Goal: Task Accomplishment & Management: Manage account settings

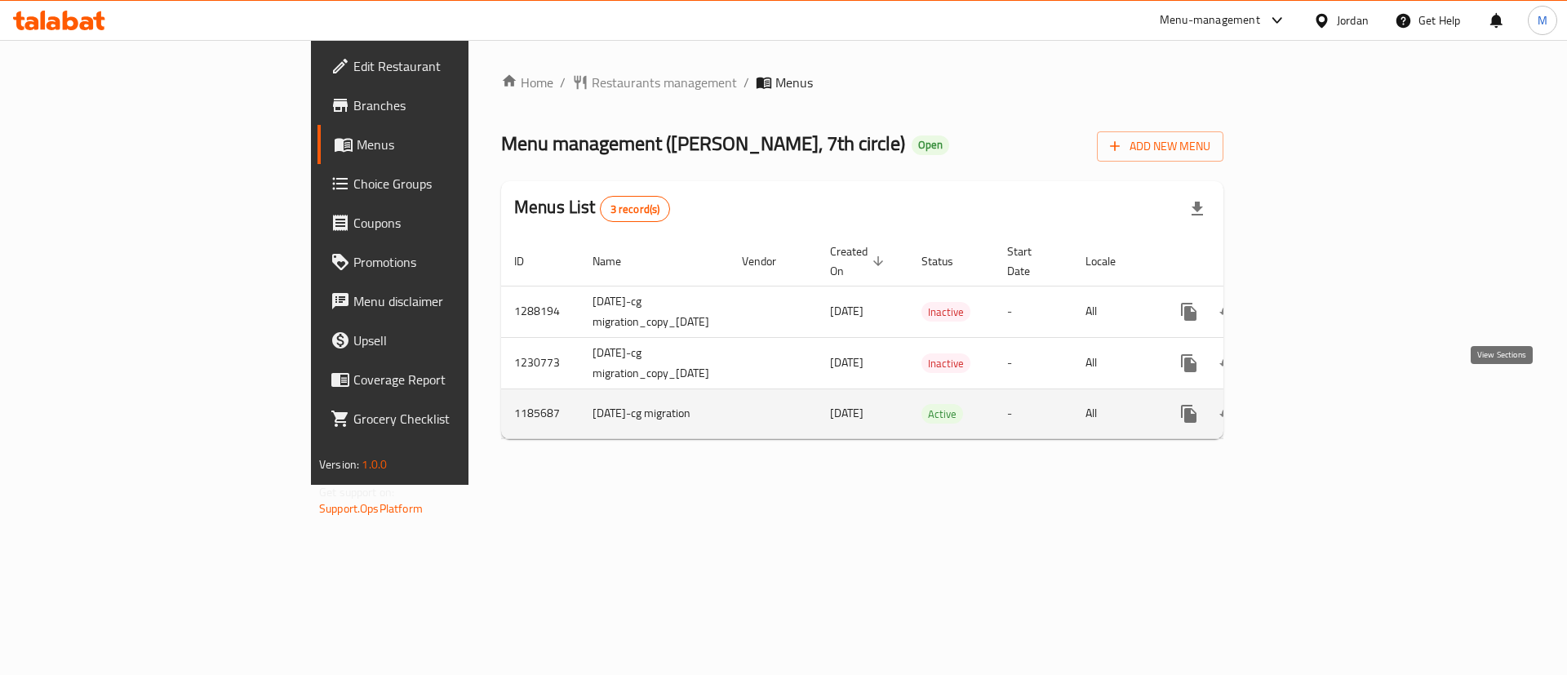
click at [1314, 406] on icon "enhanced table" at bounding box center [1306, 413] width 15 height 15
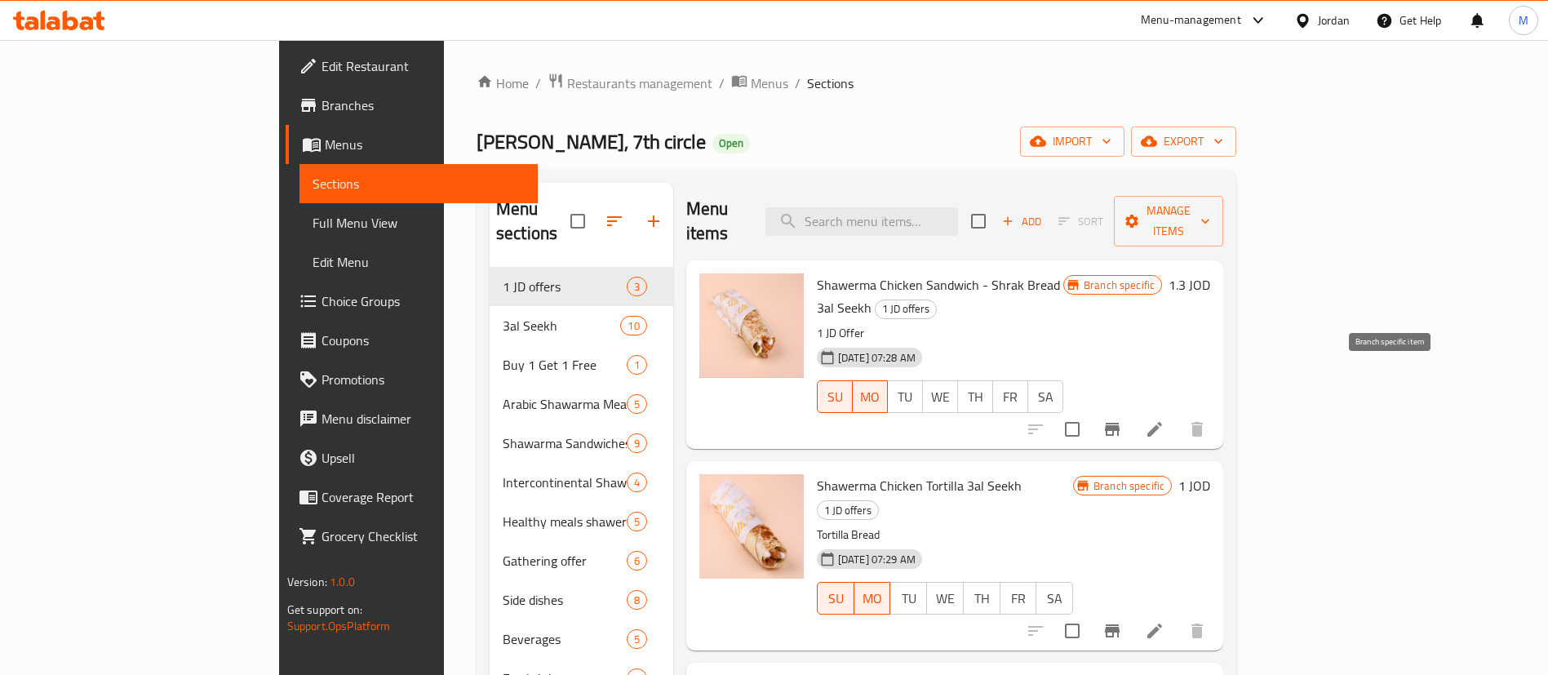
click at [1119, 423] on icon "Branch-specific-item" at bounding box center [1112, 429] width 15 height 13
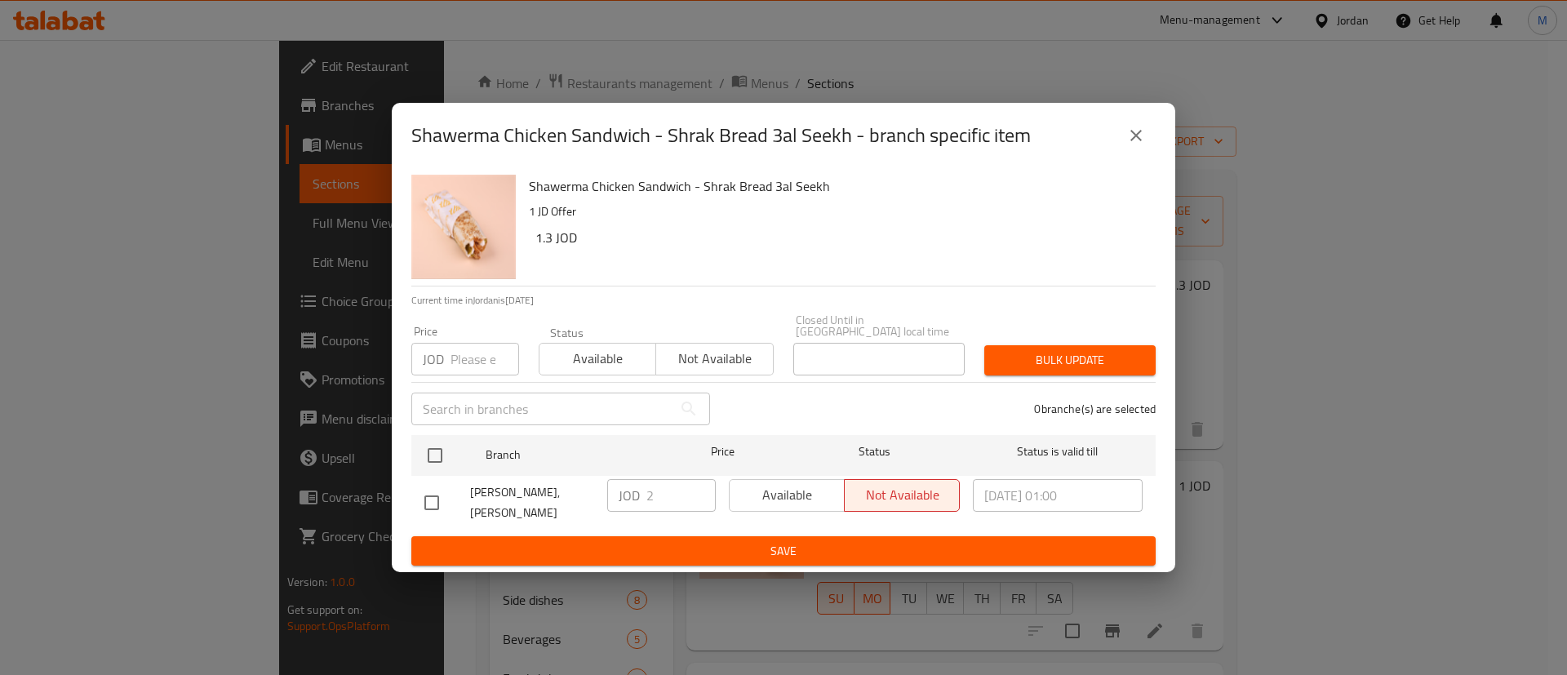
drag, startPoint x: 438, startPoint y: 446, endPoint x: 700, endPoint y: 494, distance: 266.5
click at [438, 446] on input "checkbox" at bounding box center [435, 455] width 34 height 34
checkbox input "true"
click at [770, 498] on span "Available" at bounding box center [787, 495] width 102 height 24
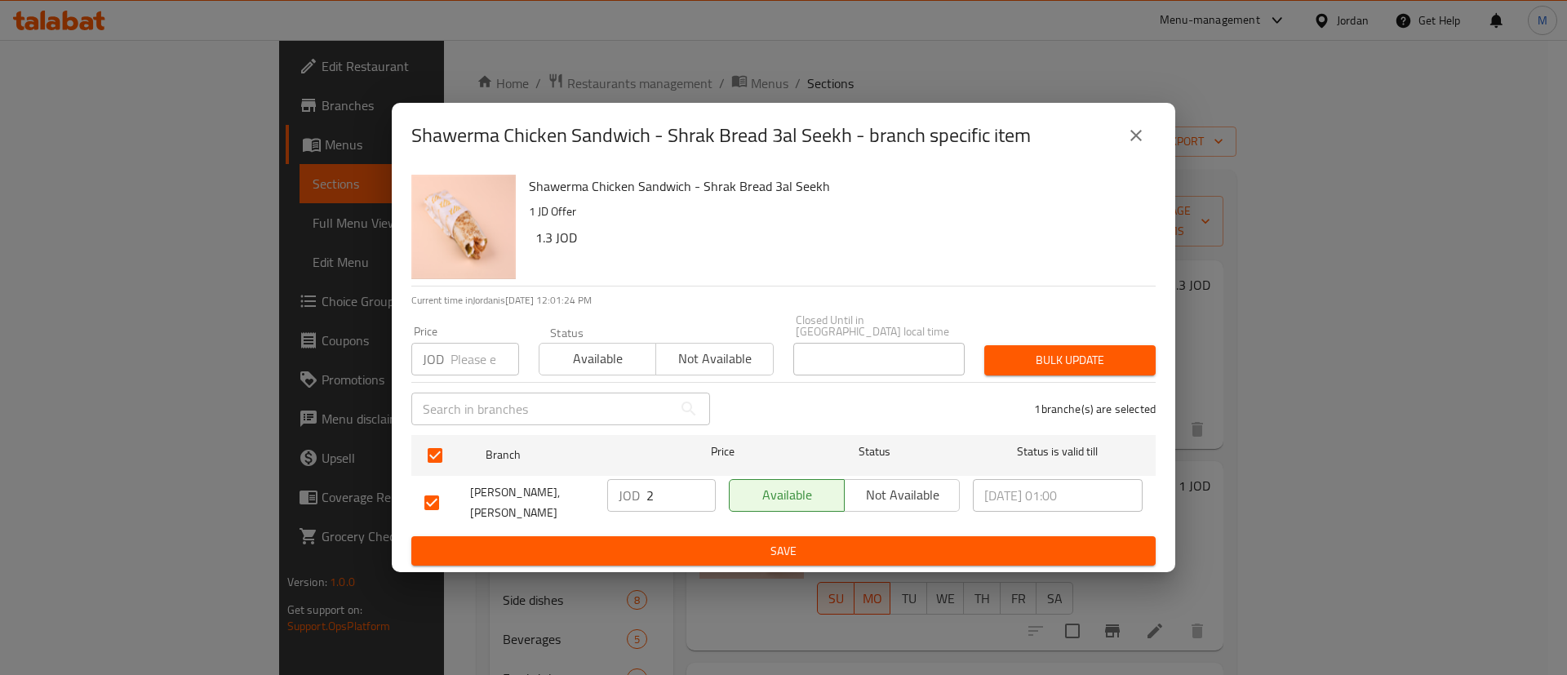
click at [768, 541] on span "Save" at bounding box center [783, 551] width 718 height 20
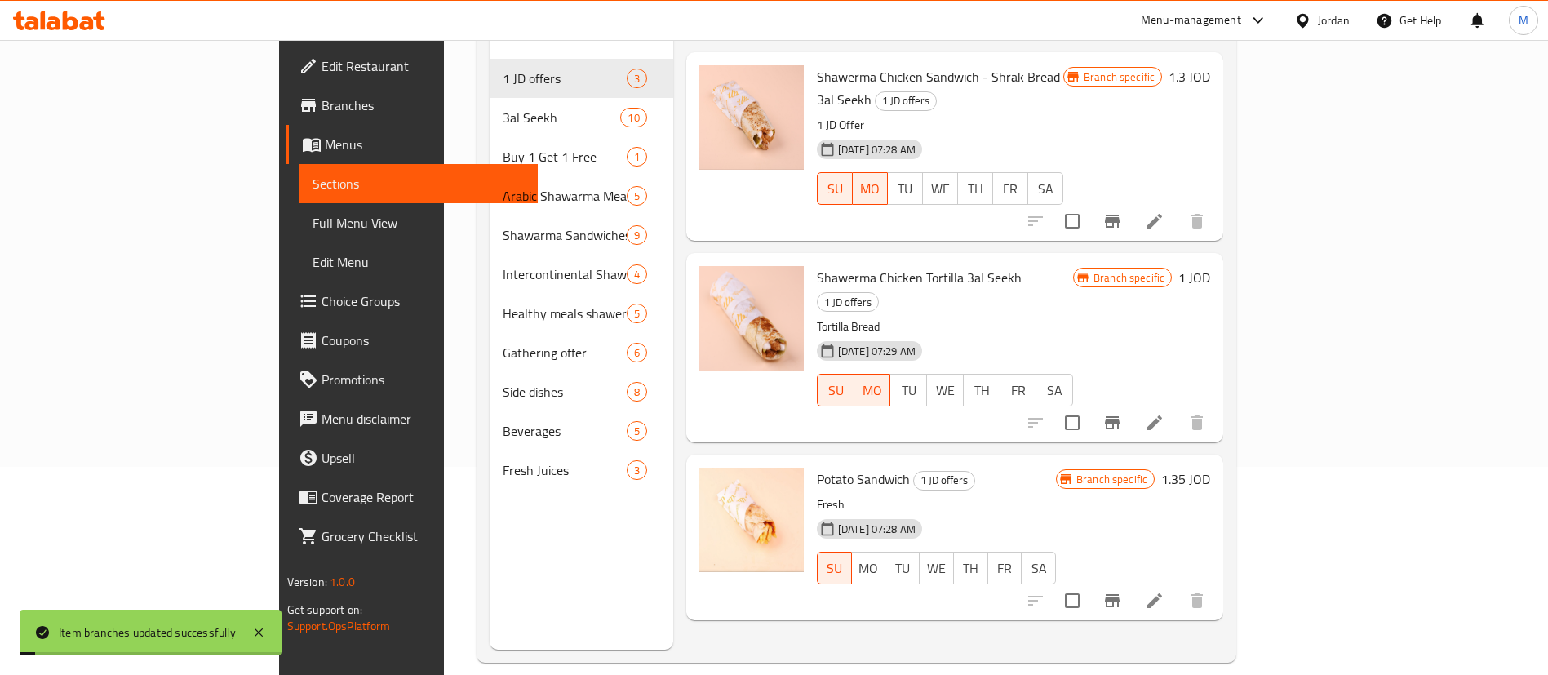
scroll to position [211, 0]
click at [1122, 410] on icon "Branch-specific-item" at bounding box center [1112, 420] width 20 height 20
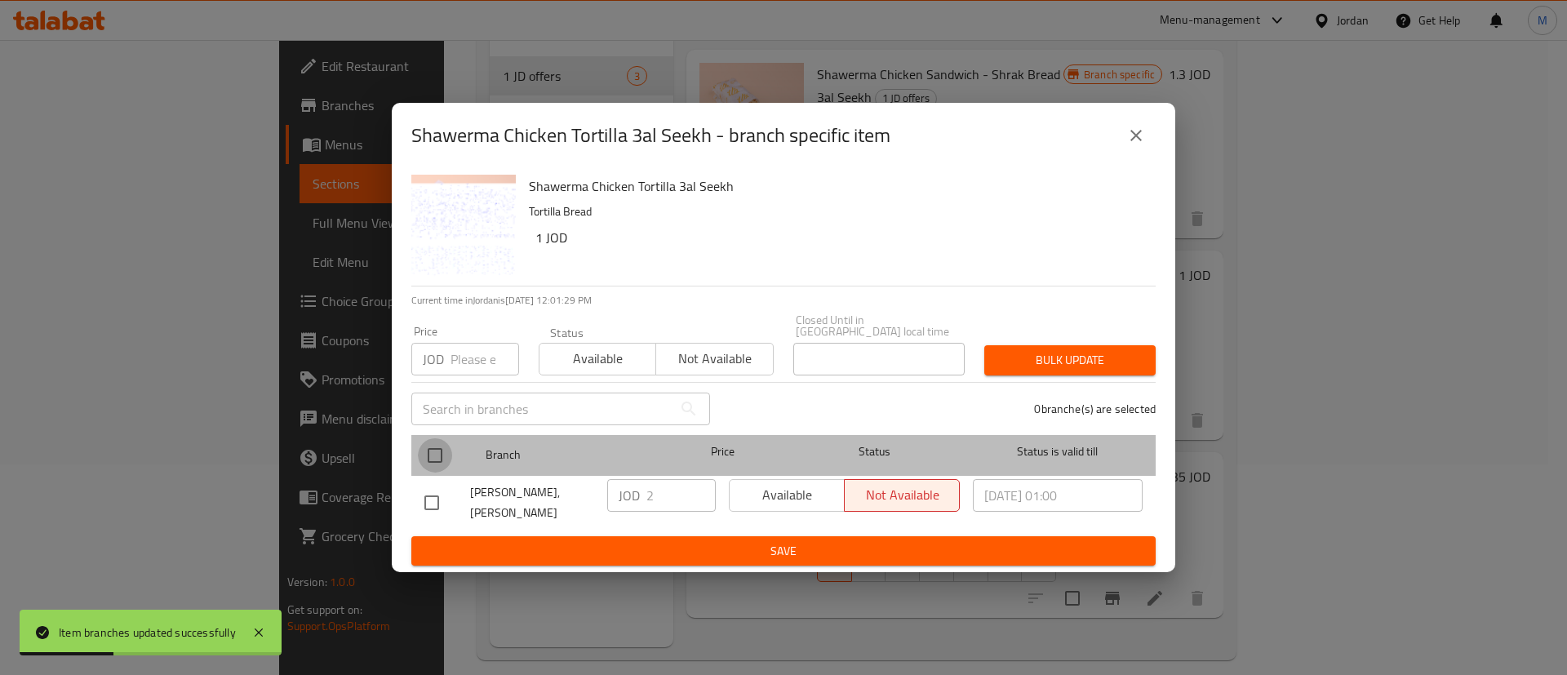
click at [434, 446] on input "checkbox" at bounding box center [435, 455] width 34 height 34
checkbox input "true"
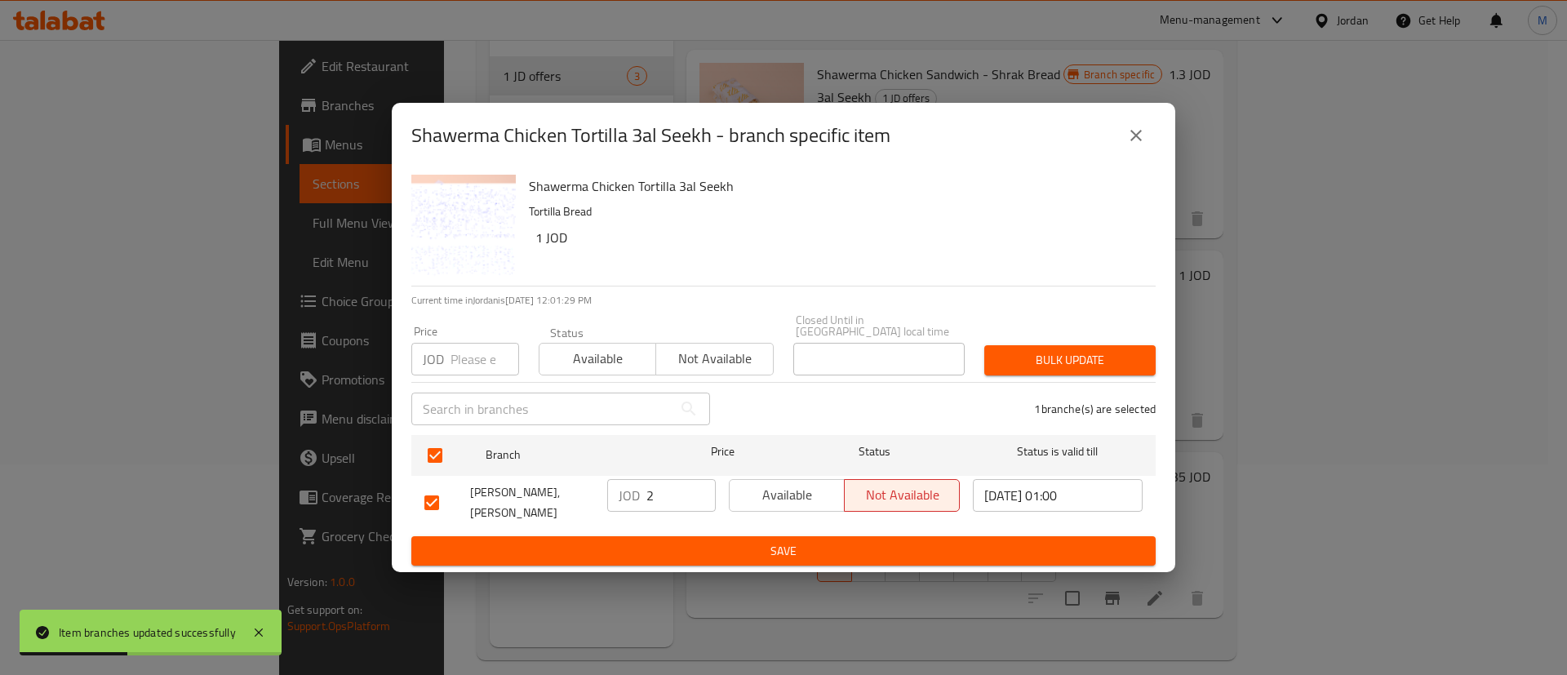
click at [821, 488] on span "Available" at bounding box center [787, 495] width 102 height 24
click at [806, 541] on span "Save" at bounding box center [783, 551] width 718 height 20
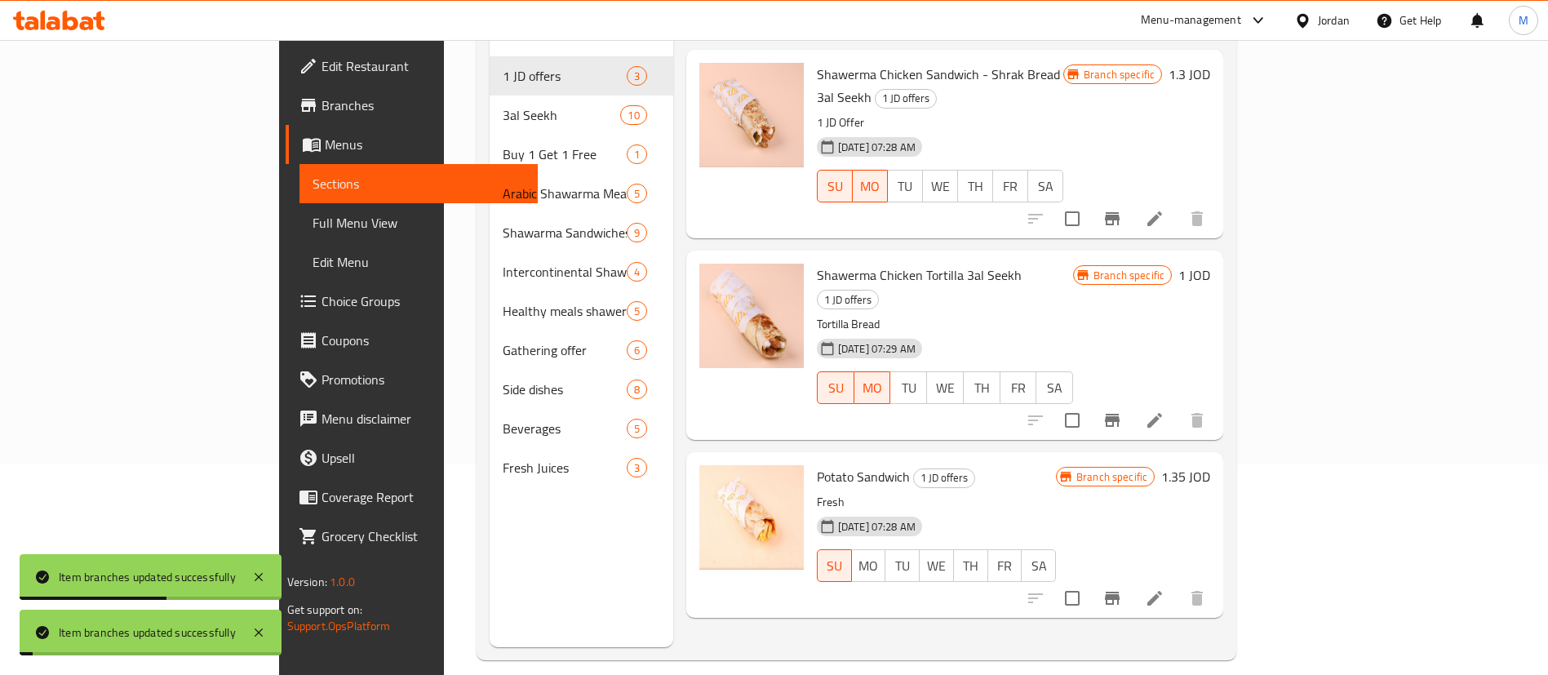
scroll to position [0, 0]
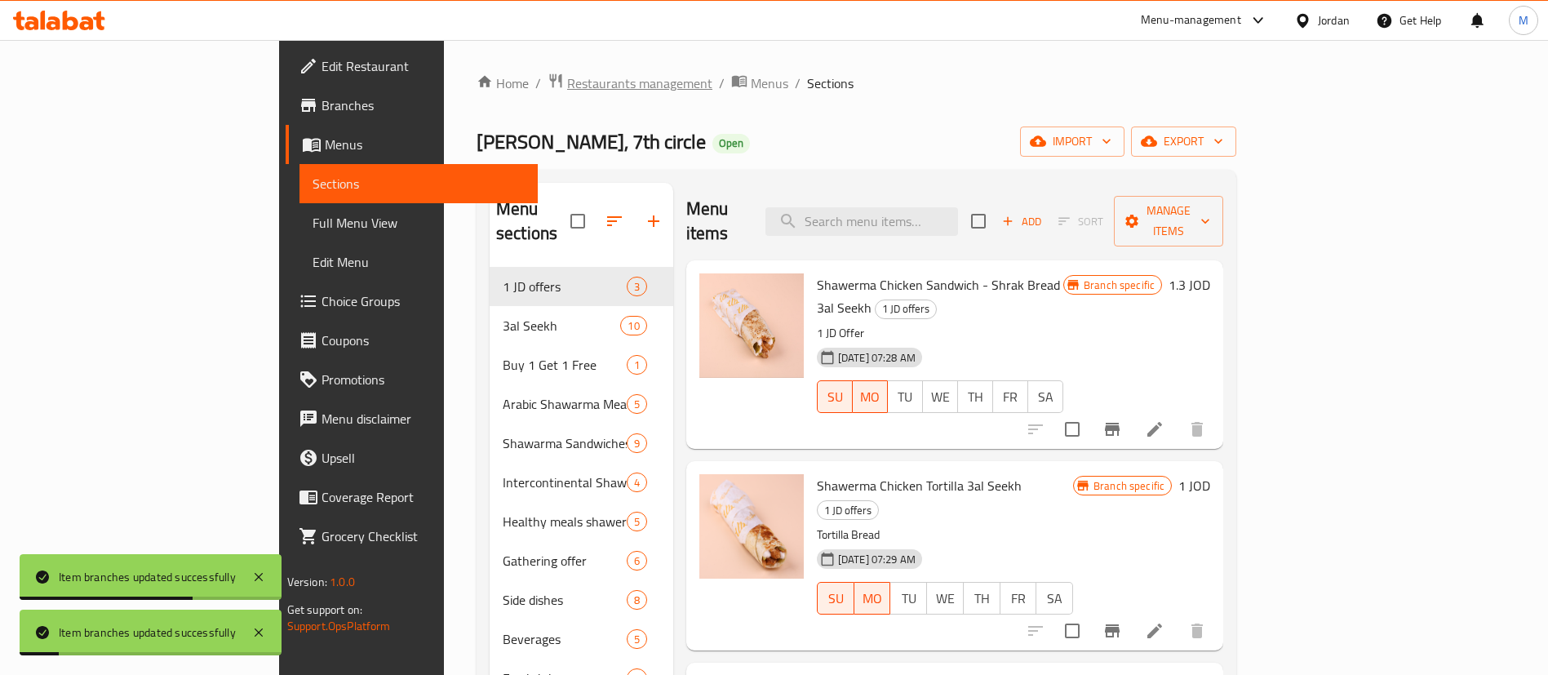
click at [567, 73] on span "Restaurants management" at bounding box center [639, 83] width 145 height 20
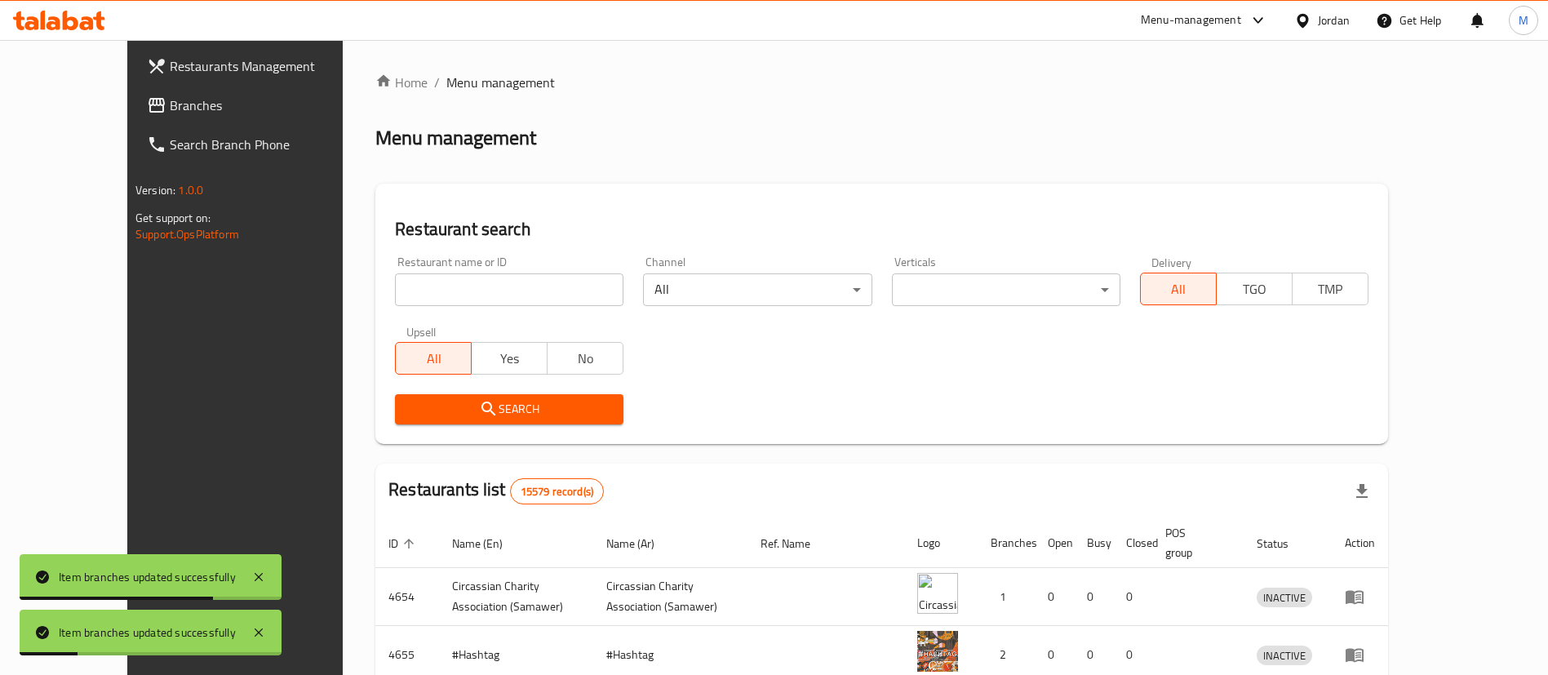
click at [486, 286] on input "search" at bounding box center [509, 289] width 228 height 33
type input "[PERSON_NAME]"
click at [494, 406] on span "Search" at bounding box center [509, 409] width 202 height 20
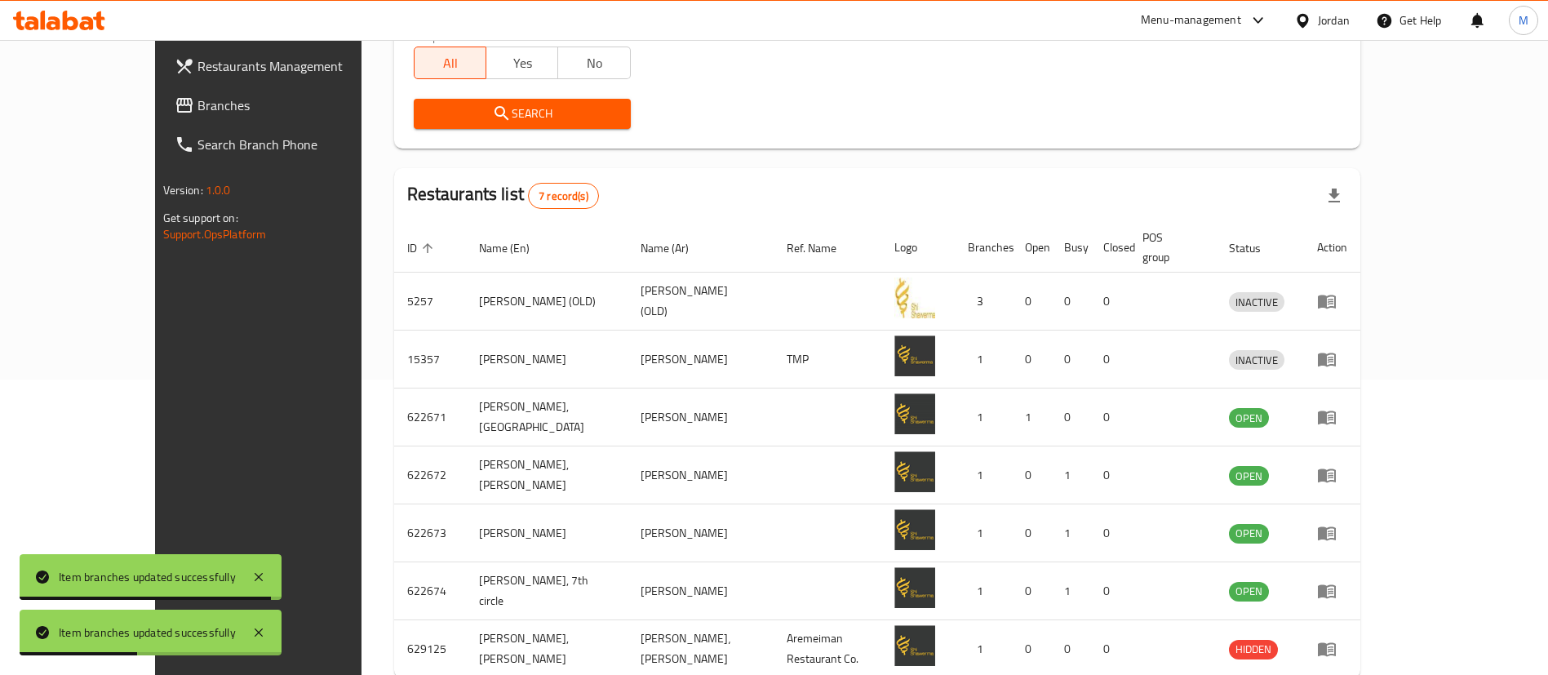
scroll to position [369, 0]
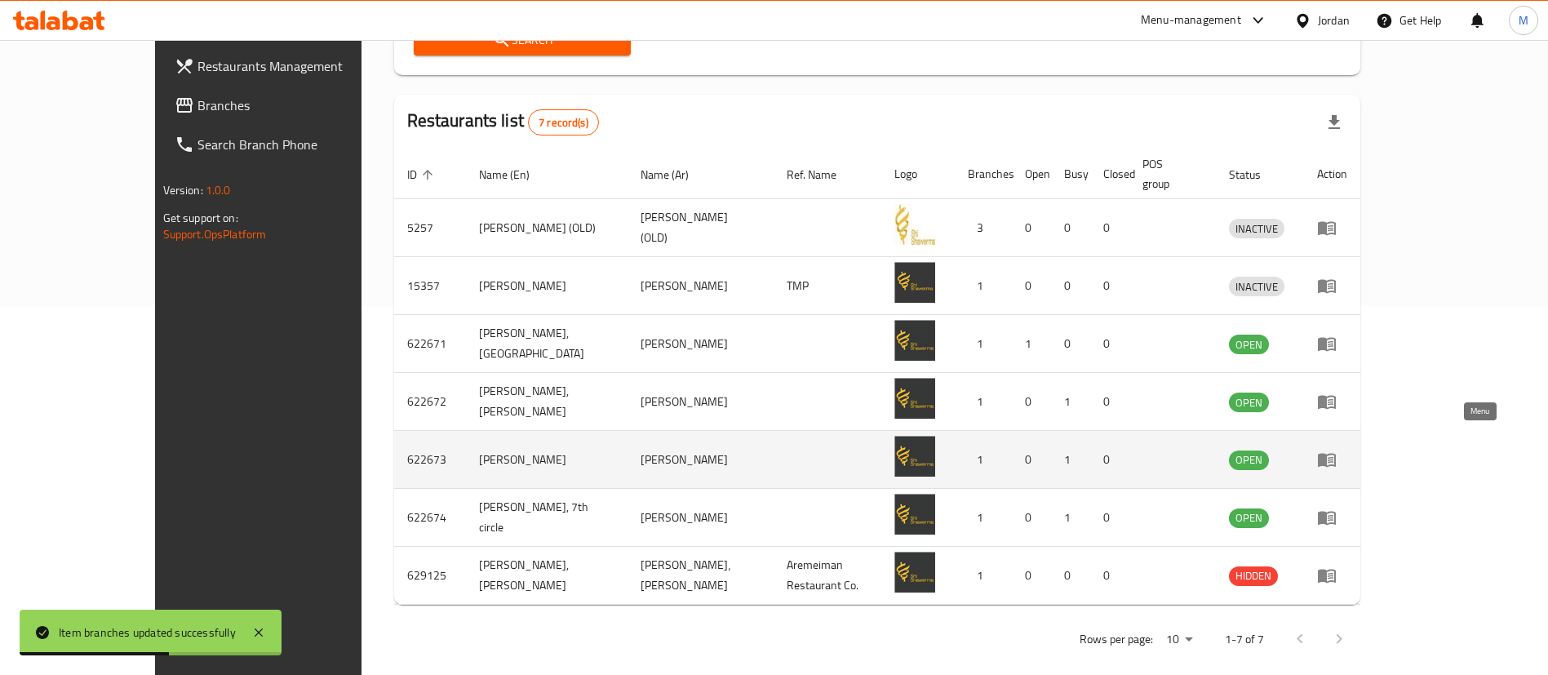
click at [1333, 457] on icon "enhanced table" at bounding box center [1331, 460] width 6 height 7
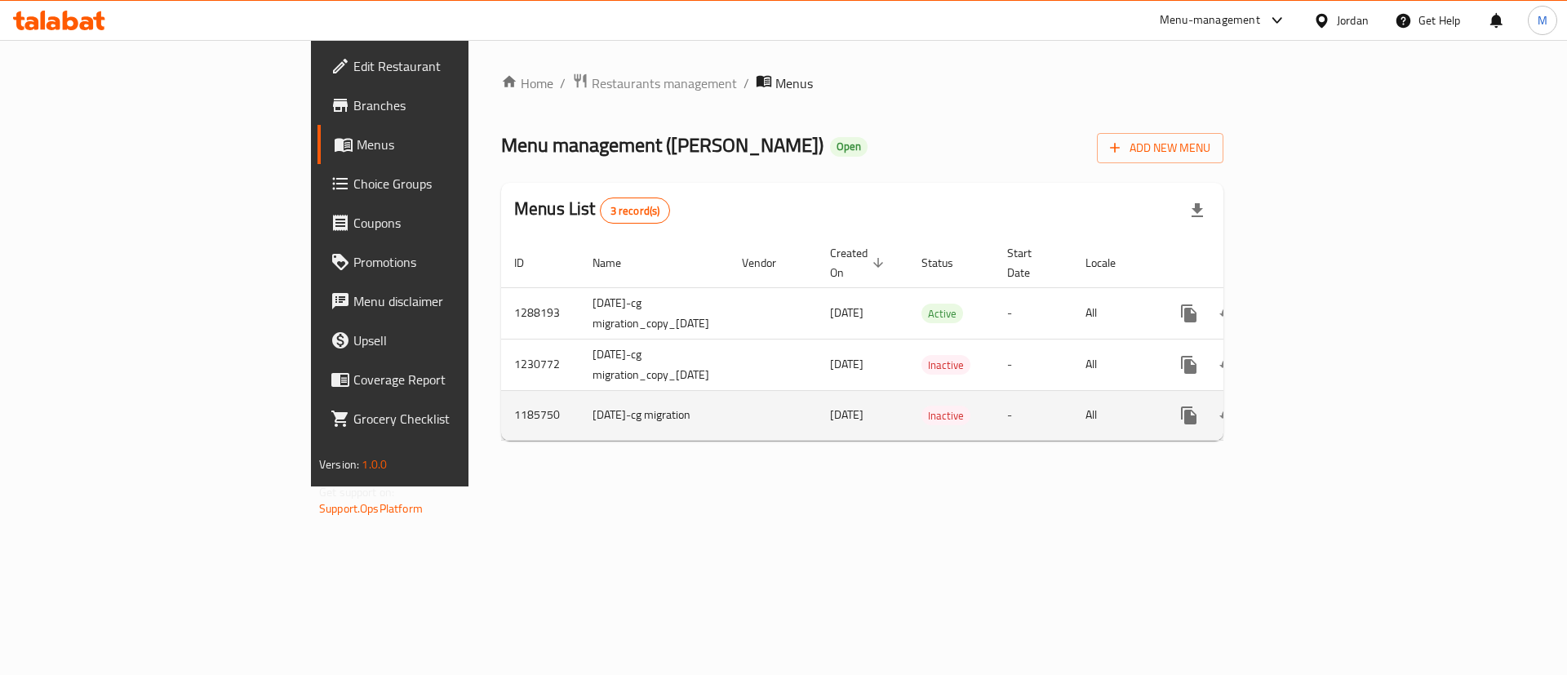
click at [1156, 407] on td "All" at bounding box center [1114, 415] width 84 height 50
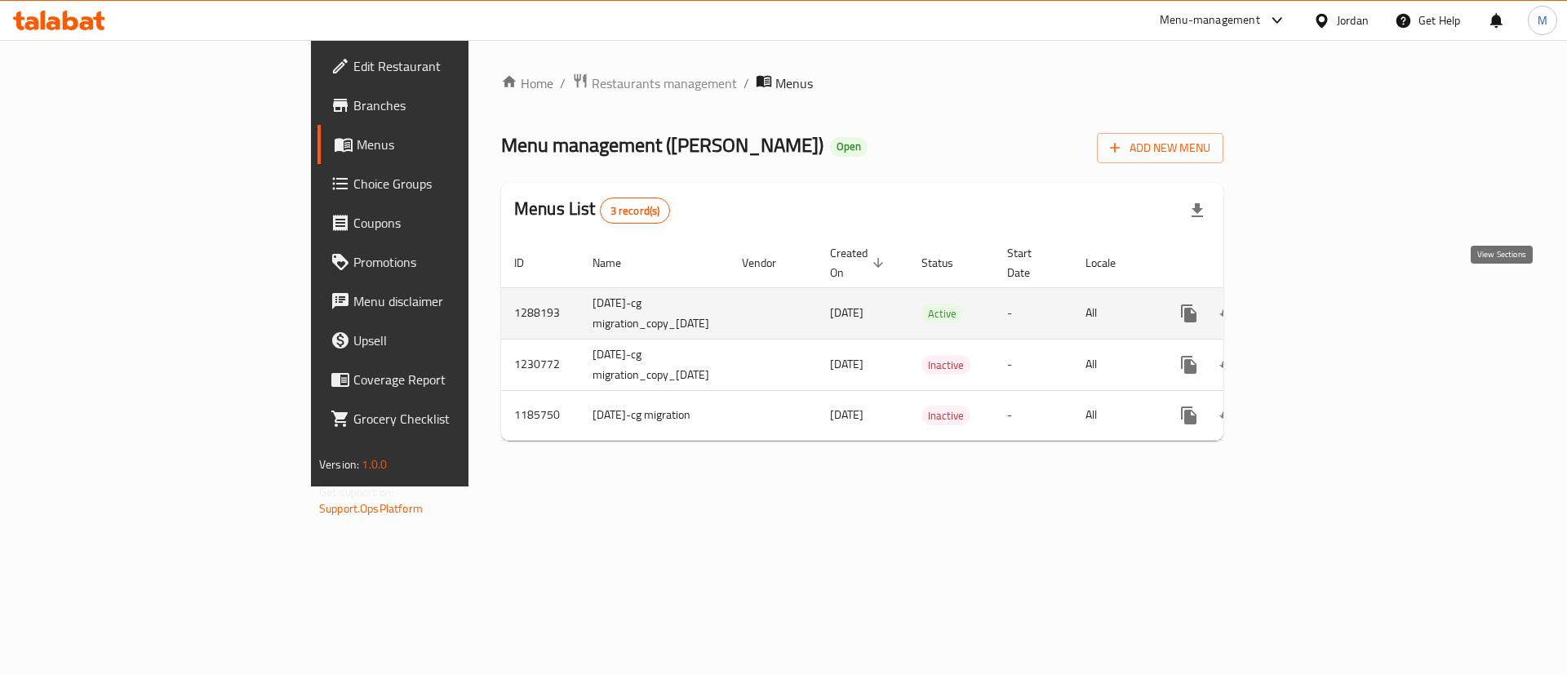
click at [1316, 304] on icon "enhanced table" at bounding box center [1307, 314] width 20 height 20
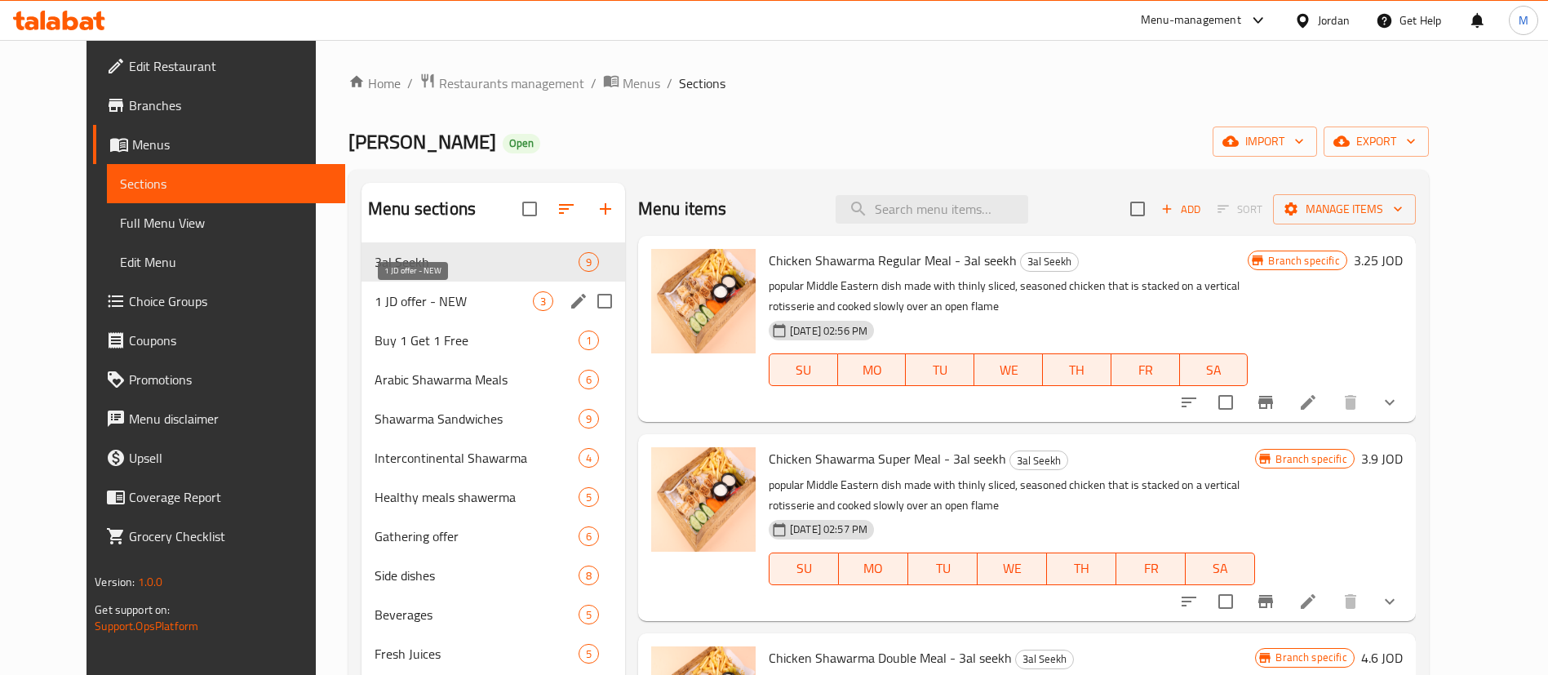
click at [457, 304] on span "1 JD offer - NEW" at bounding box center [454, 301] width 158 height 20
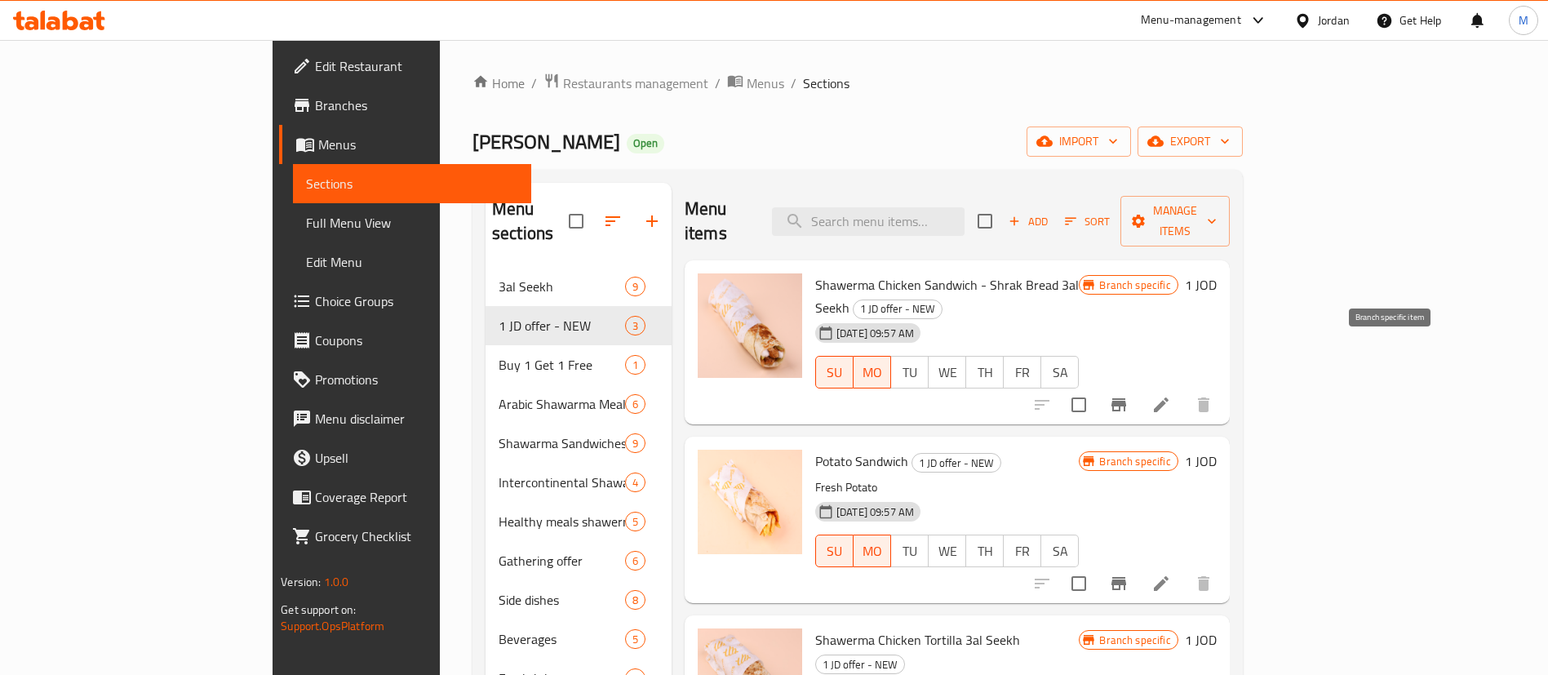
click at [1128, 395] on icon "Branch-specific-item" at bounding box center [1119, 405] width 20 height 20
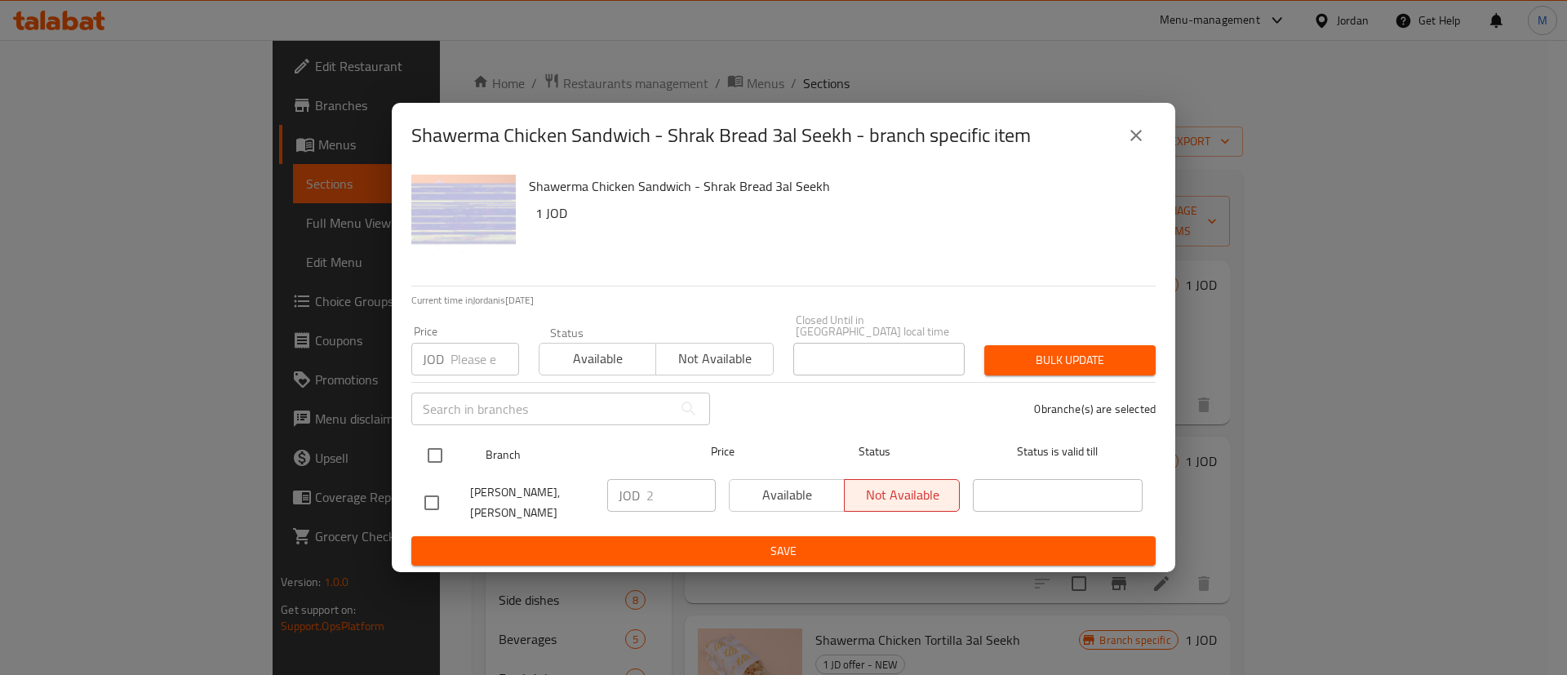
click at [441, 453] on input "checkbox" at bounding box center [435, 455] width 34 height 34
checkbox input "true"
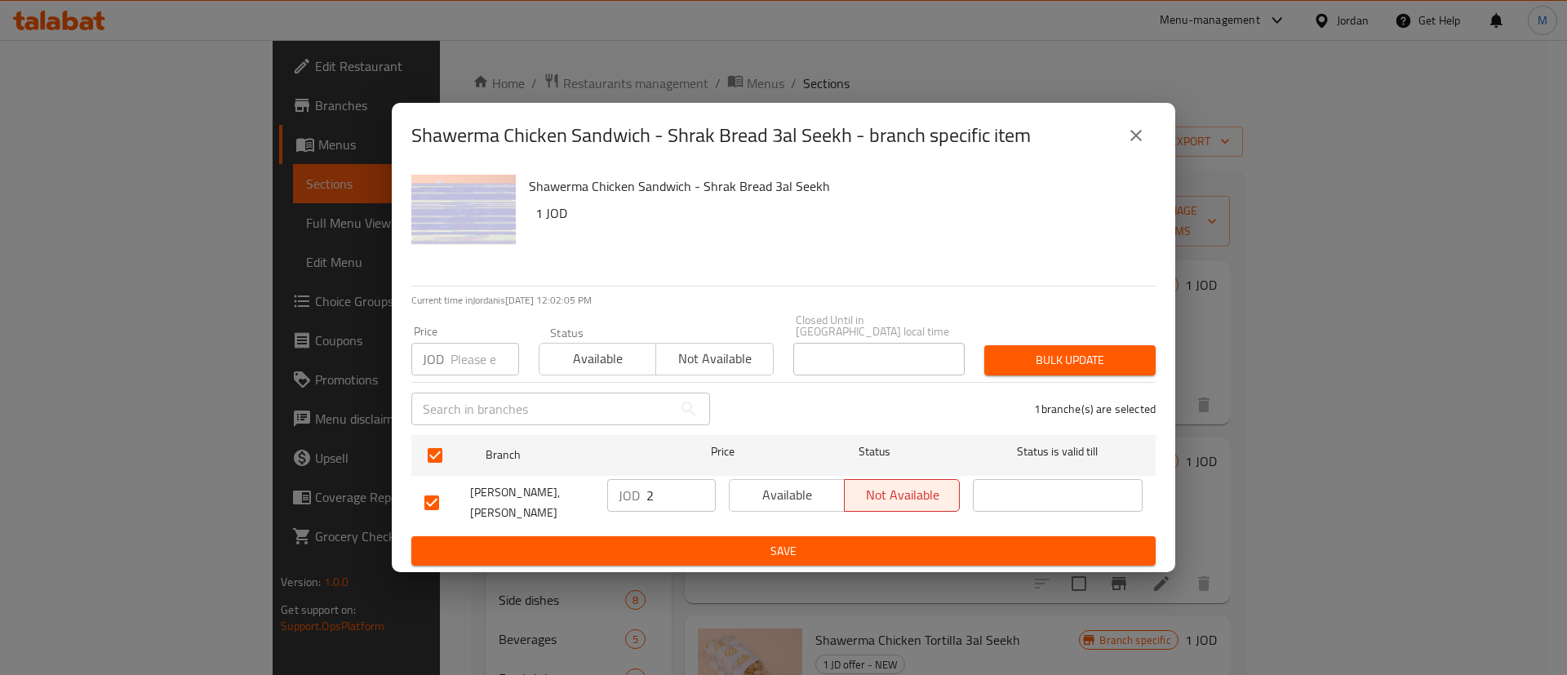
click at [788, 499] on span "Available" at bounding box center [787, 495] width 102 height 24
click at [800, 541] on span "Save" at bounding box center [783, 551] width 718 height 20
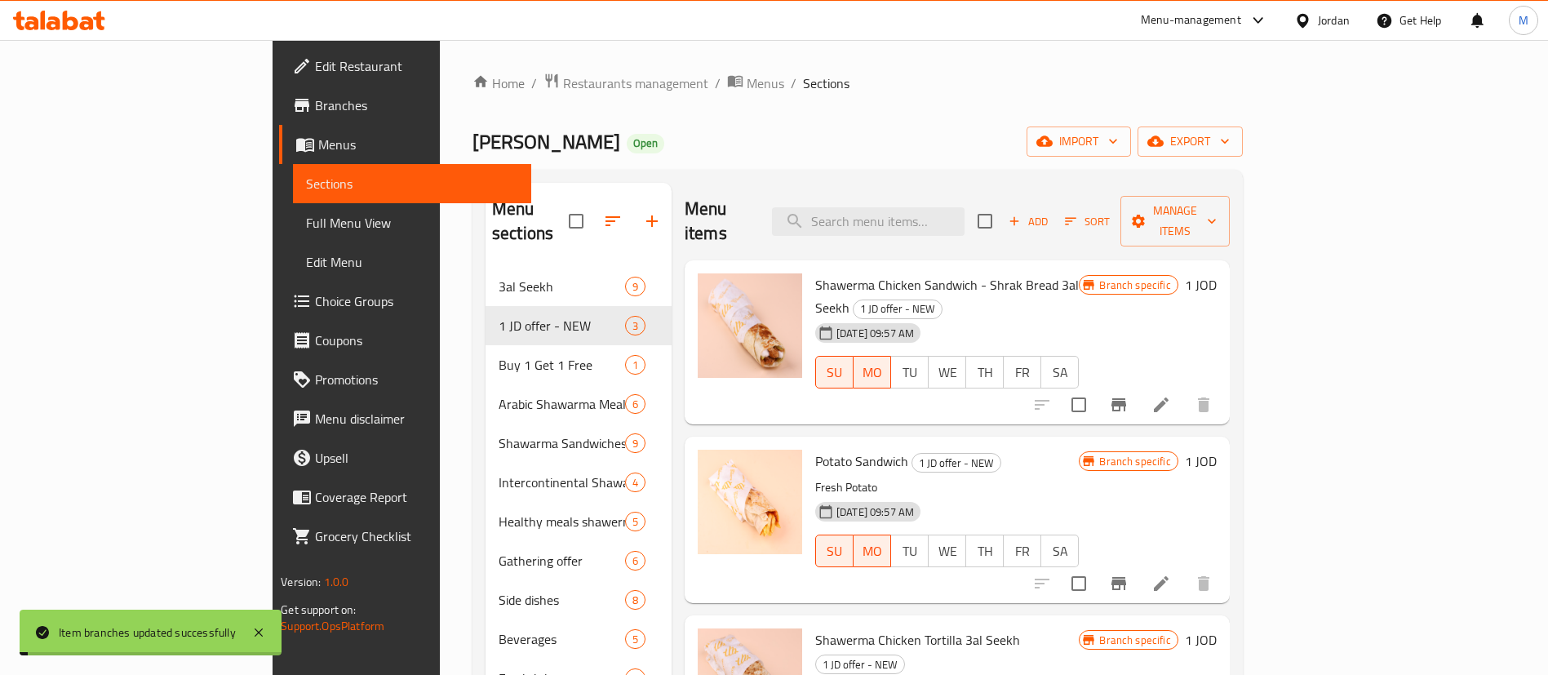
scroll to position [228, 0]
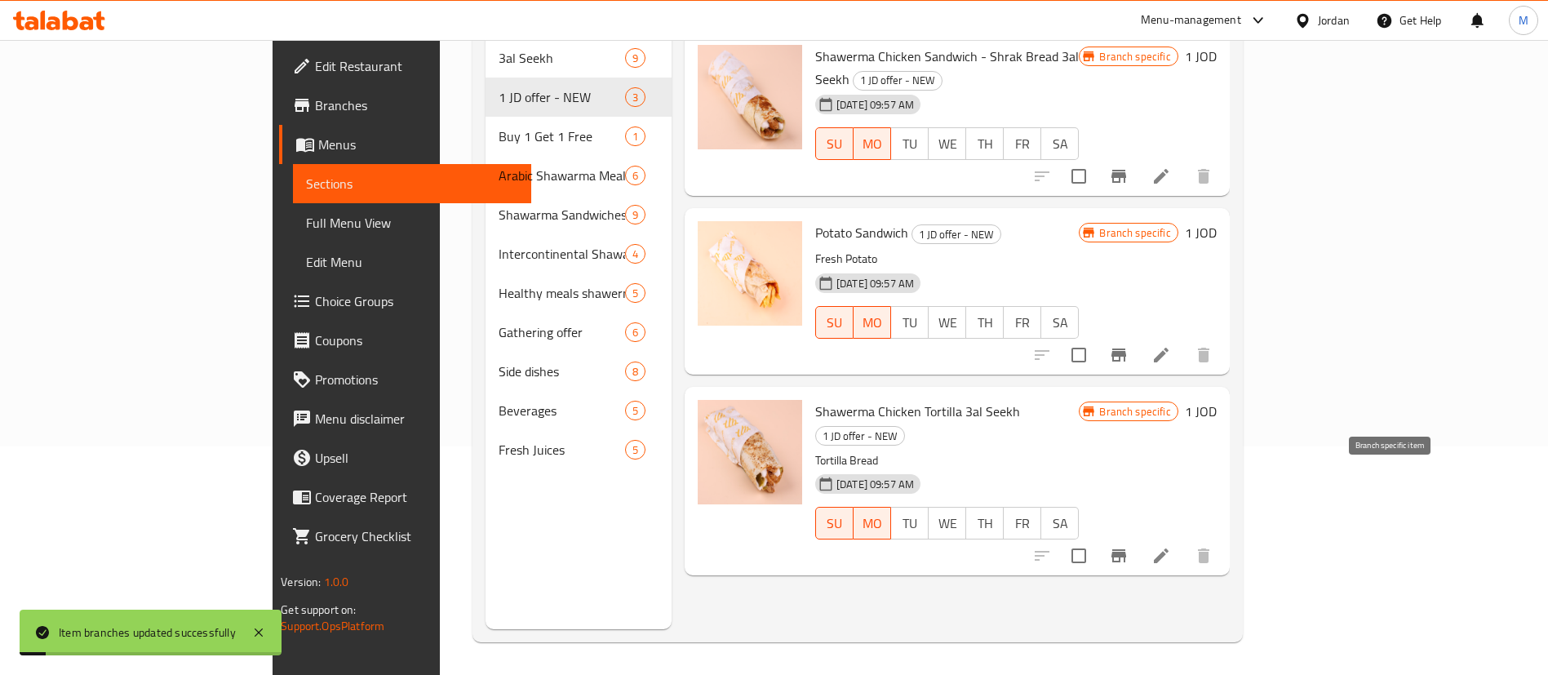
click at [1138, 536] on button "Branch-specific-item" at bounding box center [1118, 555] width 39 height 39
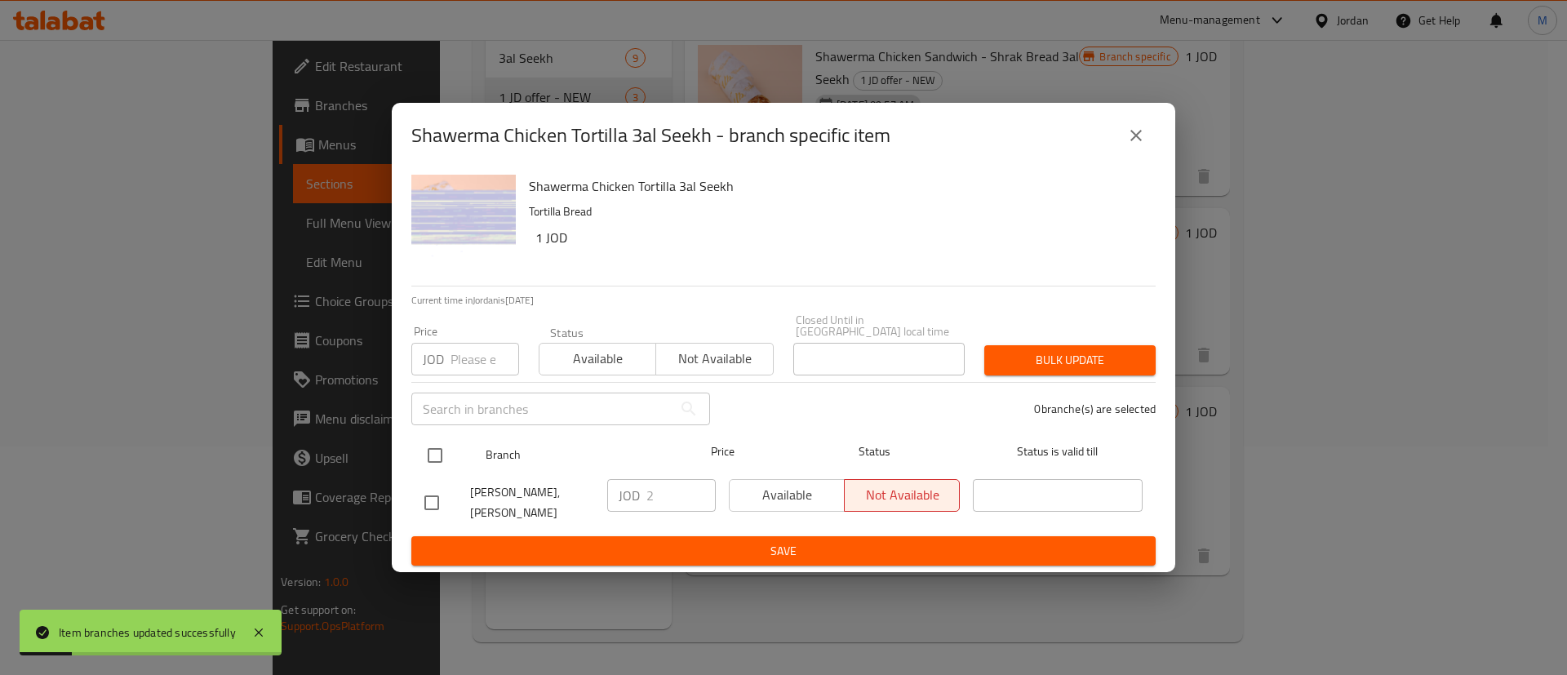
click at [432, 451] on input "checkbox" at bounding box center [435, 455] width 34 height 34
checkbox input "true"
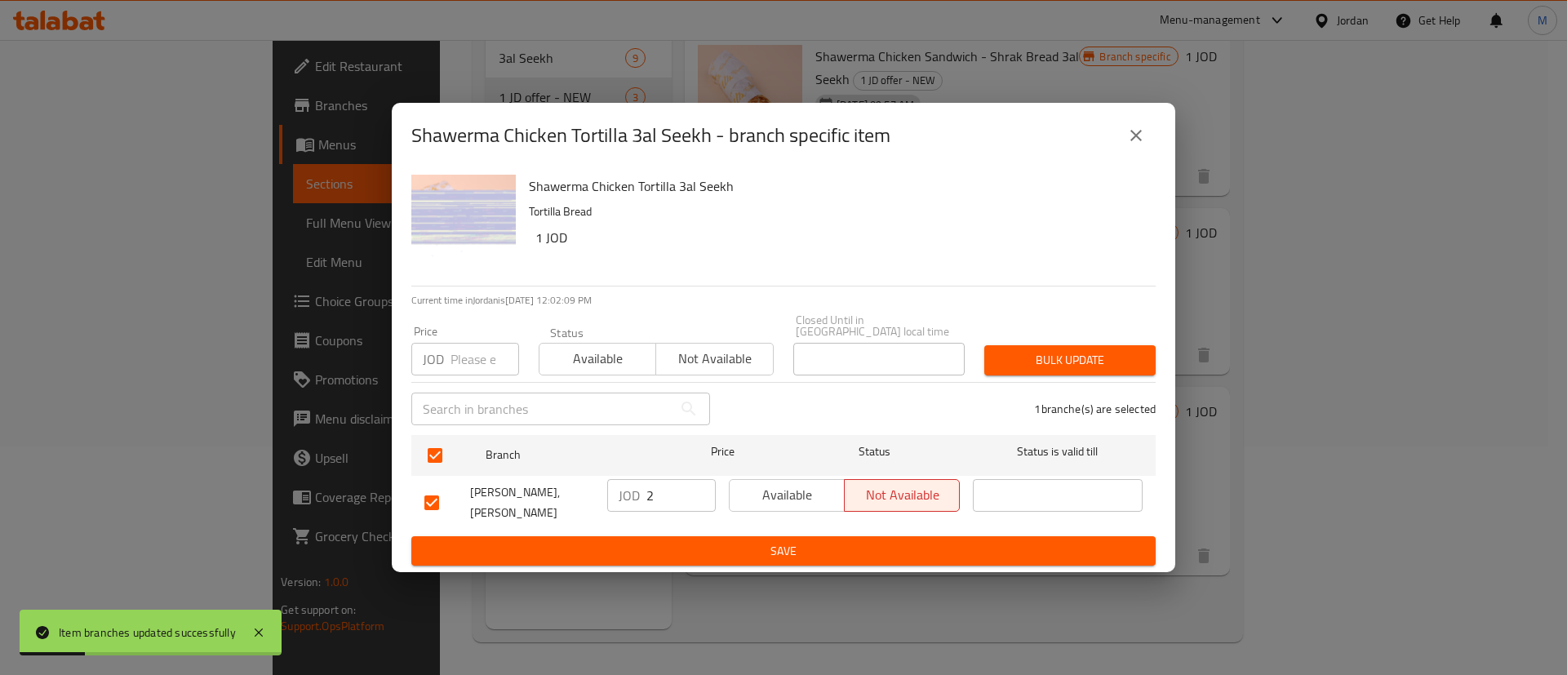
drag, startPoint x: 749, startPoint y: 498, endPoint x: 757, endPoint y: 505, distance: 11.0
click at [751, 499] on span "Available" at bounding box center [787, 495] width 102 height 24
click at [778, 541] on span "Save" at bounding box center [783, 551] width 718 height 20
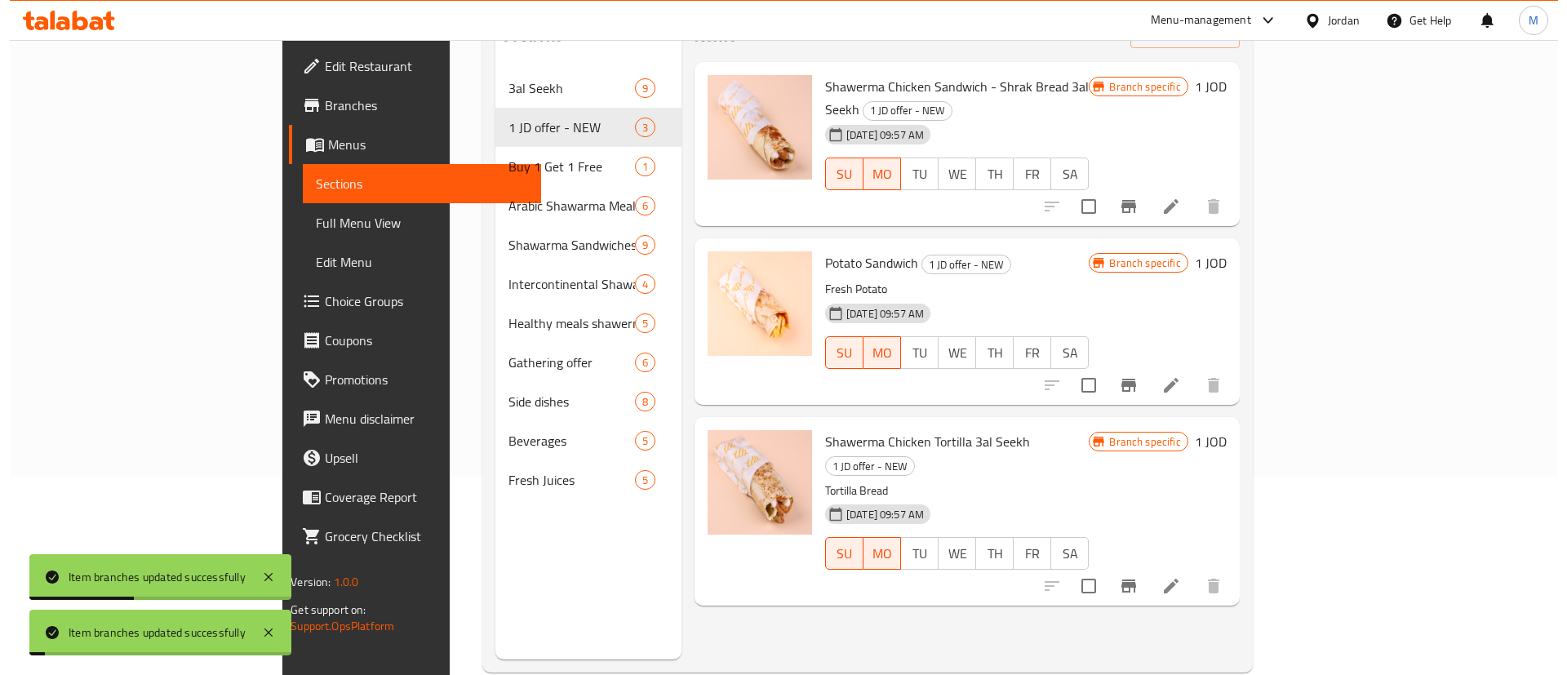
scroll to position [0, 0]
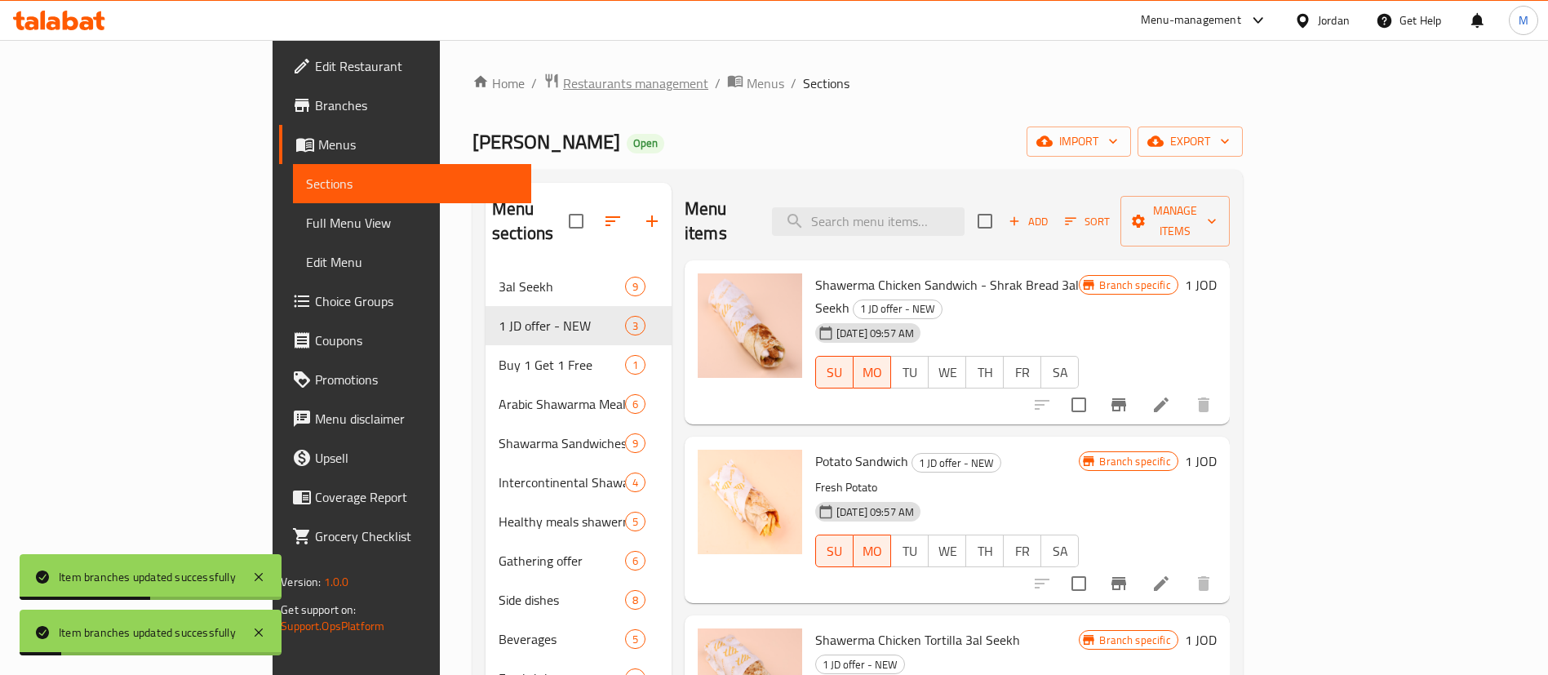
click at [563, 82] on span "Restaurants management" at bounding box center [635, 83] width 145 height 20
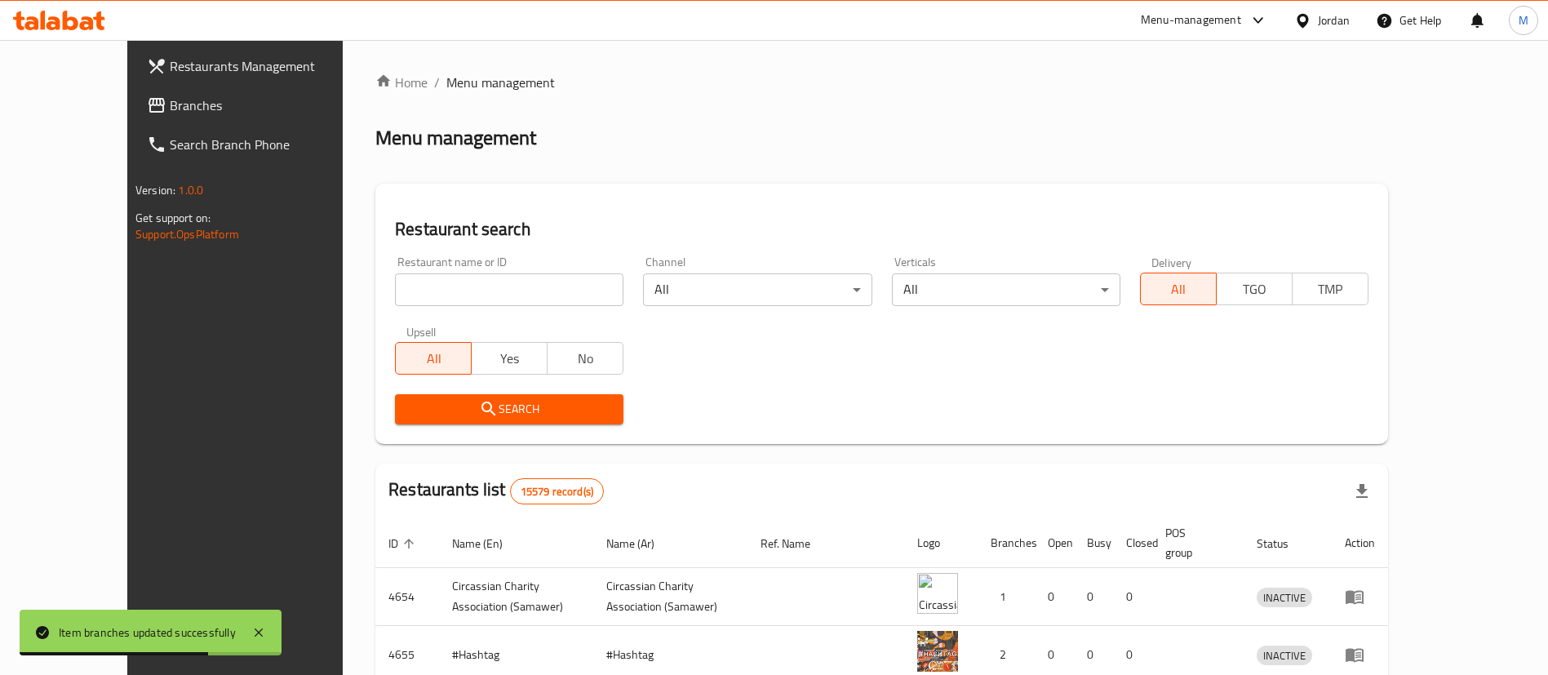
click at [472, 281] on input "search" at bounding box center [509, 289] width 228 height 33
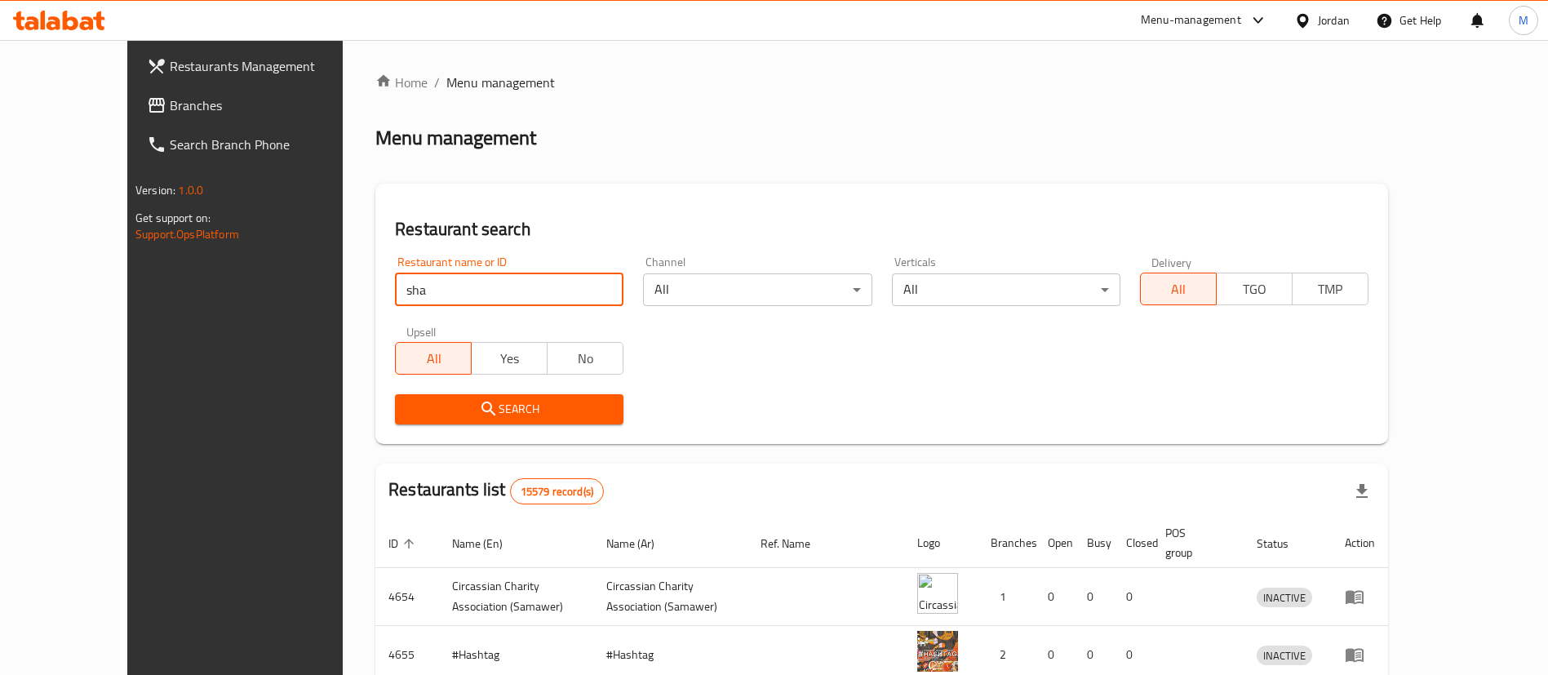
type input "shawerma tech"
click button "Search" at bounding box center [509, 409] width 228 height 30
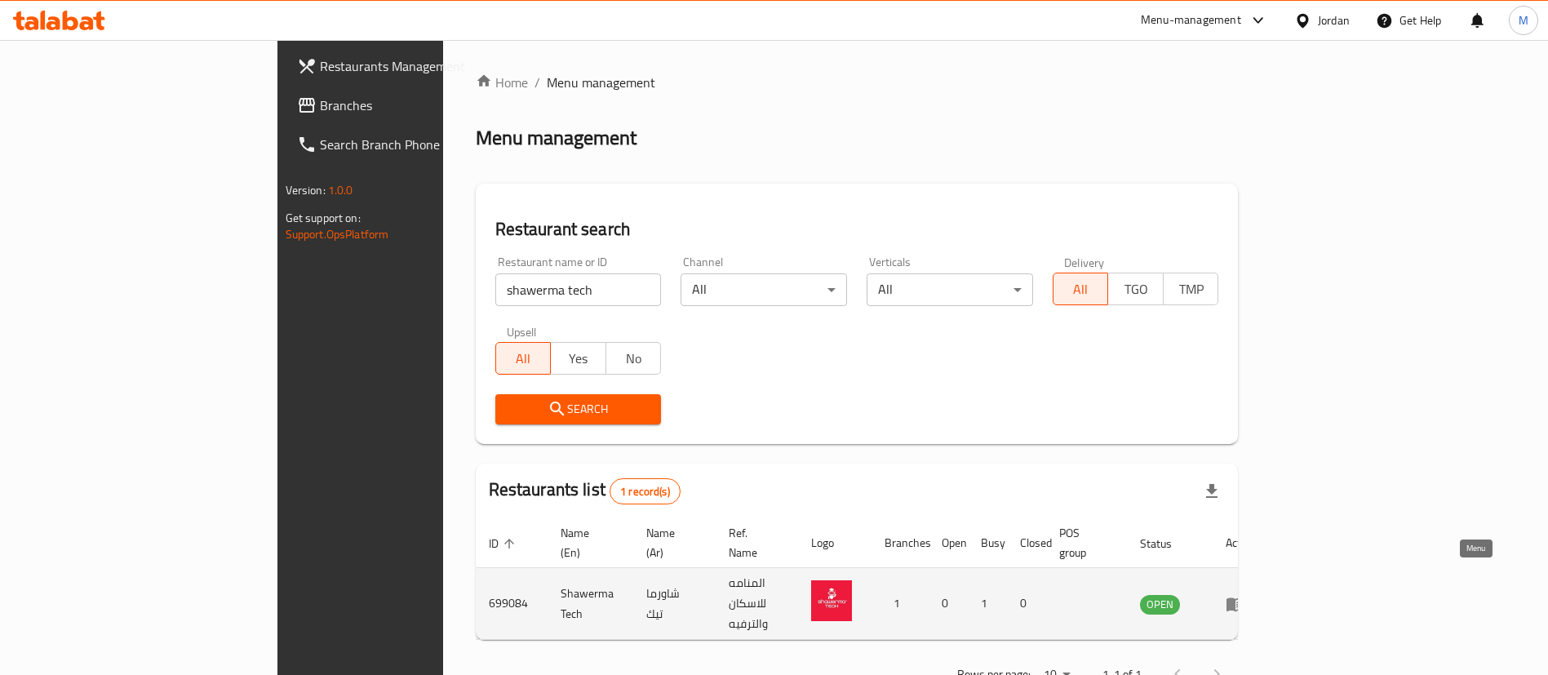
click at [1245, 594] on icon "enhanced table" at bounding box center [1236, 604] width 20 height 20
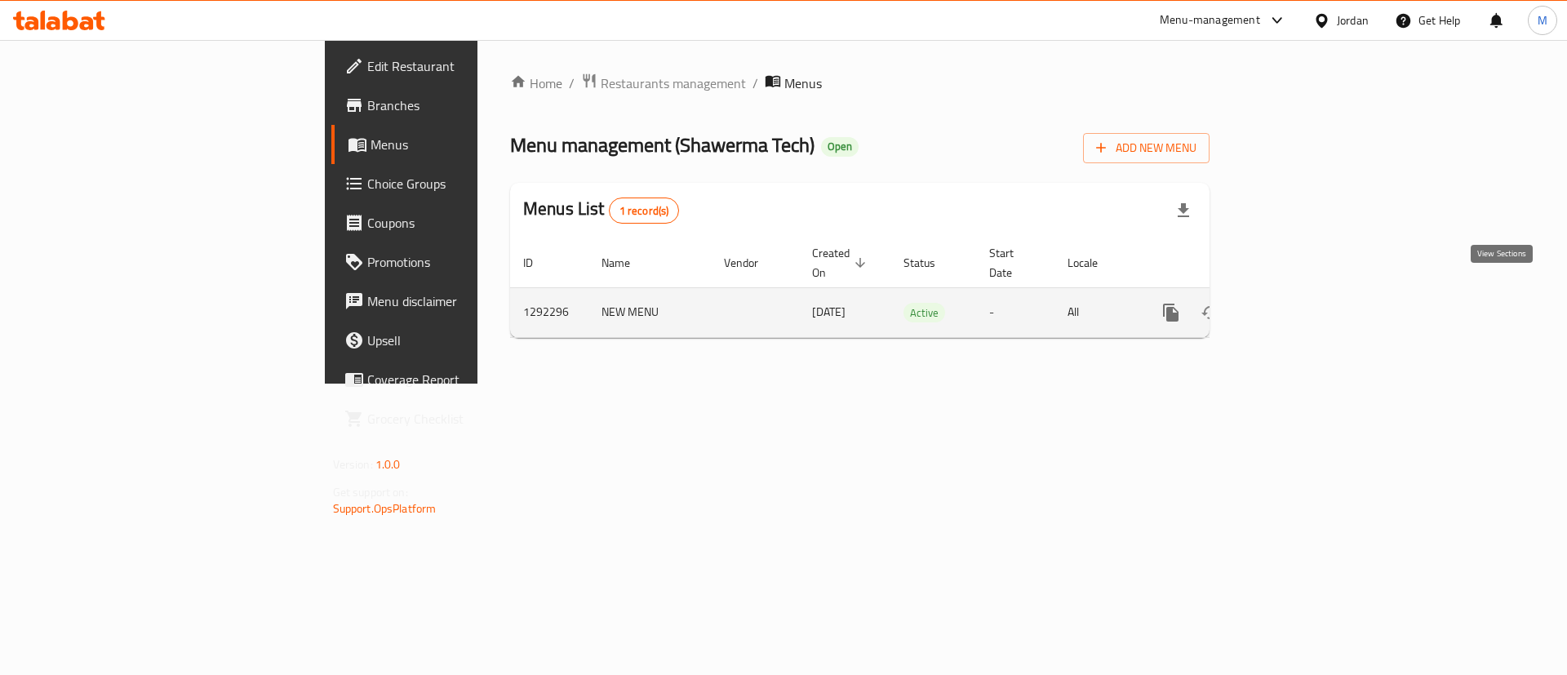
click at [1298, 303] on icon "enhanced table" at bounding box center [1289, 313] width 20 height 20
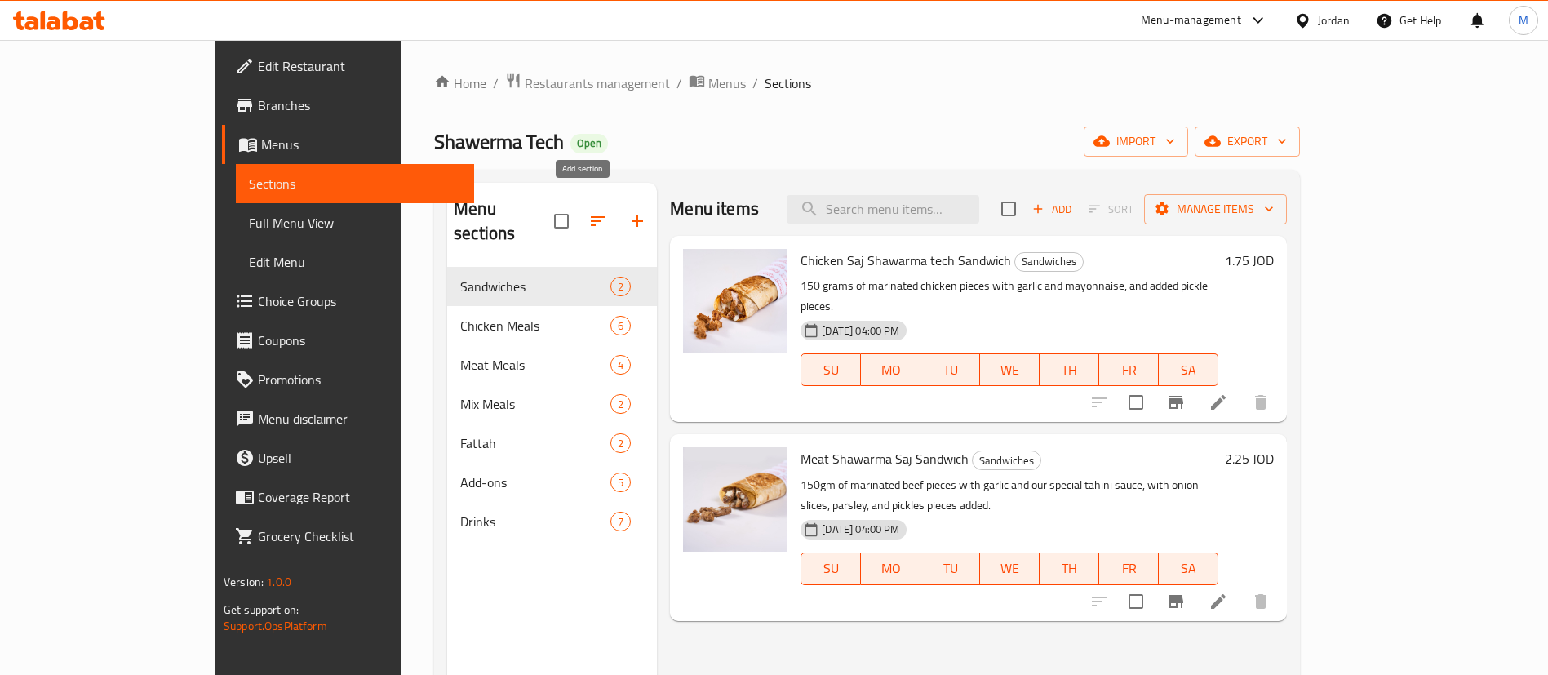
click at [627, 211] on icon "button" at bounding box center [637, 221] width 20 height 20
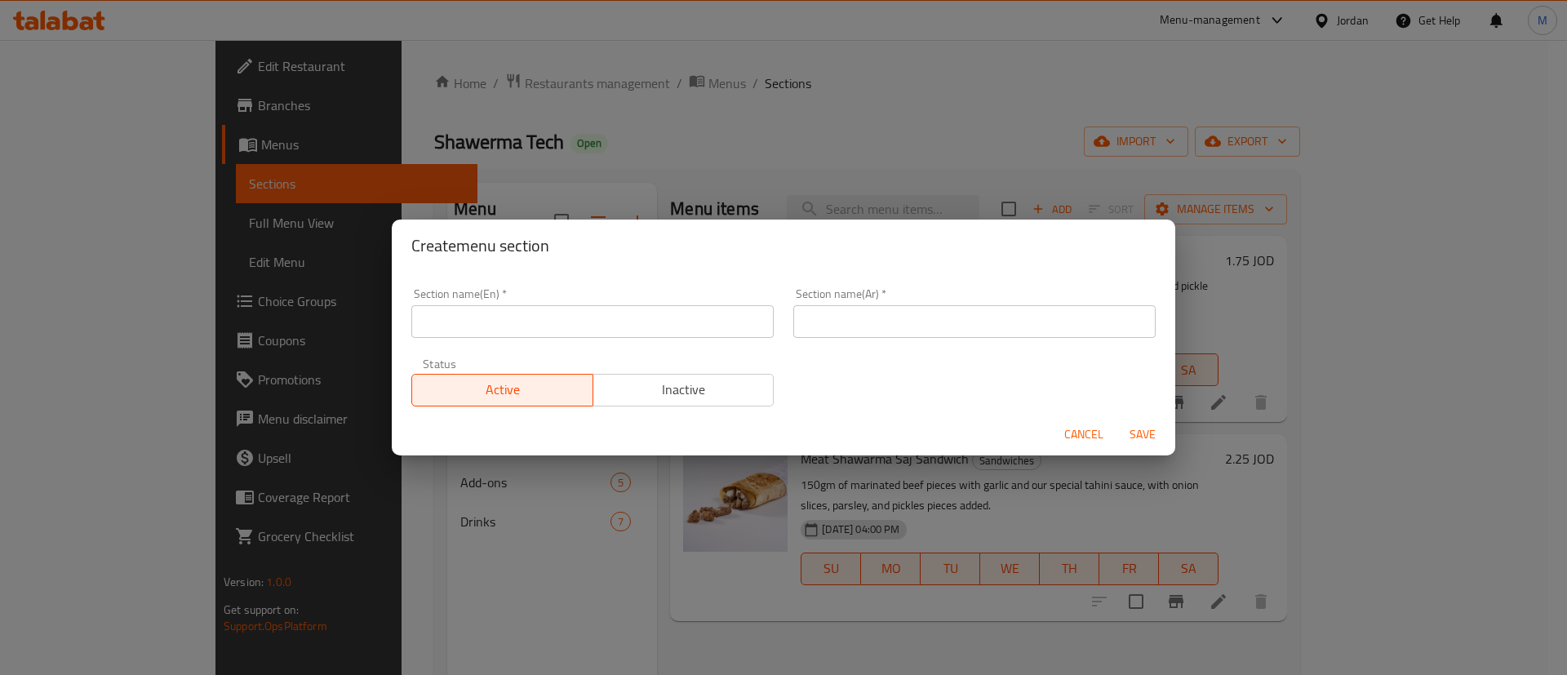
click at [534, 316] on input "text" at bounding box center [592, 321] width 362 height 33
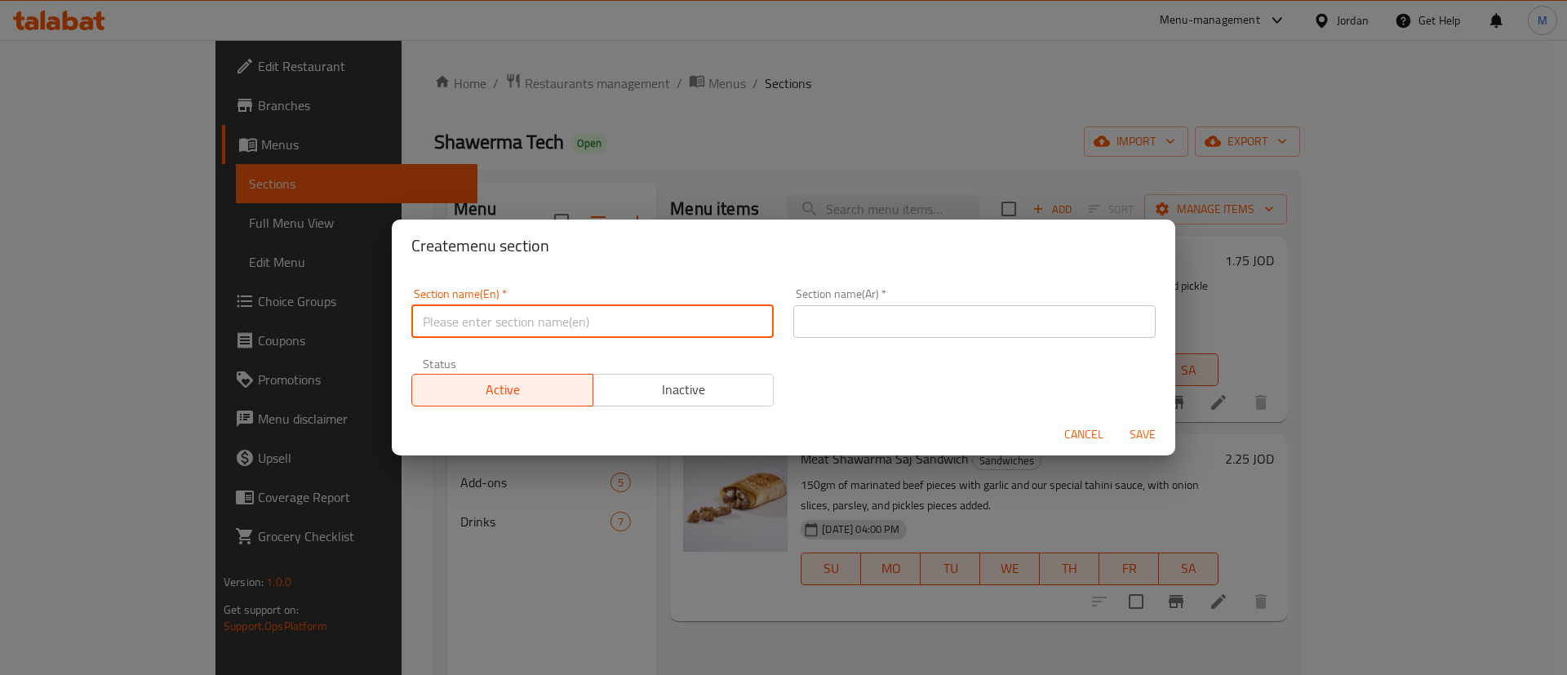
type input "1 JD offer"
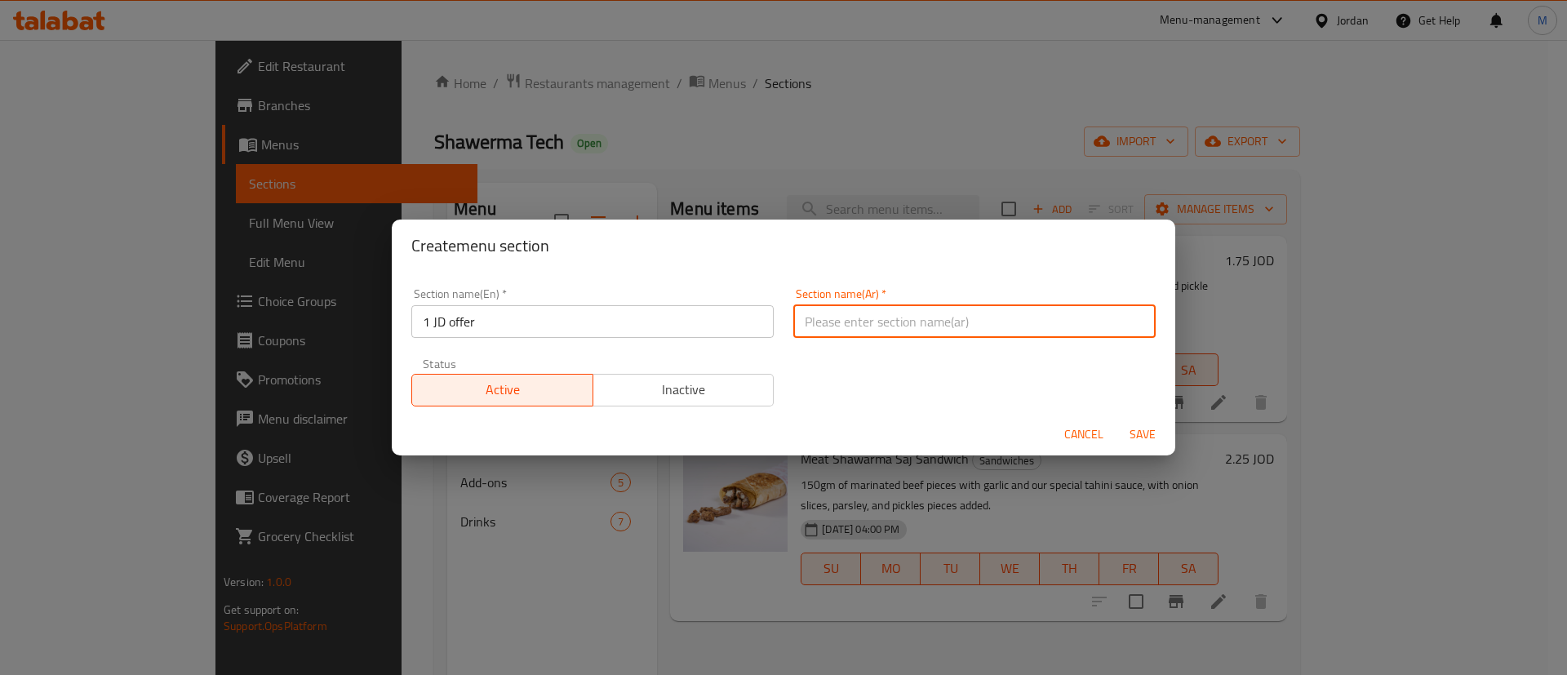
type input "u"
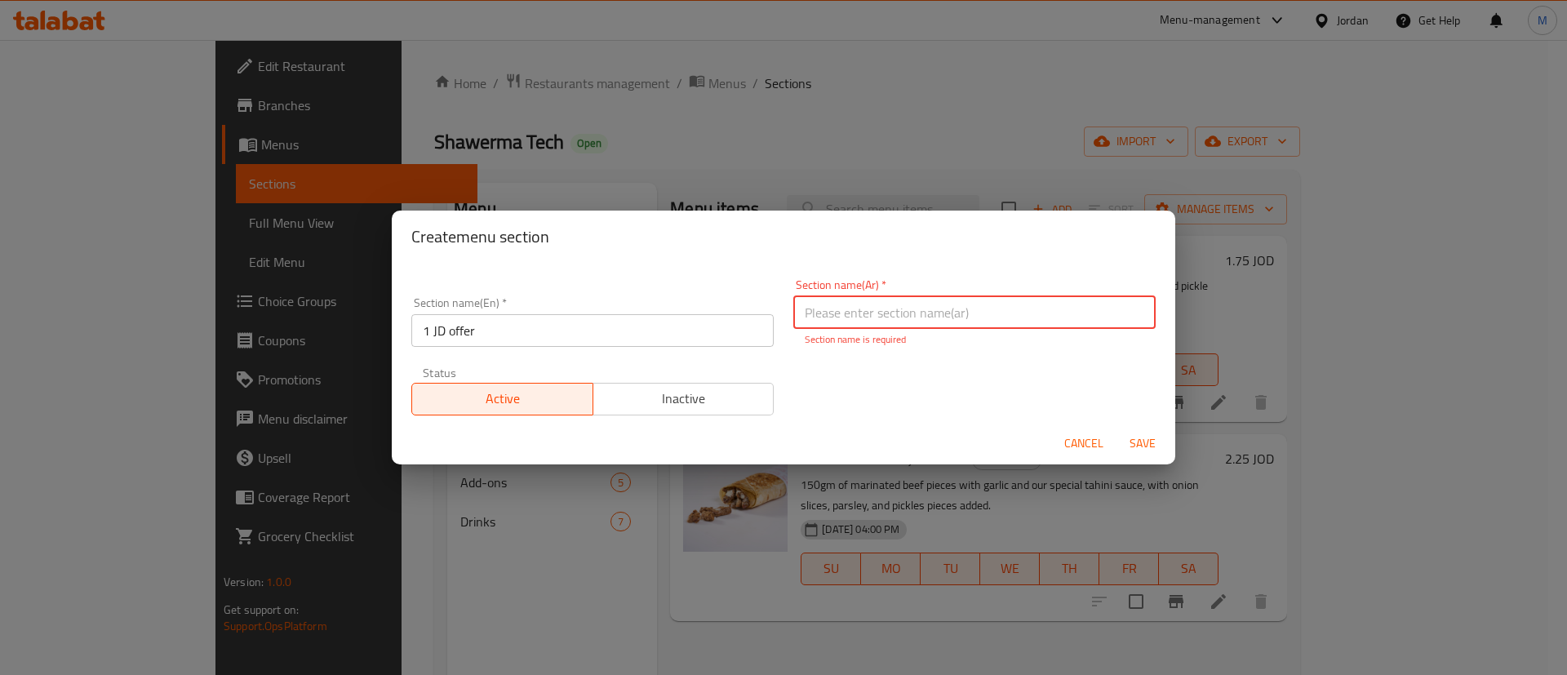
click at [894, 318] on input "text" at bounding box center [974, 312] width 362 height 33
type input "عرض الدينار"
click at [1136, 437] on span "Save" at bounding box center [1142, 443] width 39 height 20
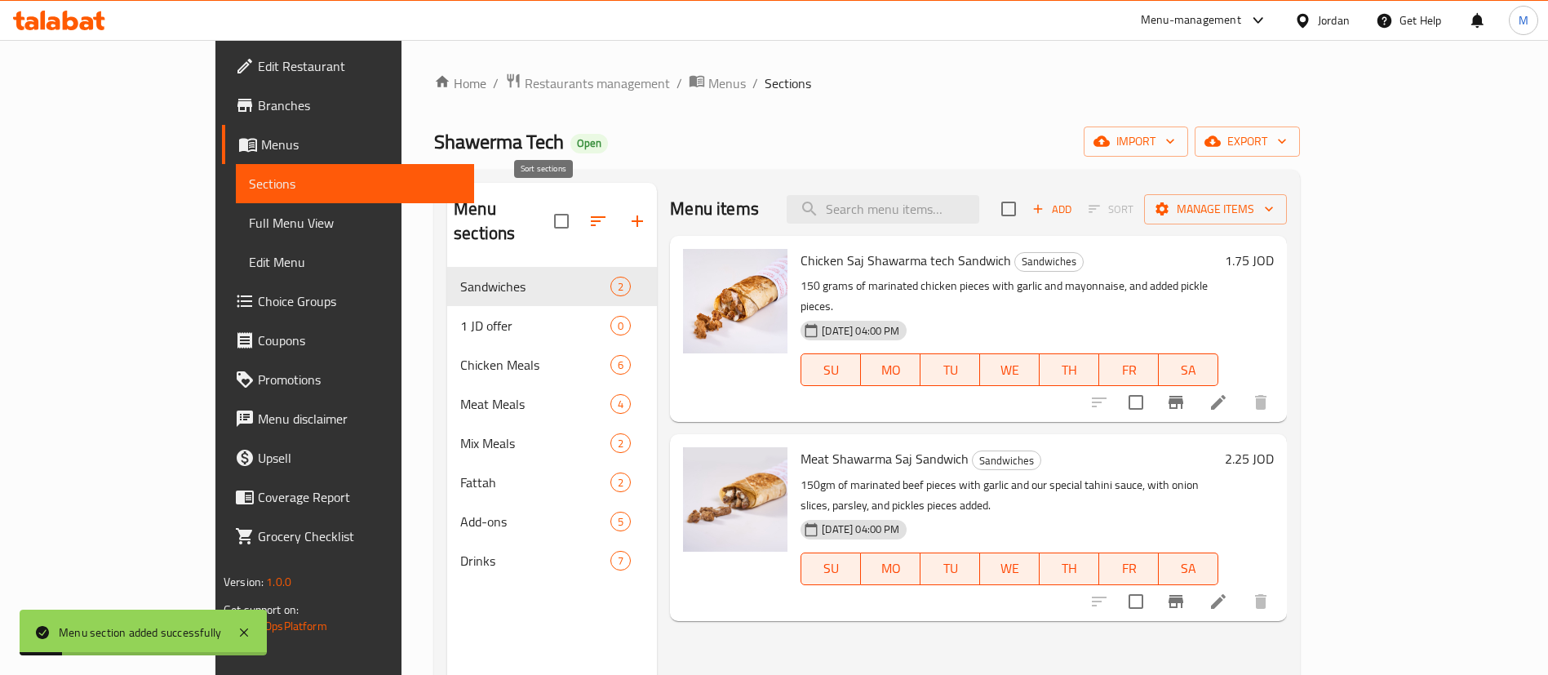
click at [591, 216] on icon "button" at bounding box center [598, 221] width 15 height 10
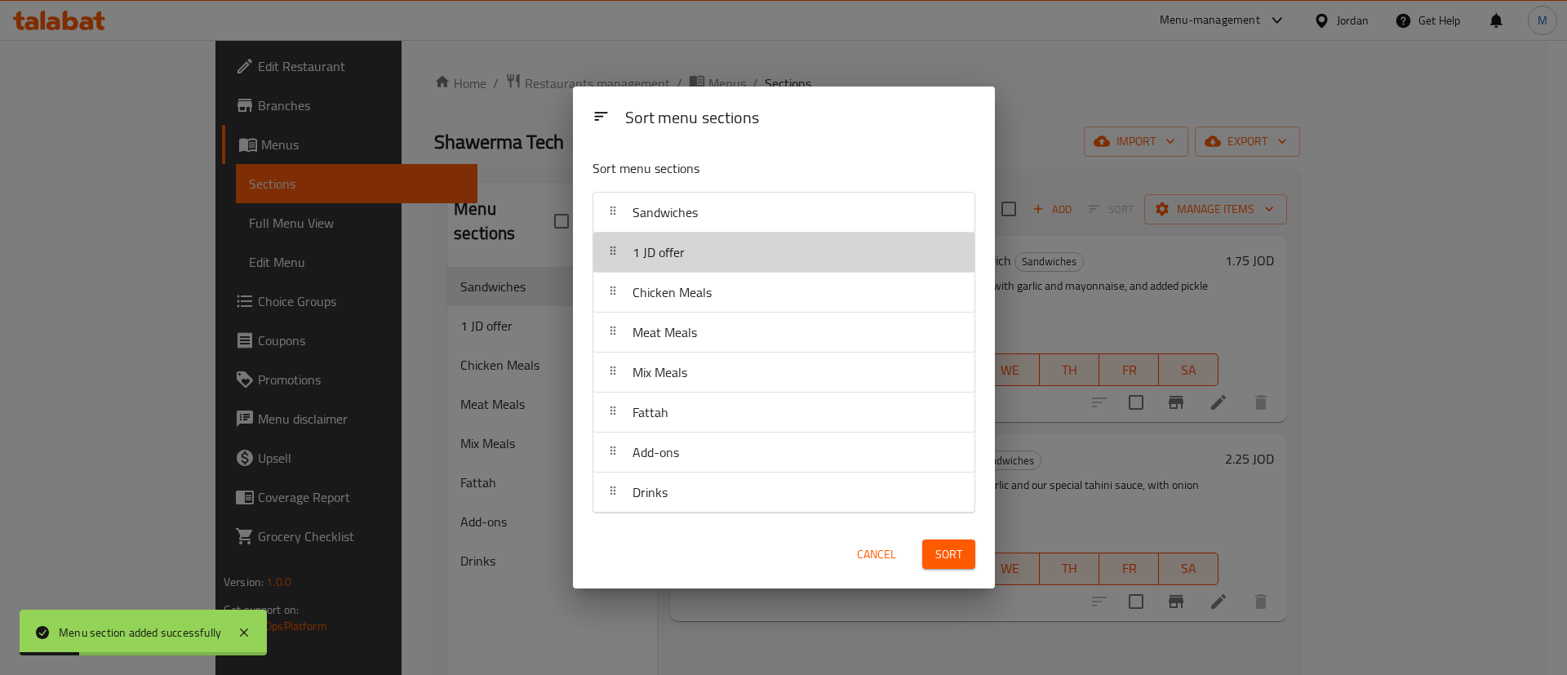
drag, startPoint x: 700, startPoint y: 250, endPoint x: 719, endPoint y: 190, distance: 63.2
click at [719, 190] on div "Sort menu sections Sandwiches 1 JD offer Chicken Meals Meat Meals Mix Meals Fat…" at bounding box center [784, 332] width 422 height 375
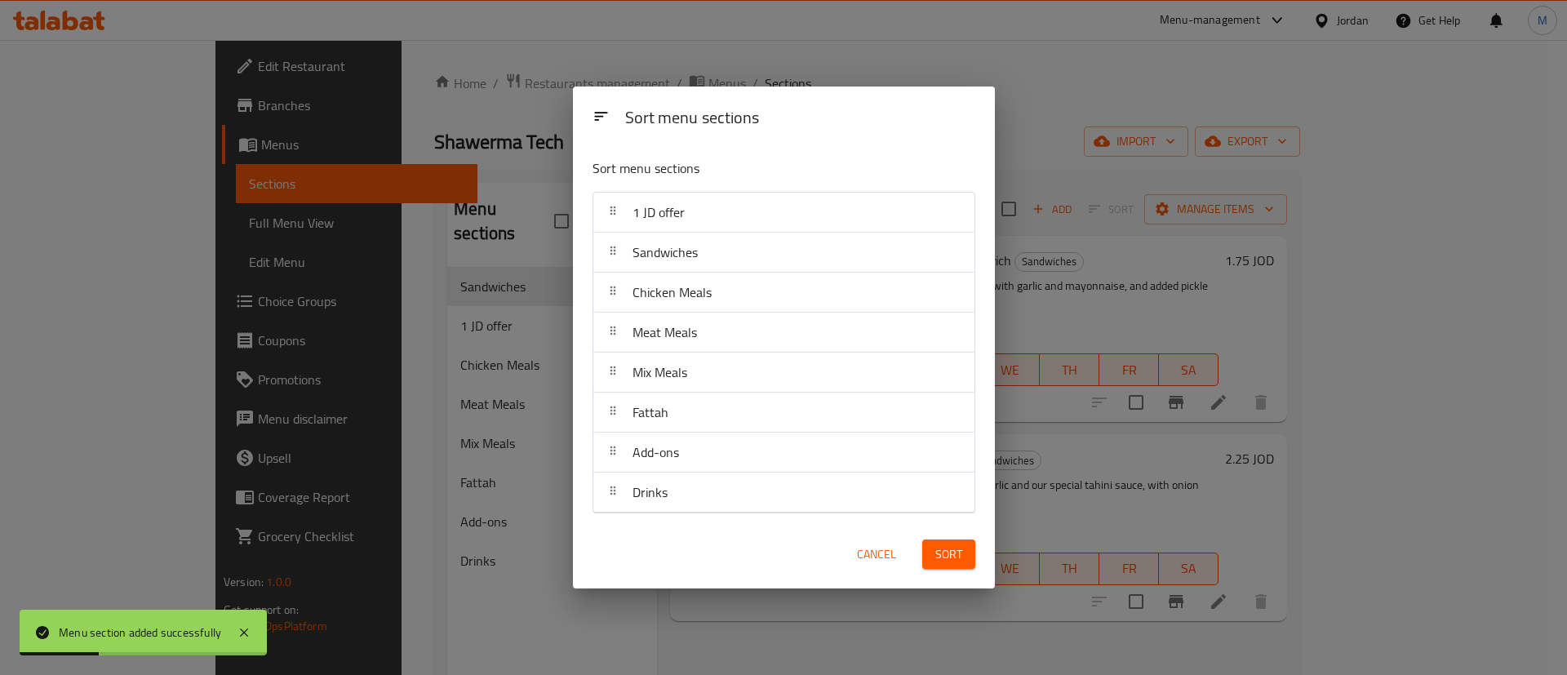
click at [957, 546] on span "Sort" at bounding box center [948, 554] width 27 height 20
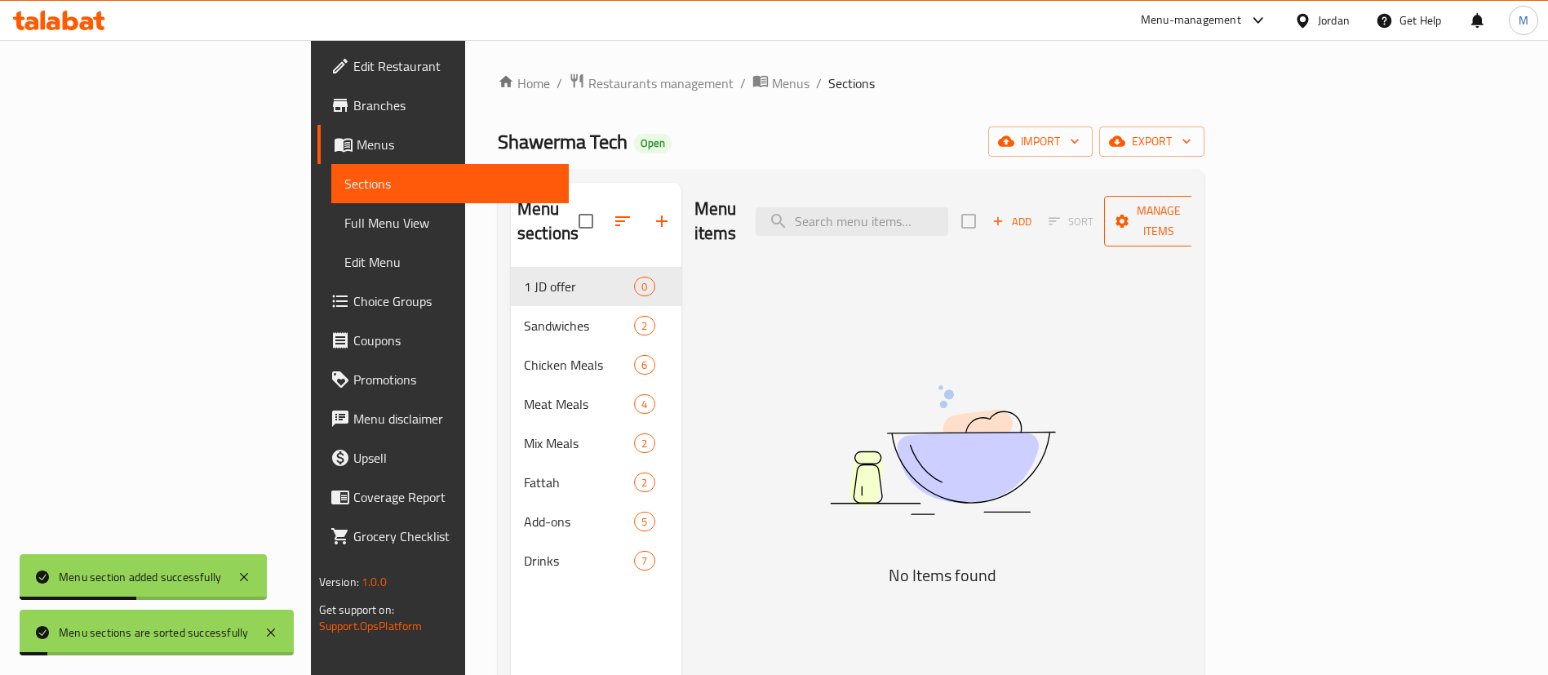
click at [1200, 207] on span "Manage items" at bounding box center [1158, 221] width 83 height 41
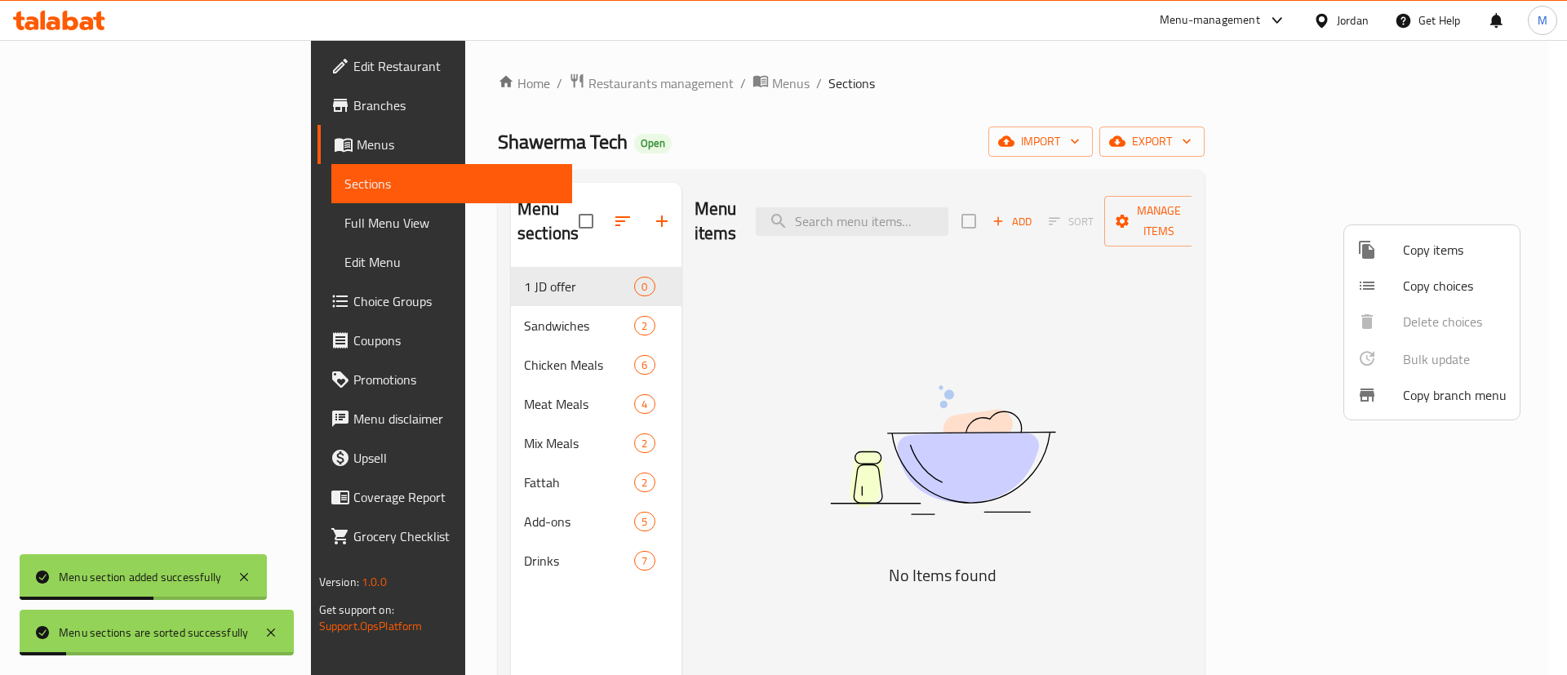
click at [1404, 244] on span "Copy items" at bounding box center [1455, 250] width 104 height 20
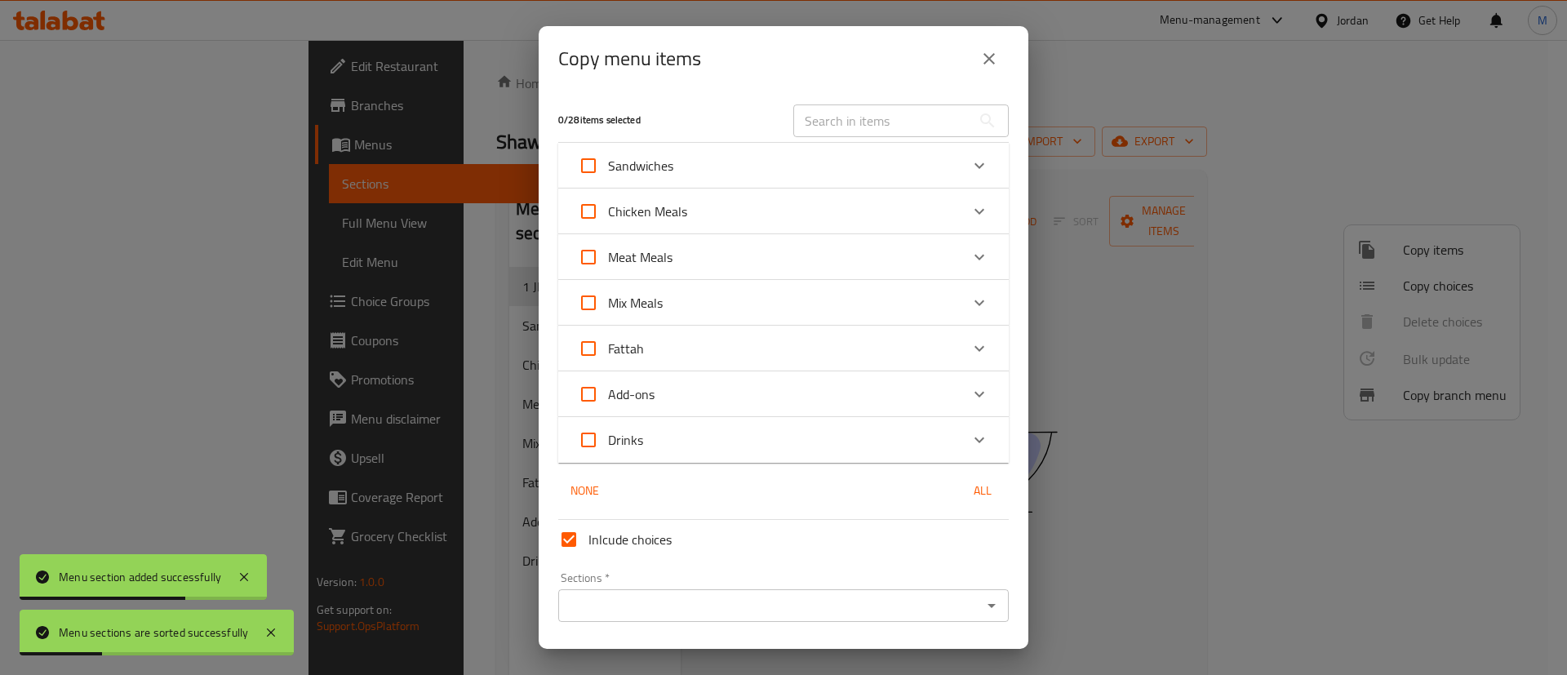
click at [774, 157] on div "Sandwiches" at bounding box center [769, 165] width 382 height 39
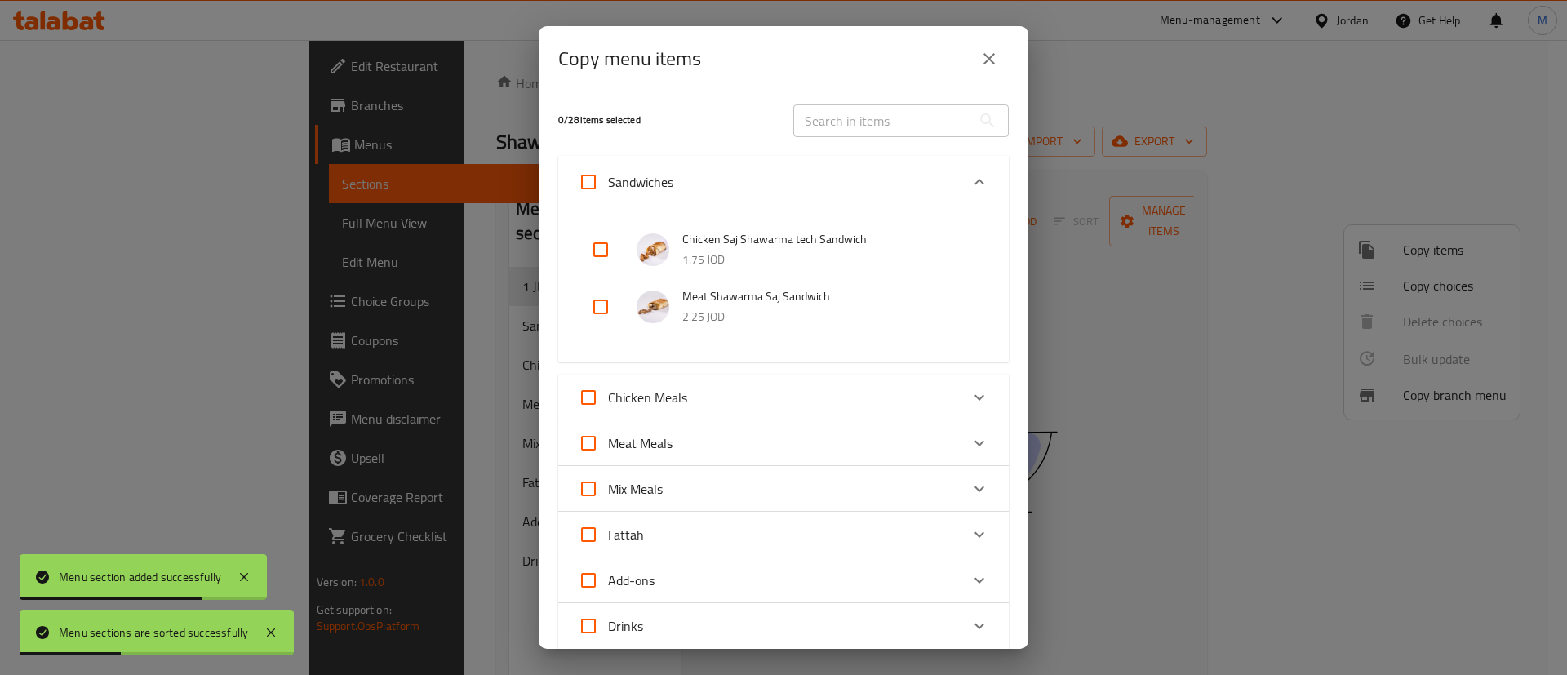
click at [591, 242] on input "checkbox" at bounding box center [600, 249] width 39 height 39
checkbox input "true"
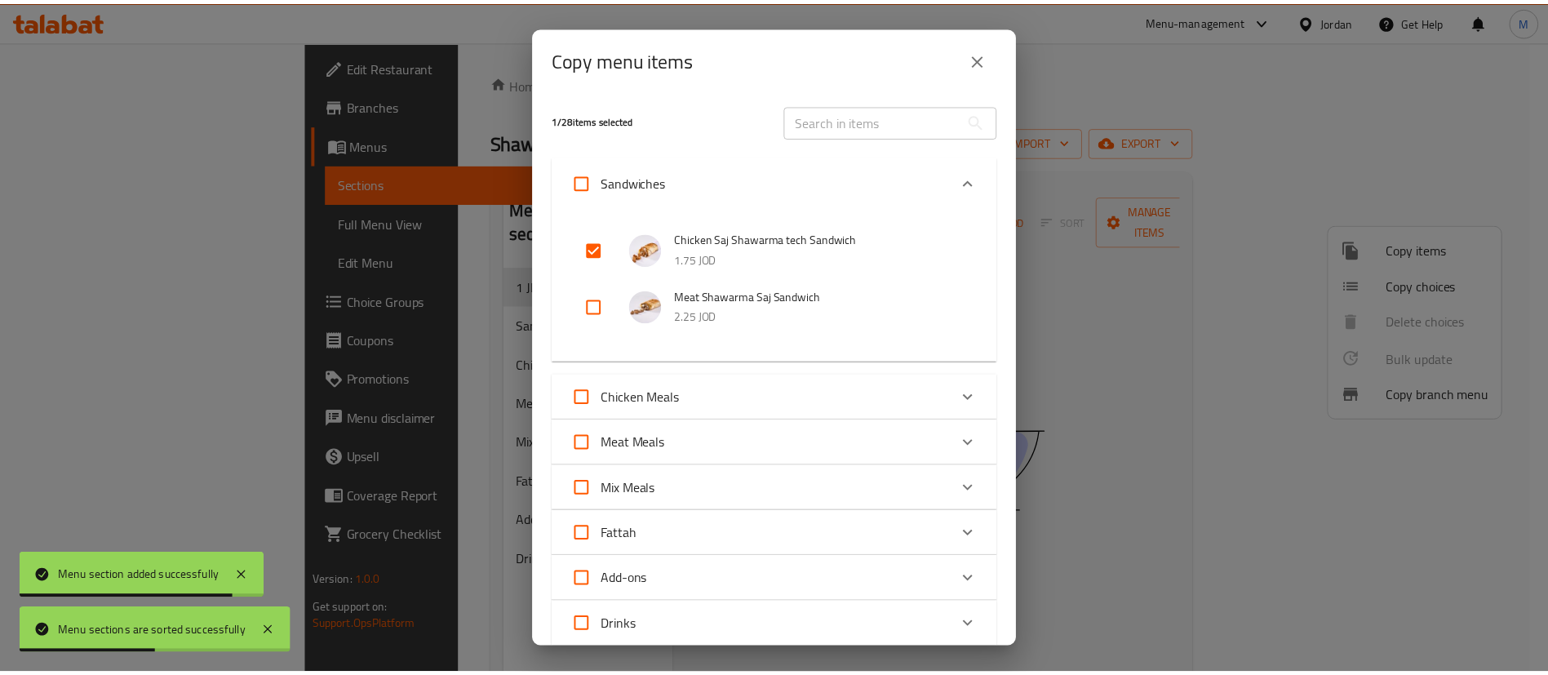
scroll to position [235, 0]
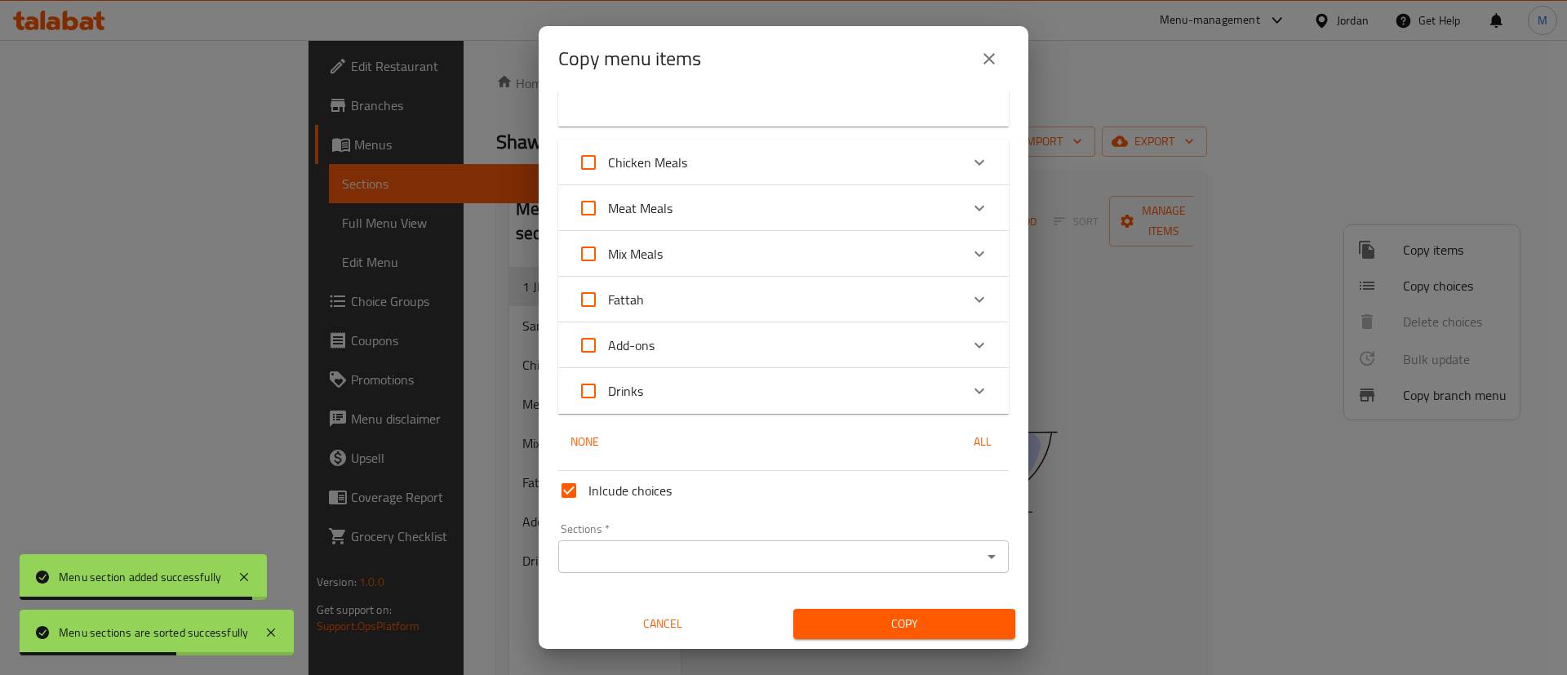
click at [675, 543] on div "Sections *" at bounding box center [783, 556] width 450 height 33
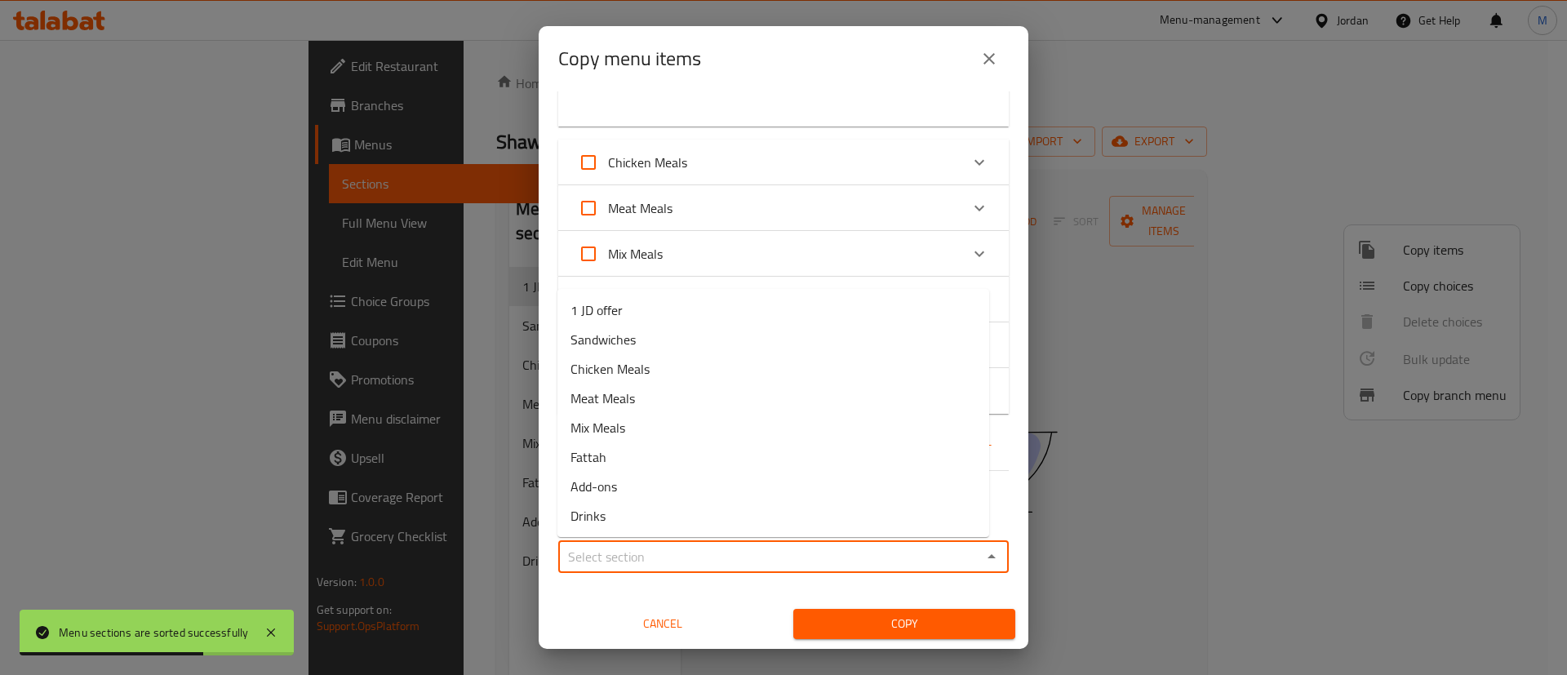
click at [639, 553] on input "Sections   *" at bounding box center [770, 556] width 414 height 23
click at [644, 299] on li "1 JD offer" at bounding box center [773, 309] width 432 height 29
type input "1 JD offer"
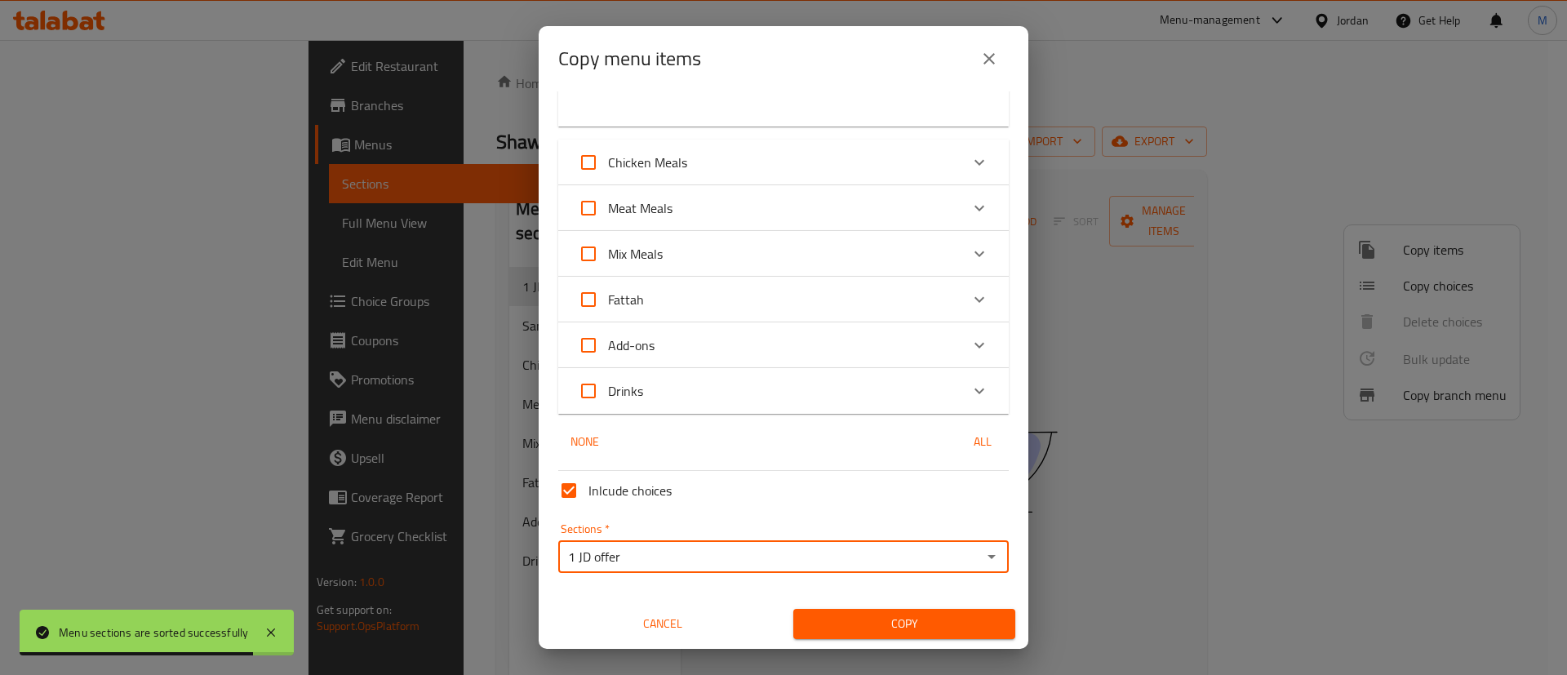
click at [862, 631] on span "Copy" at bounding box center [904, 624] width 196 height 20
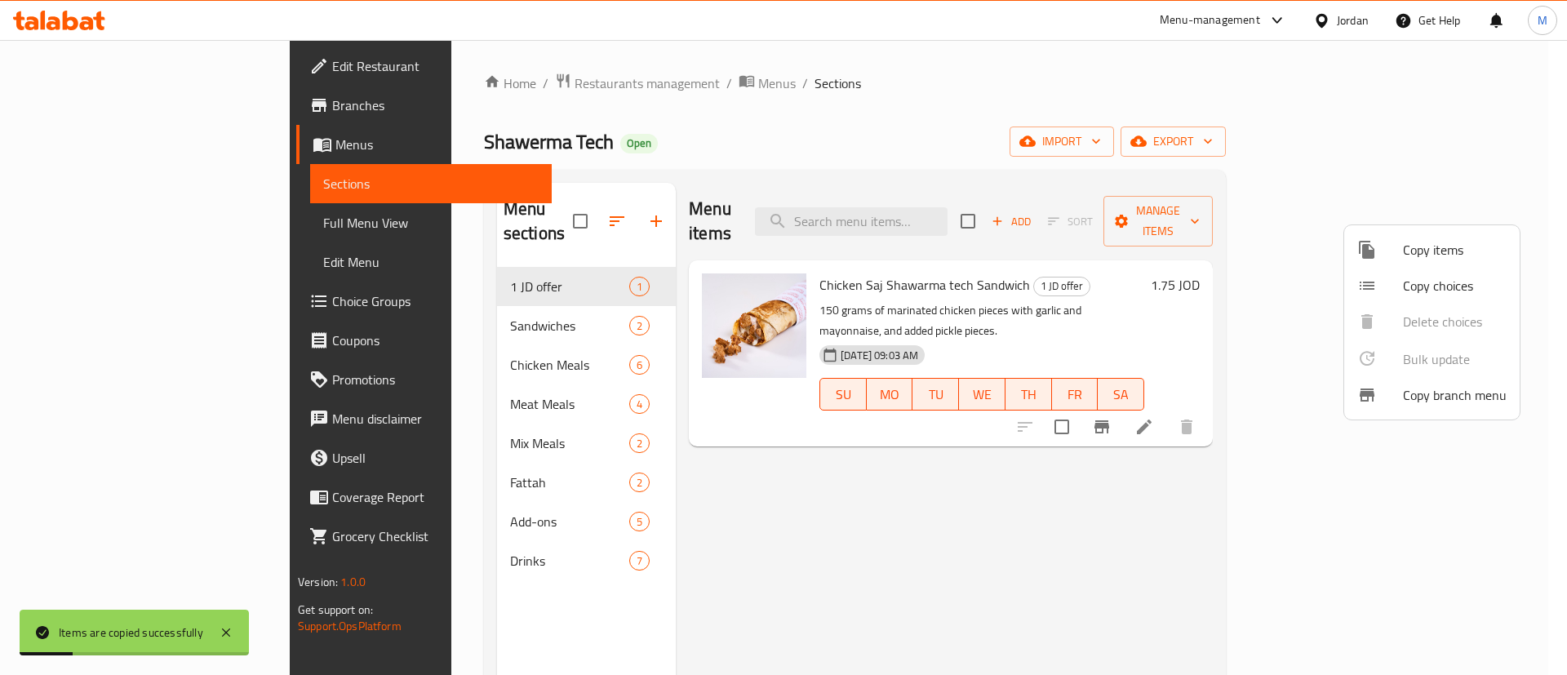
click at [905, 504] on div at bounding box center [783, 337] width 1567 height 675
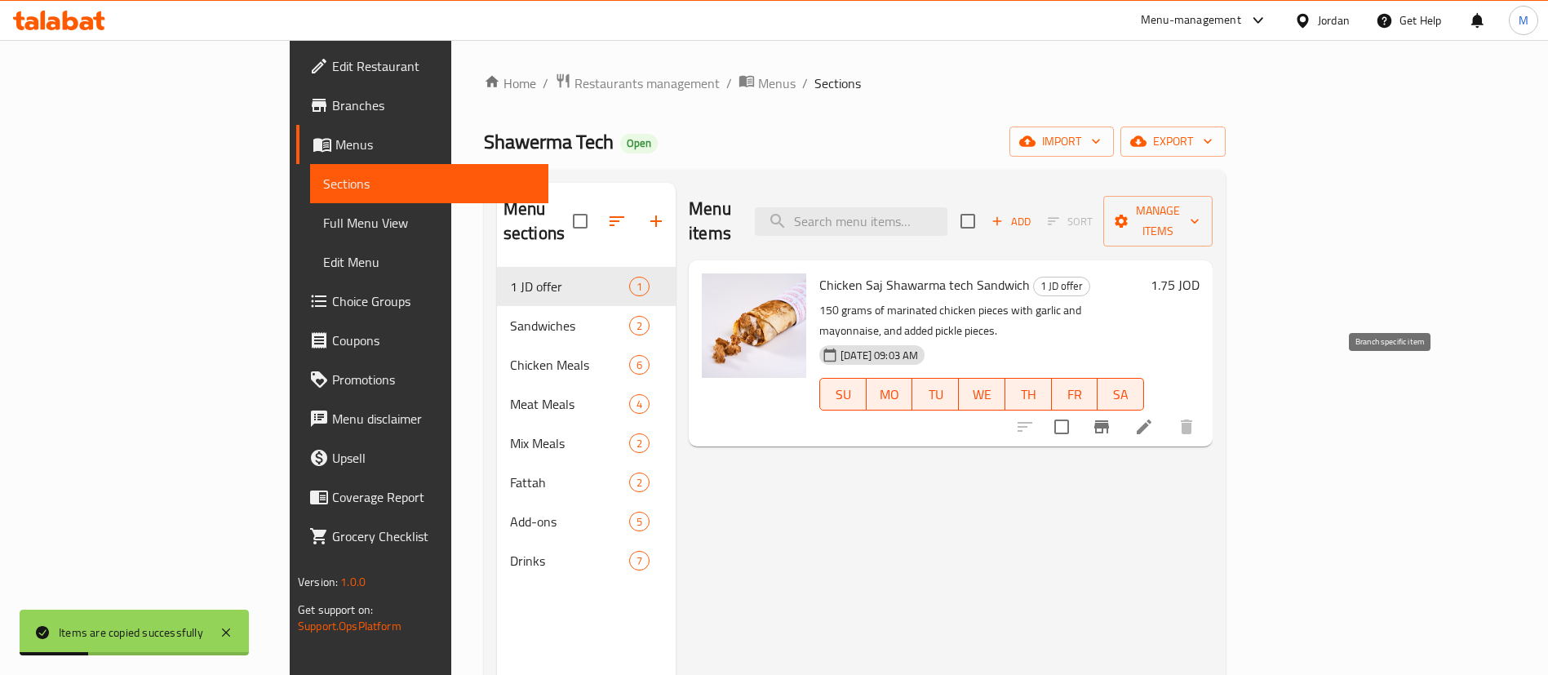
click at [1111, 417] on icon "Branch-specific-item" at bounding box center [1102, 427] width 20 height 20
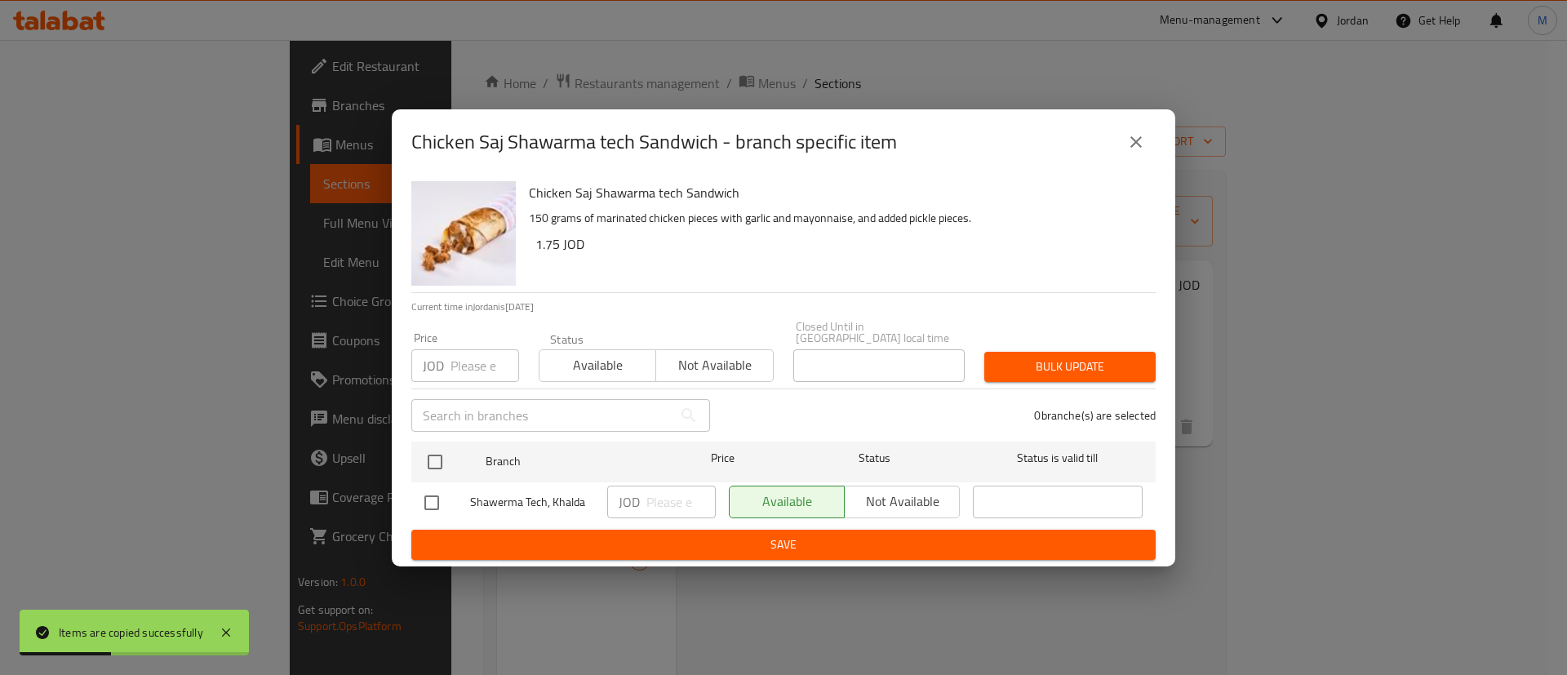
click at [461, 366] on input "number" at bounding box center [484, 365] width 69 height 33
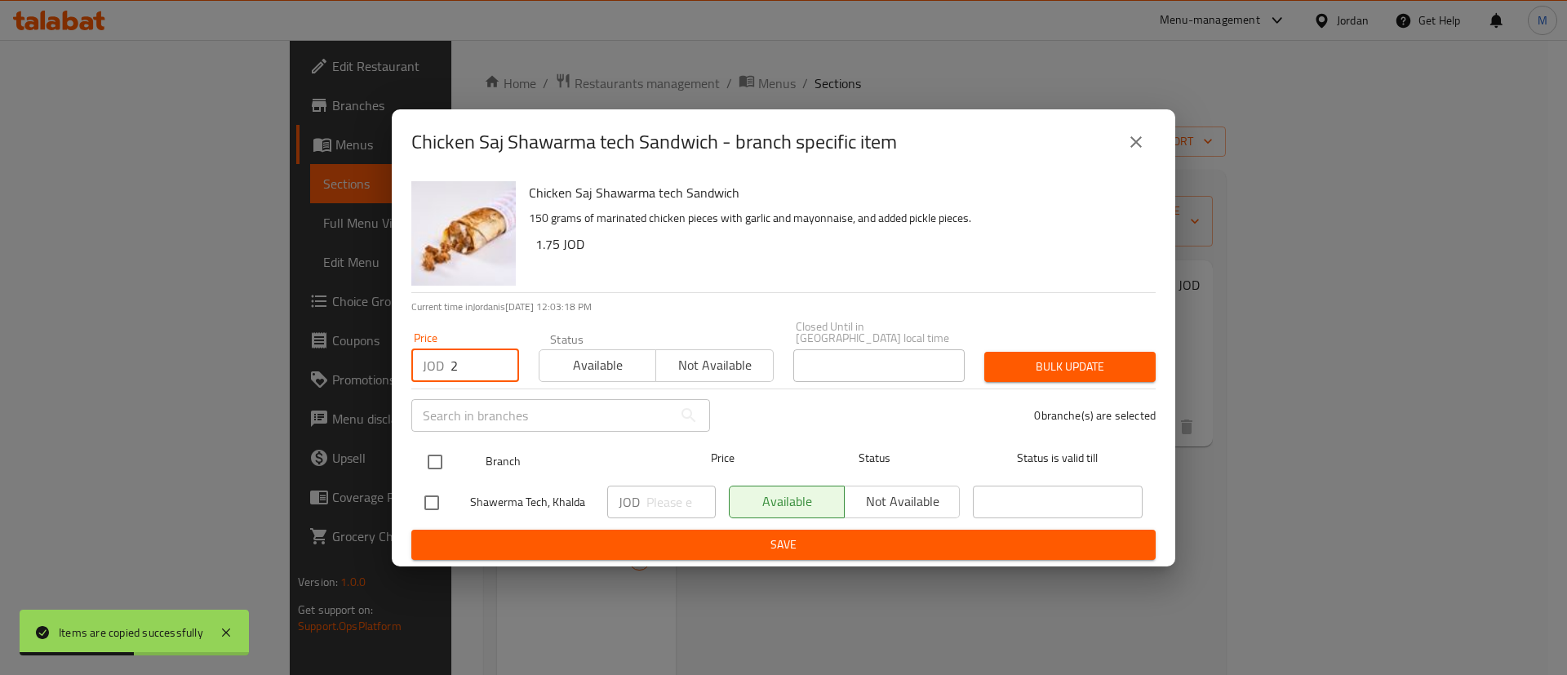
type input "2"
drag, startPoint x: 441, startPoint y: 457, endPoint x: 449, endPoint y: 456, distance: 8.2
click at [443, 456] on input "checkbox" at bounding box center [435, 462] width 34 height 34
checkbox input "true"
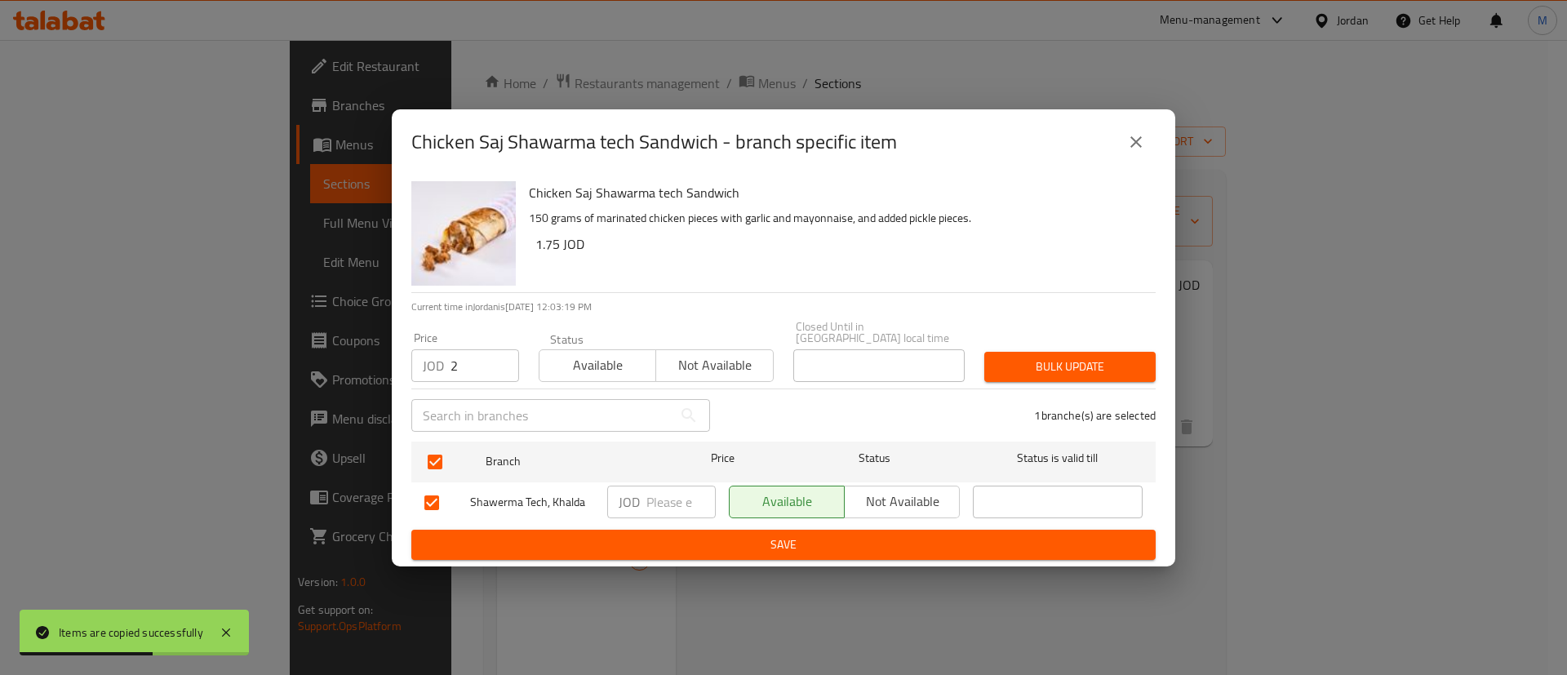
click at [1078, 332] on div "Price JOD 2 Price Status Available Not available Closed Until in [GEOGRAPHIC_DA…" at bounding box center [783, 351] width 764 height 81
click at [1072, 357] on span "Bulk update" at bounding box center [1069, 367] width 145 height 20
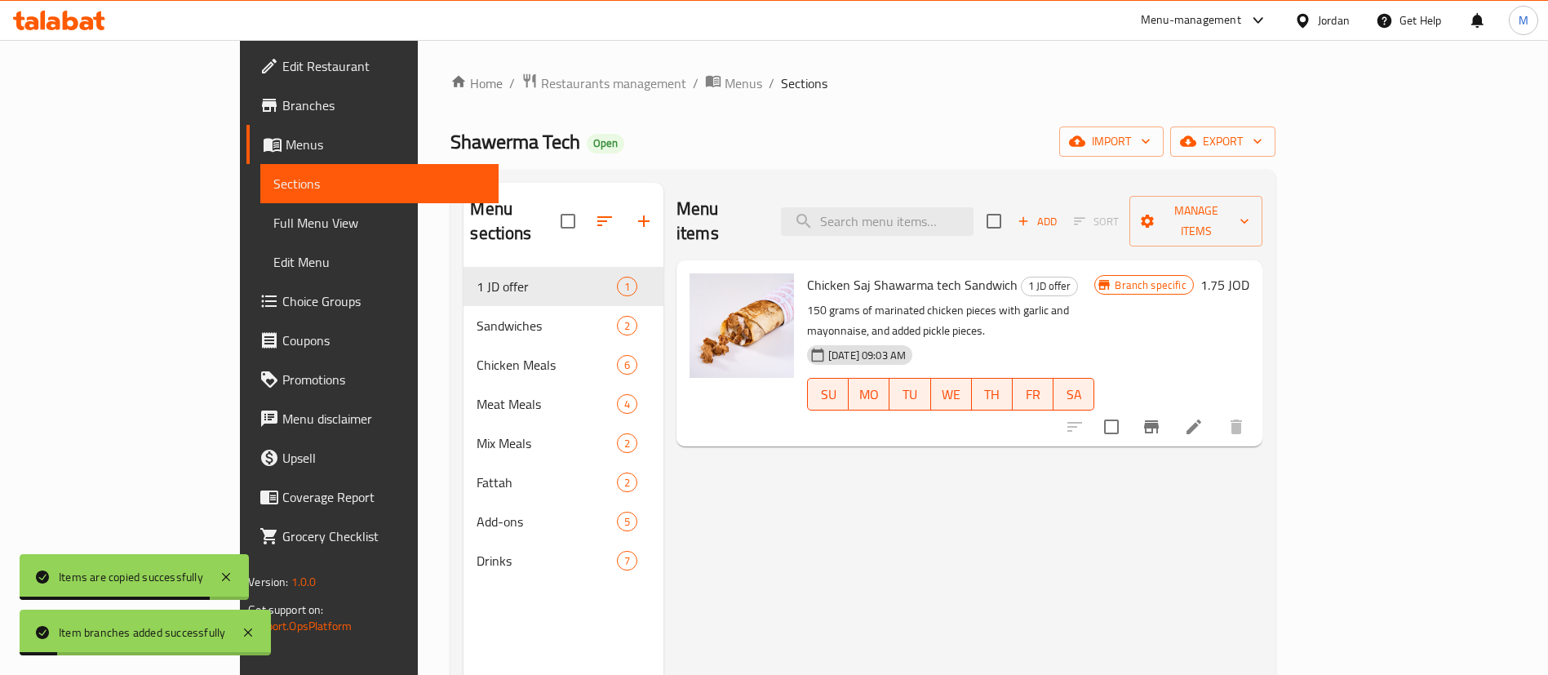
click at [450, 150] on span "Shawerma Tech" at bounding box center [515, 141] width 130 height 37
copy span "Shawerma Tech"
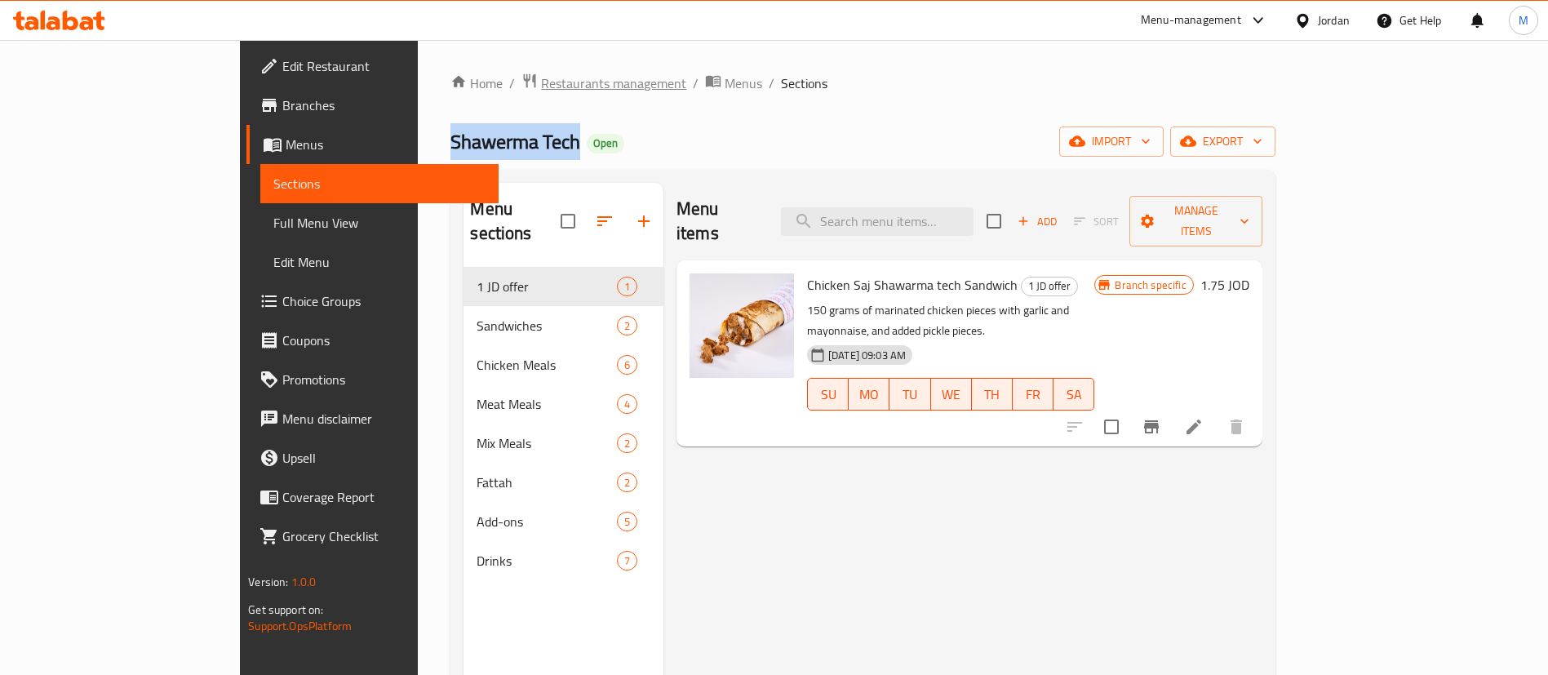
click at [541, 93] on span "Restaurants management" at bounding box center [613, 83] width 145 height 20
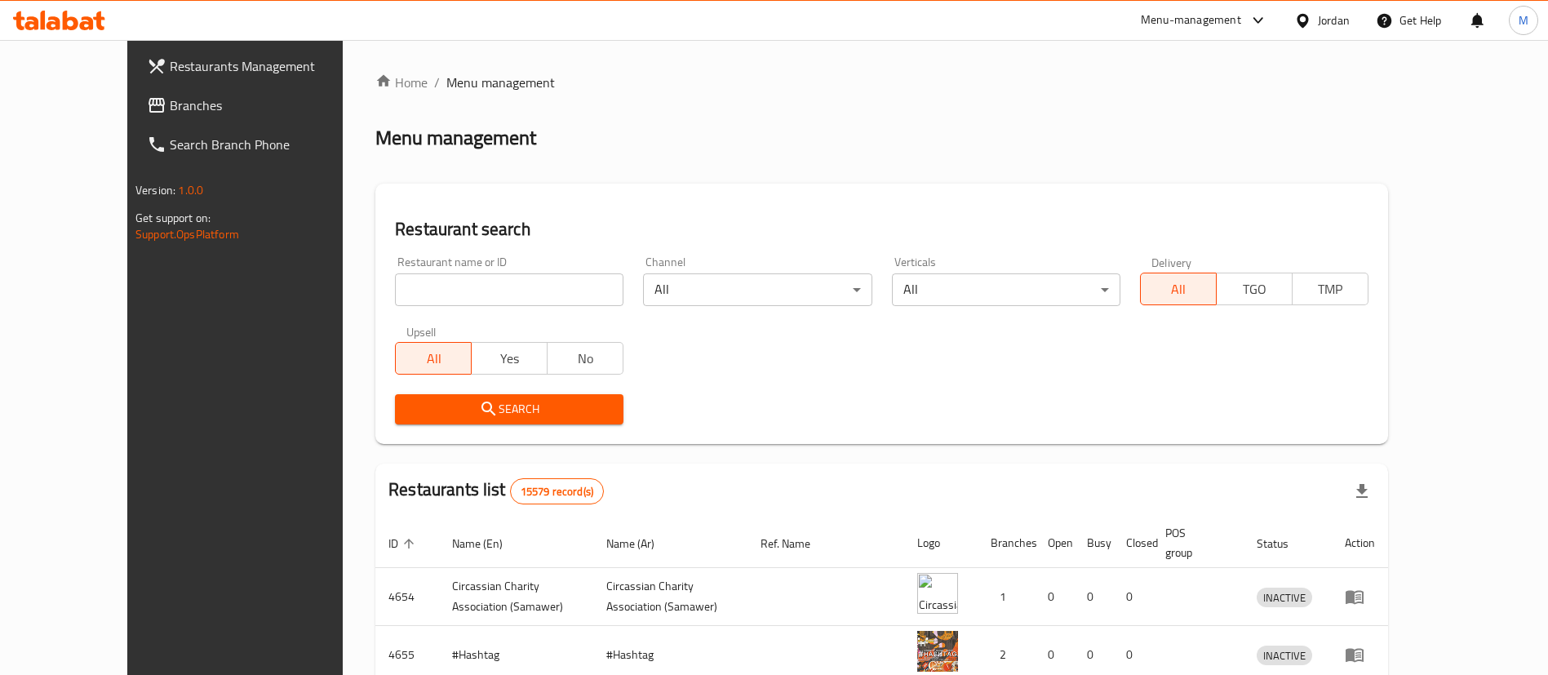
click at [484, 290] on input "search" at bounding box center [509, 289] width 228 height 33
paste input "Beroya"
type input "Beroya"
click button "Search" at bounding box center [509, 409] width 228 height 30
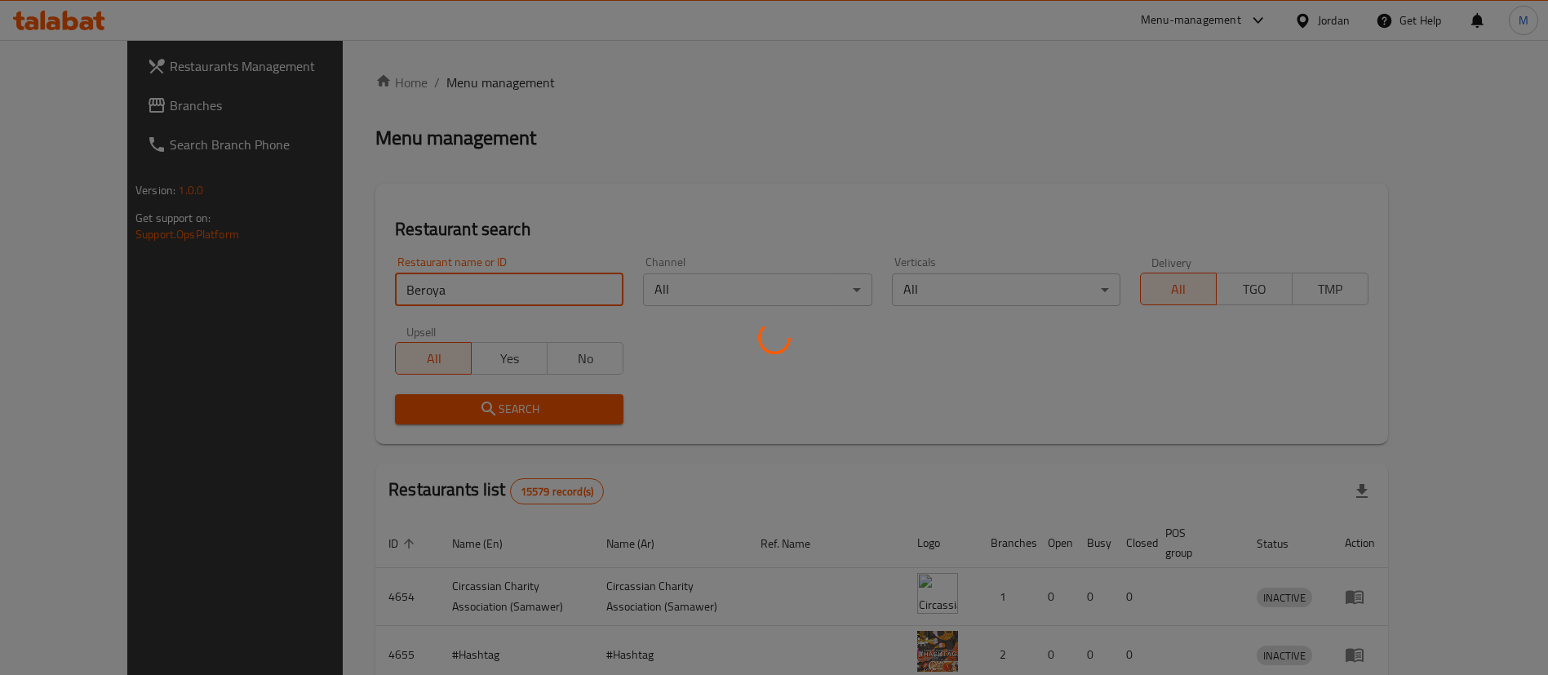
click at [754, 380] on div at bounding box center [774, 337] width 1548 height 675
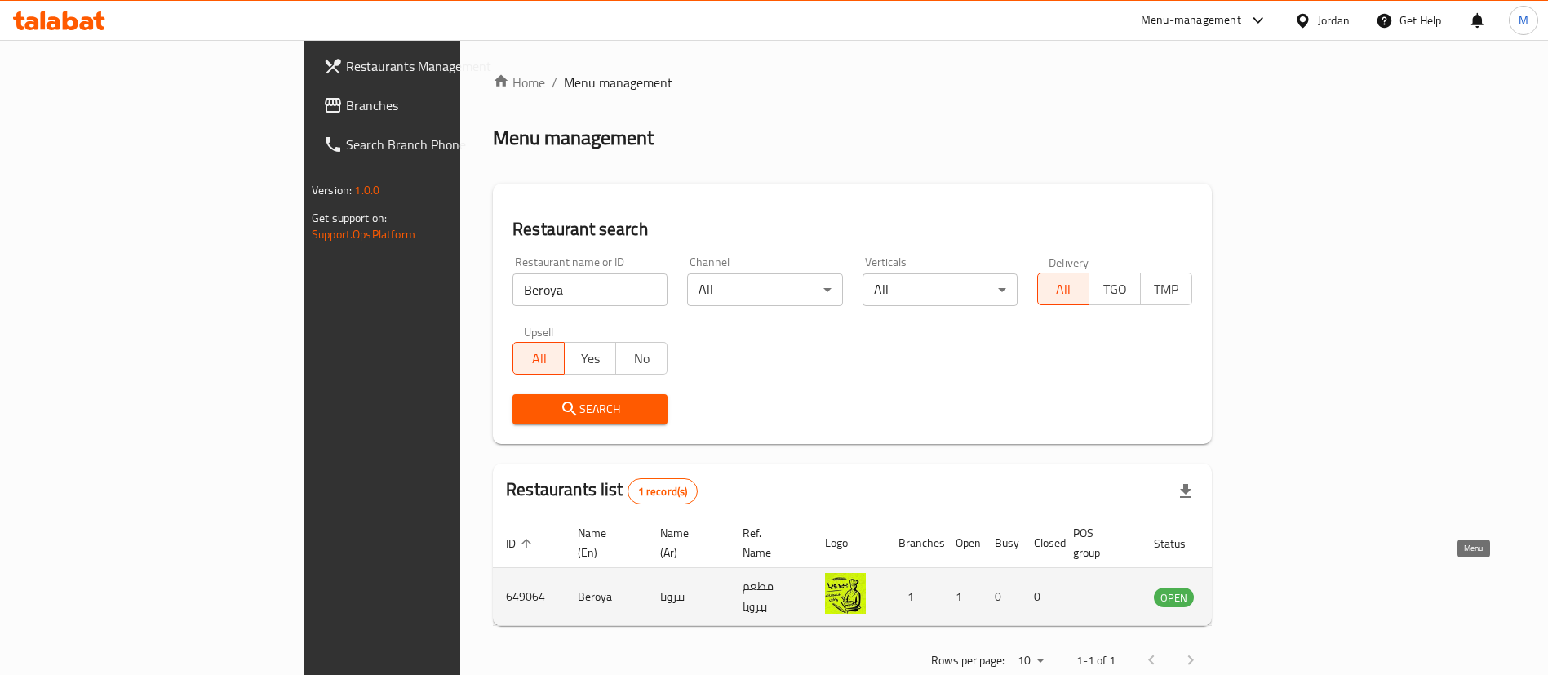
click at [1259, 587] on icon "enhanced table" at bounding box center [1249, 597] width 20 height 20
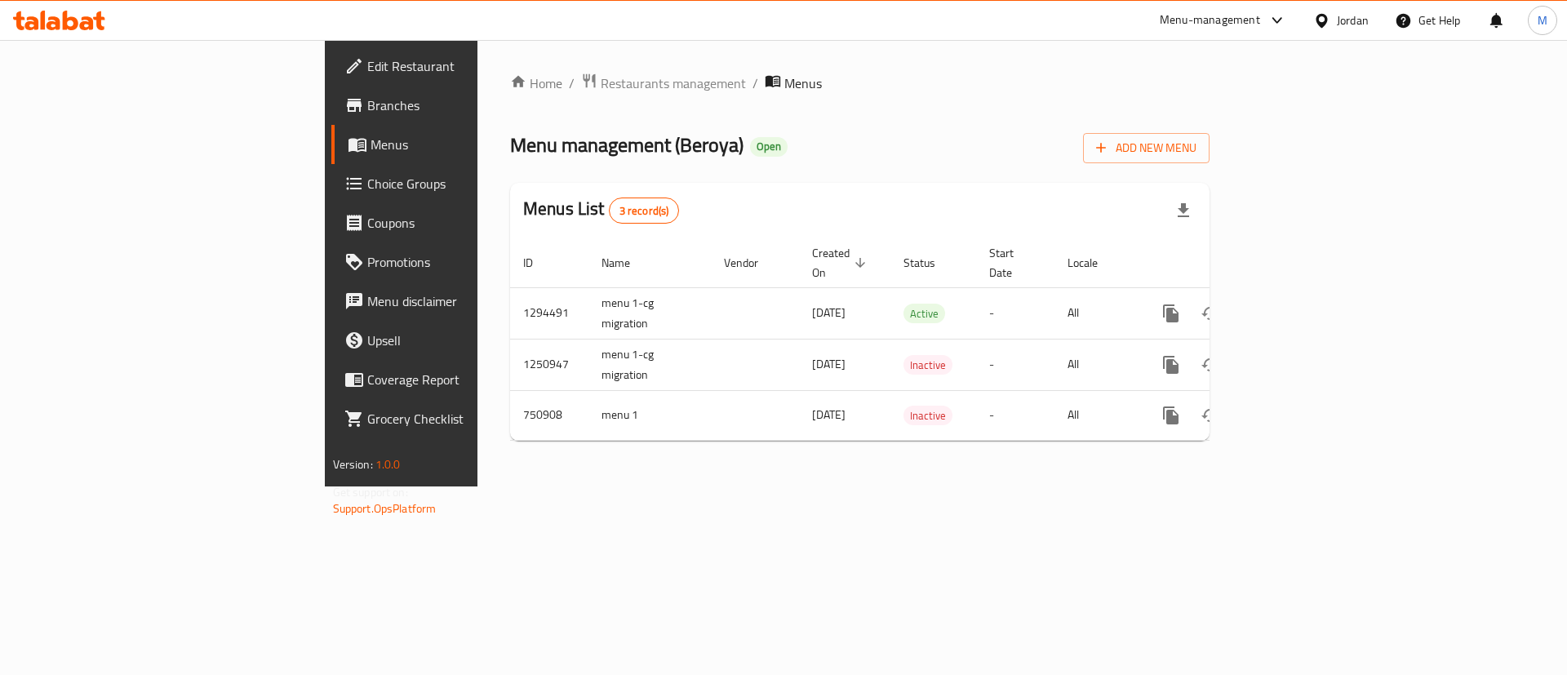
click at [1321, 268] on th "Actions" at bounding box center [1229, 263] width 183 height 50
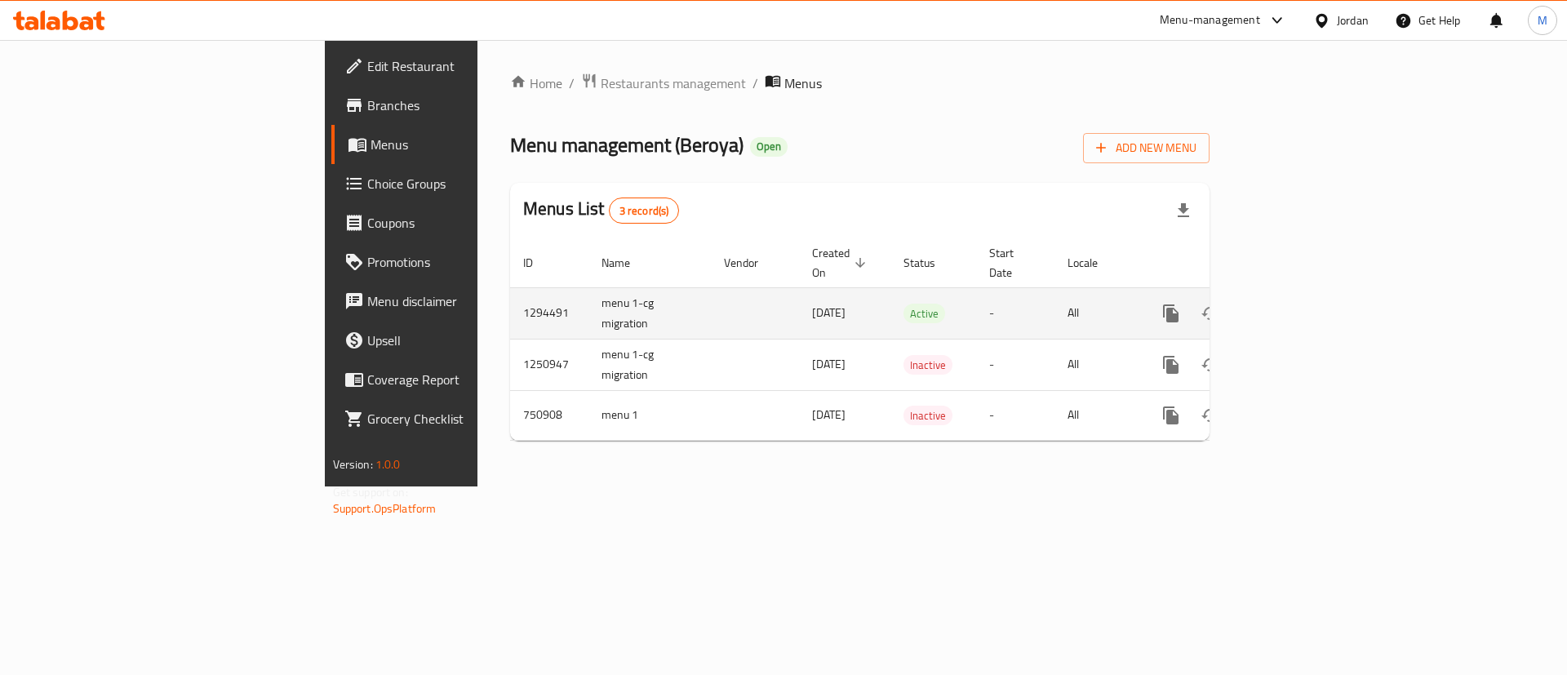
click at [1308, 294] on link "enhanced table" at bounding box center [1288, 313] width 39 height 39
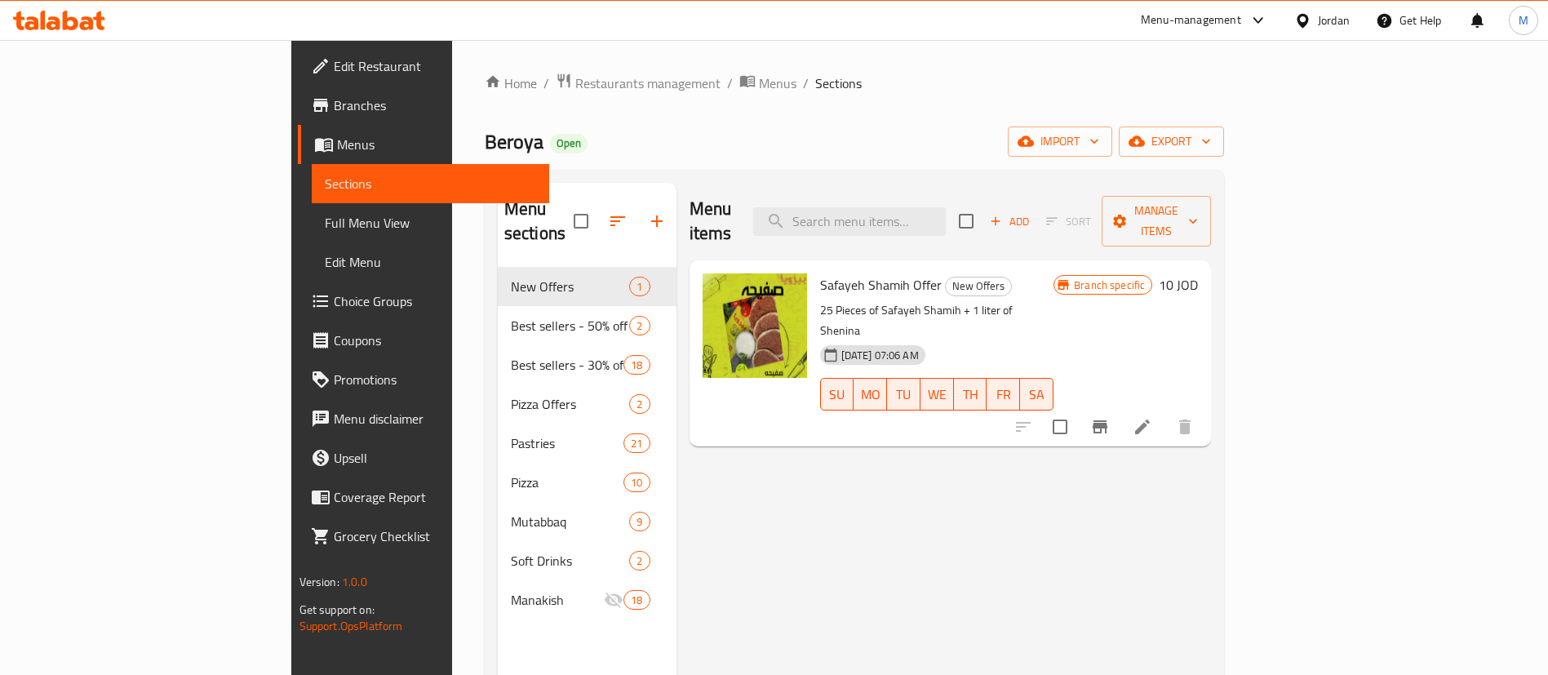
click at [647, 215] on icon "button" at bounding box center [657, 221] width 20 height 20
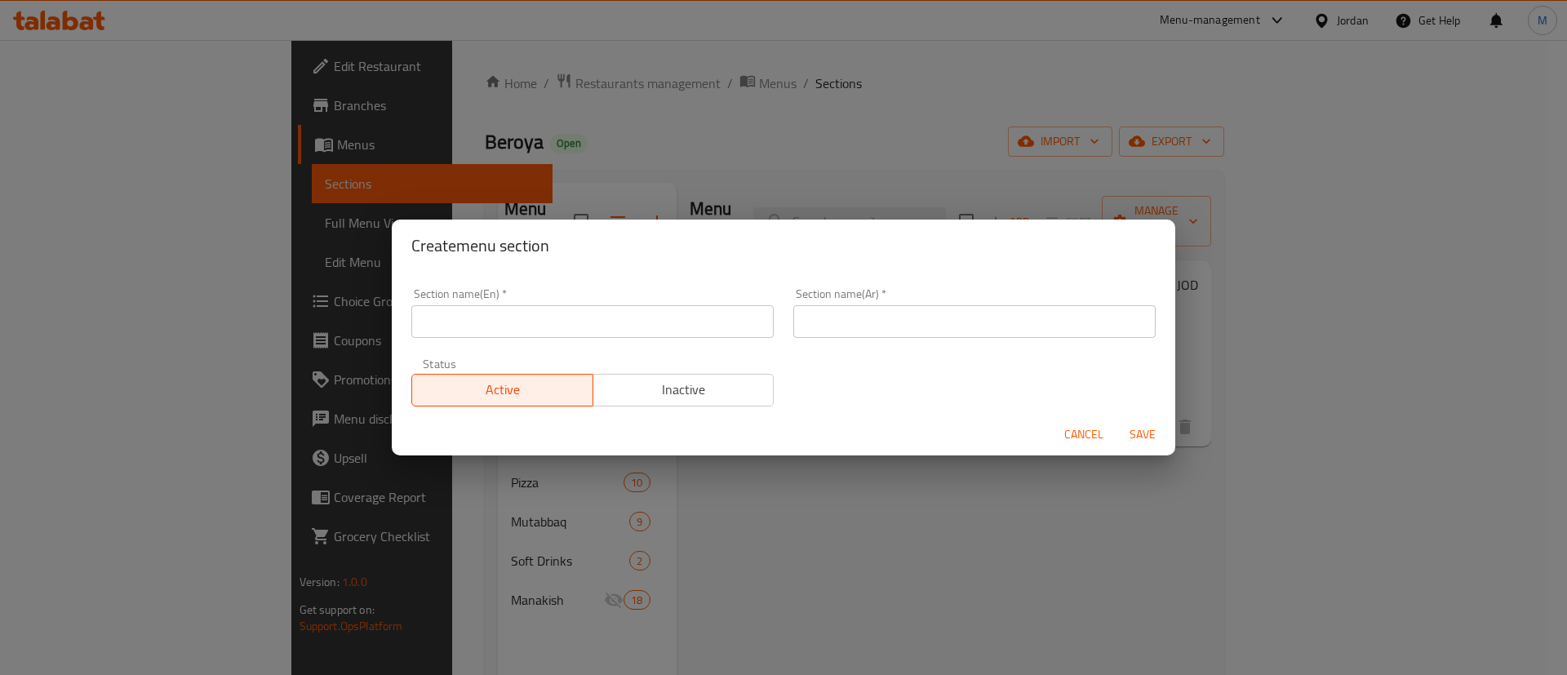
click at [641, 317] on input "text" at bounding box center [592, 321] width 362 height 33
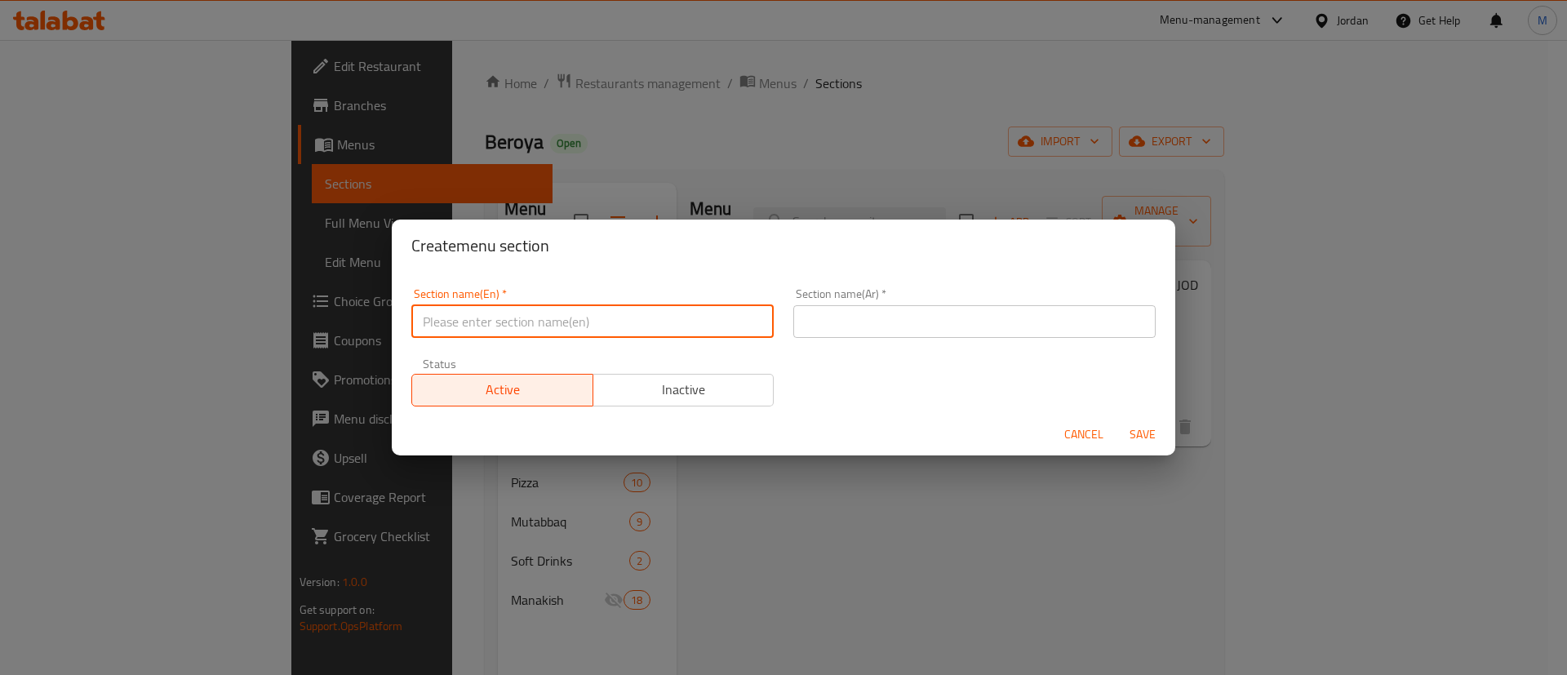
type input "1 JD offer"
click at [827, 321] on input "text" at bounding box center [974, 321] width 362 height 33
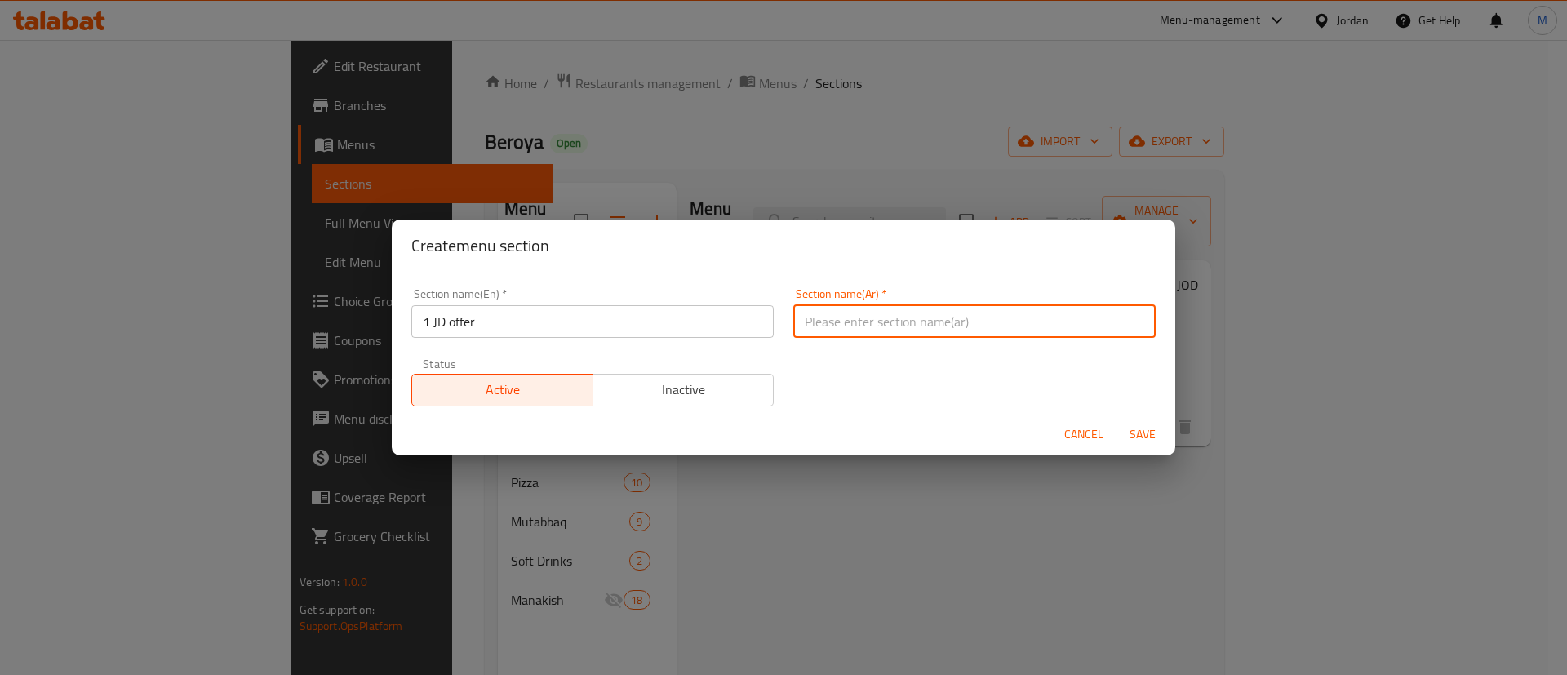
type input "عرض الدينار"
click at [1148, 431] on span "Save" at bounding box center [1142, 434] width 39 height 20
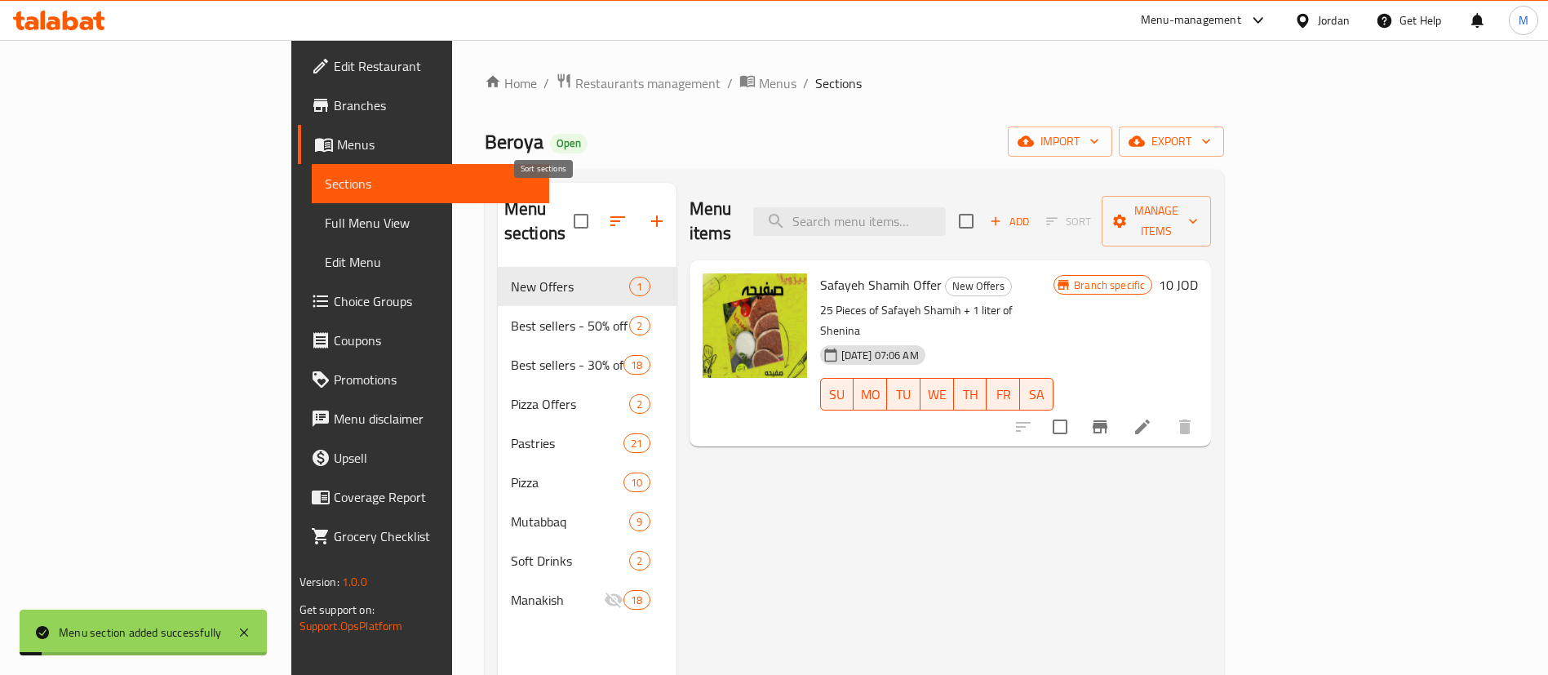
click at [608, 211] on icon "button" at bounding box center [618, 221] width 20 height 20
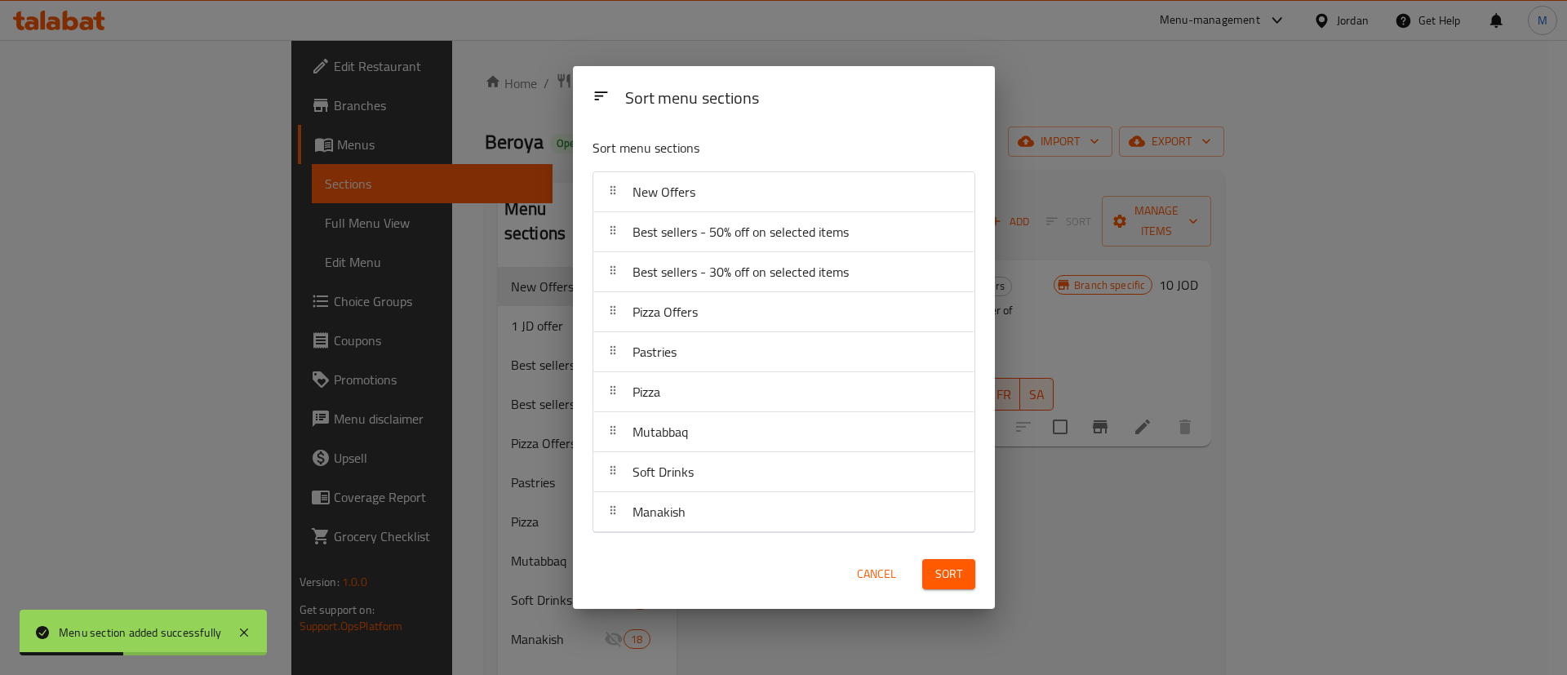
click at [868, 568] on span "Cancel" at bounding box center [876, 574] width 39 height 20
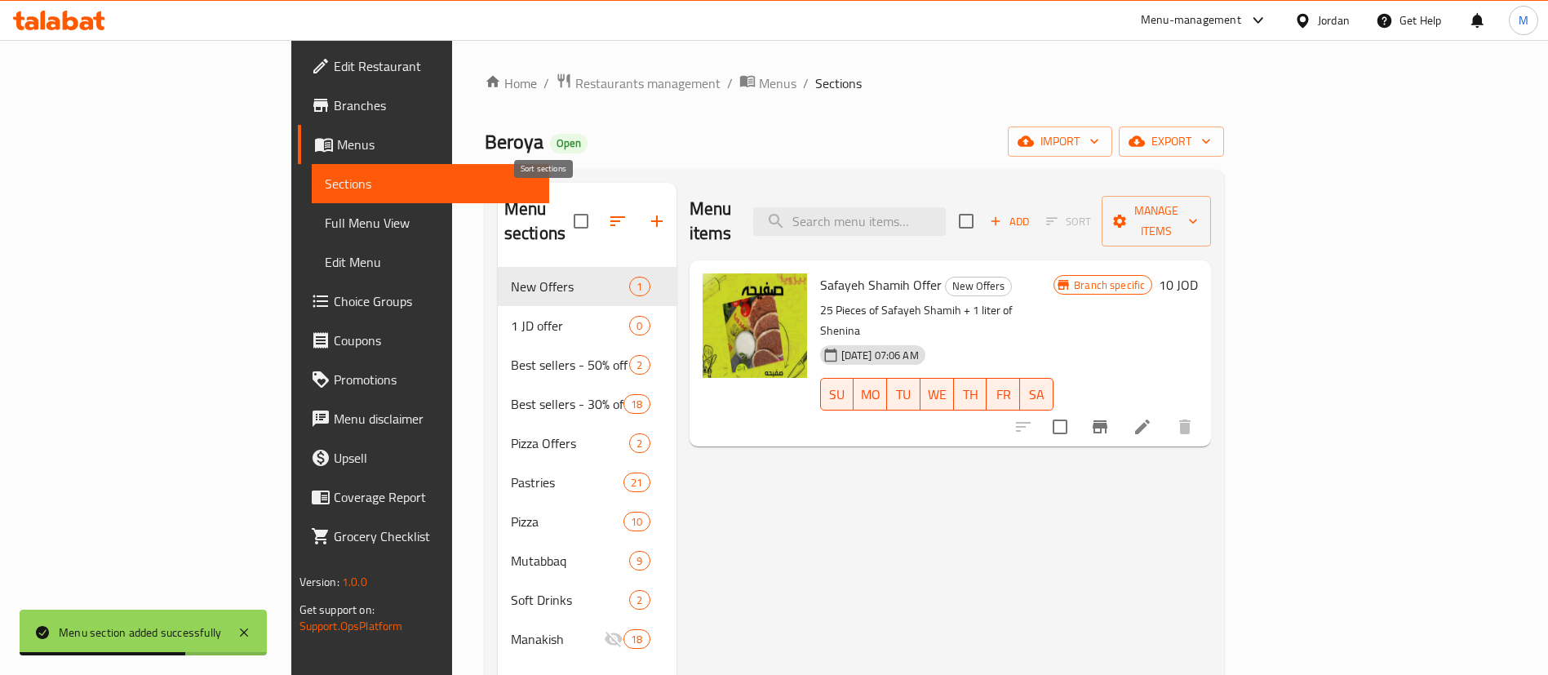
click at [608, 211] on icon "button" at bounding box center [618, 221] width 20 height 20
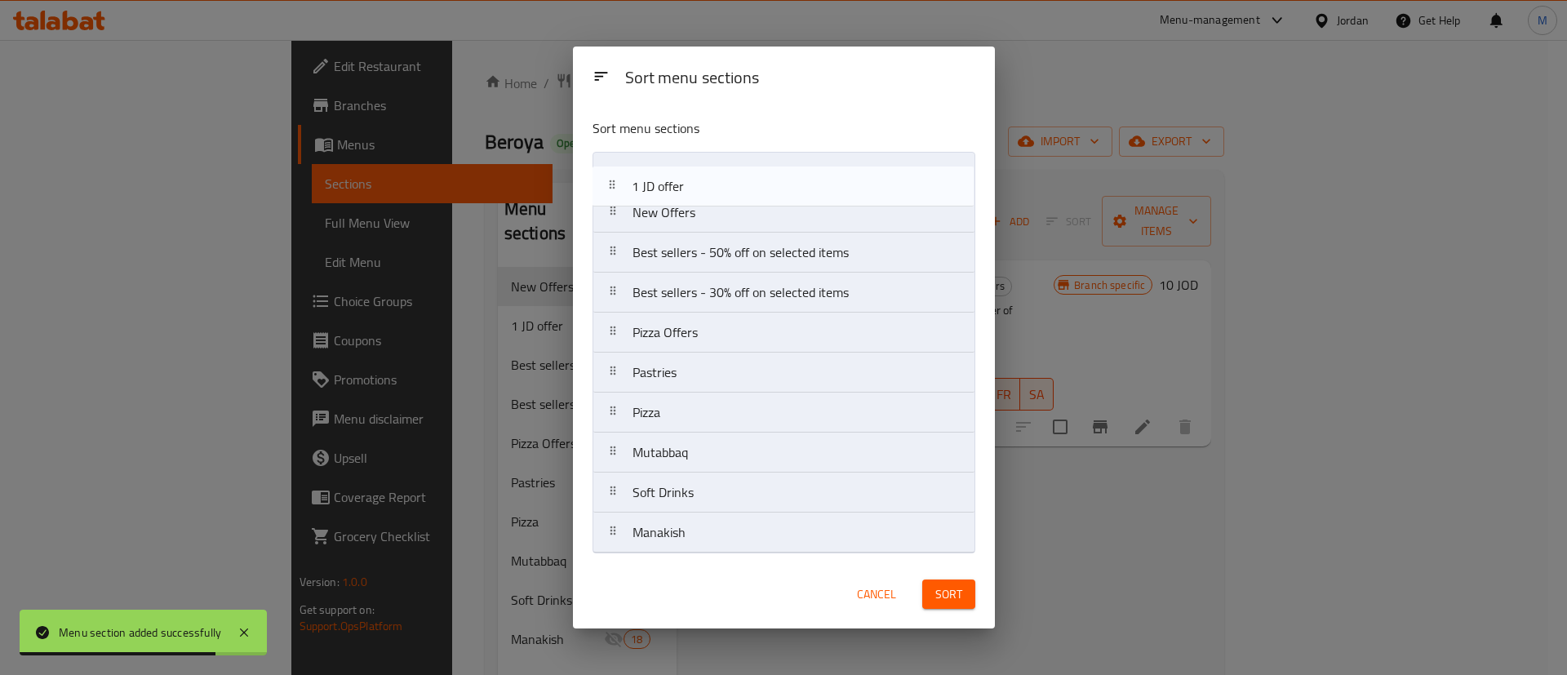
drag, startPoint x: 709, startPoint y: 217, endPoint x: 707, endPoint y: 180, distance: 37.6
click at [707, 180] on nav "New Offers 1 JD offer Best sellers - 50% off on selected items Best sellers - 3…" at bounding box center [783, 352] width 383 height 401
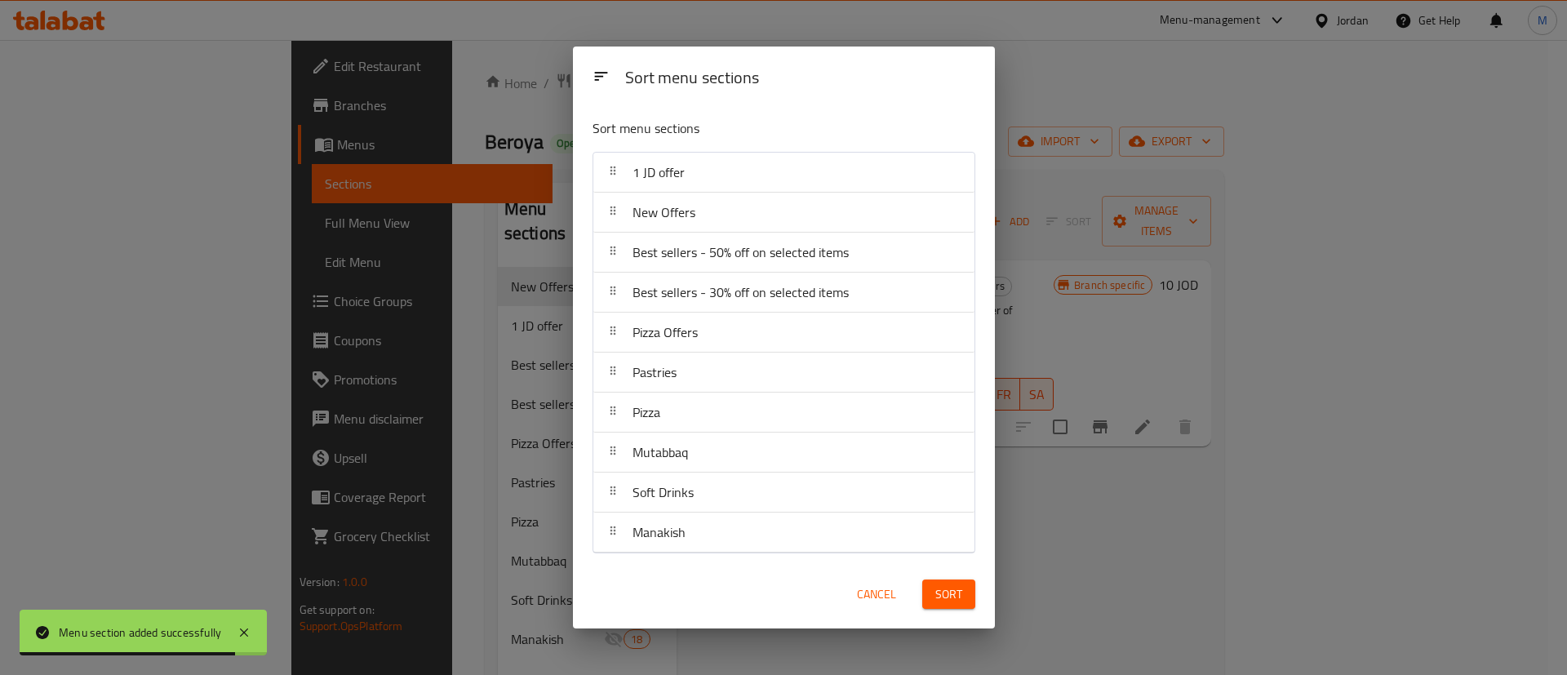
click at [948, 596] on span "Sort" at bounding box center [948, 594] width 27 height 20
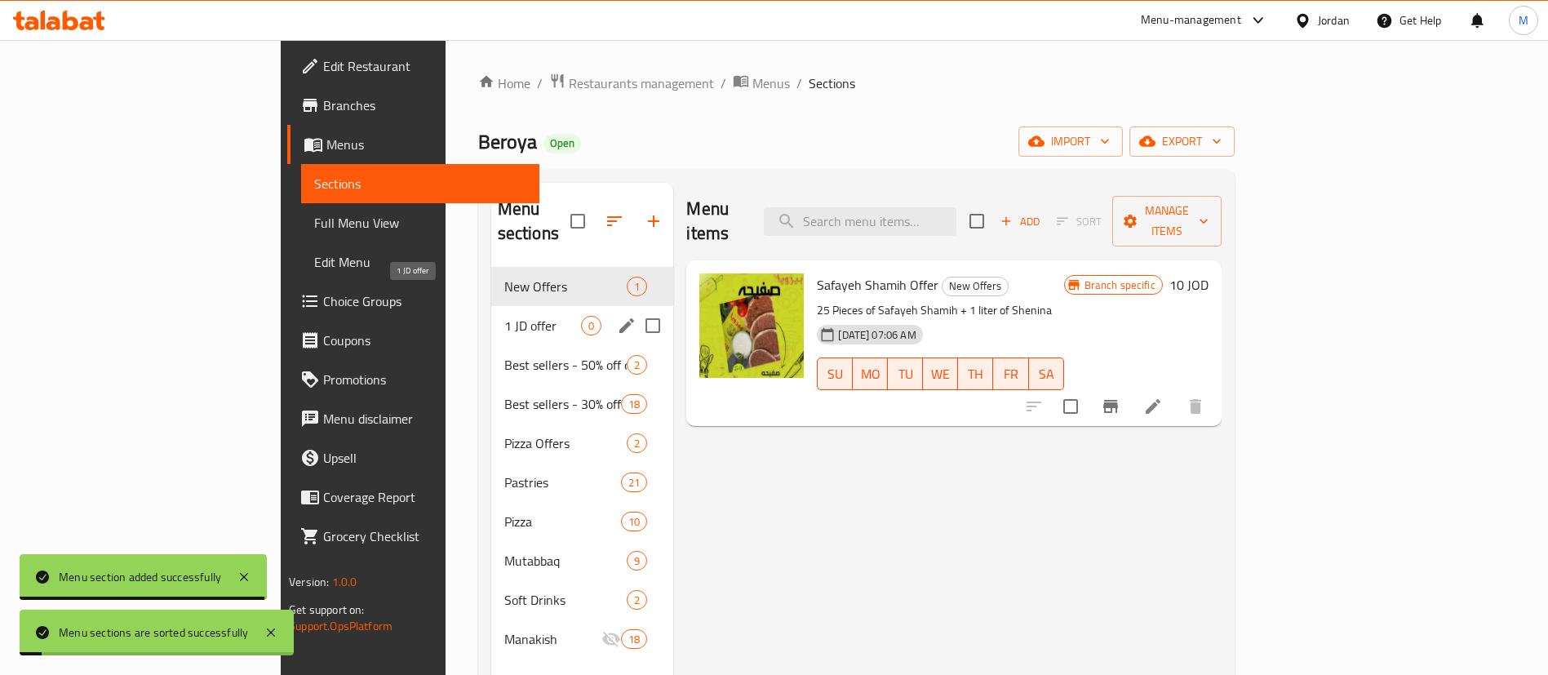
click at [504, 316] on span "1 JD offer" at bounding box center [543, 326] width 78 height 20
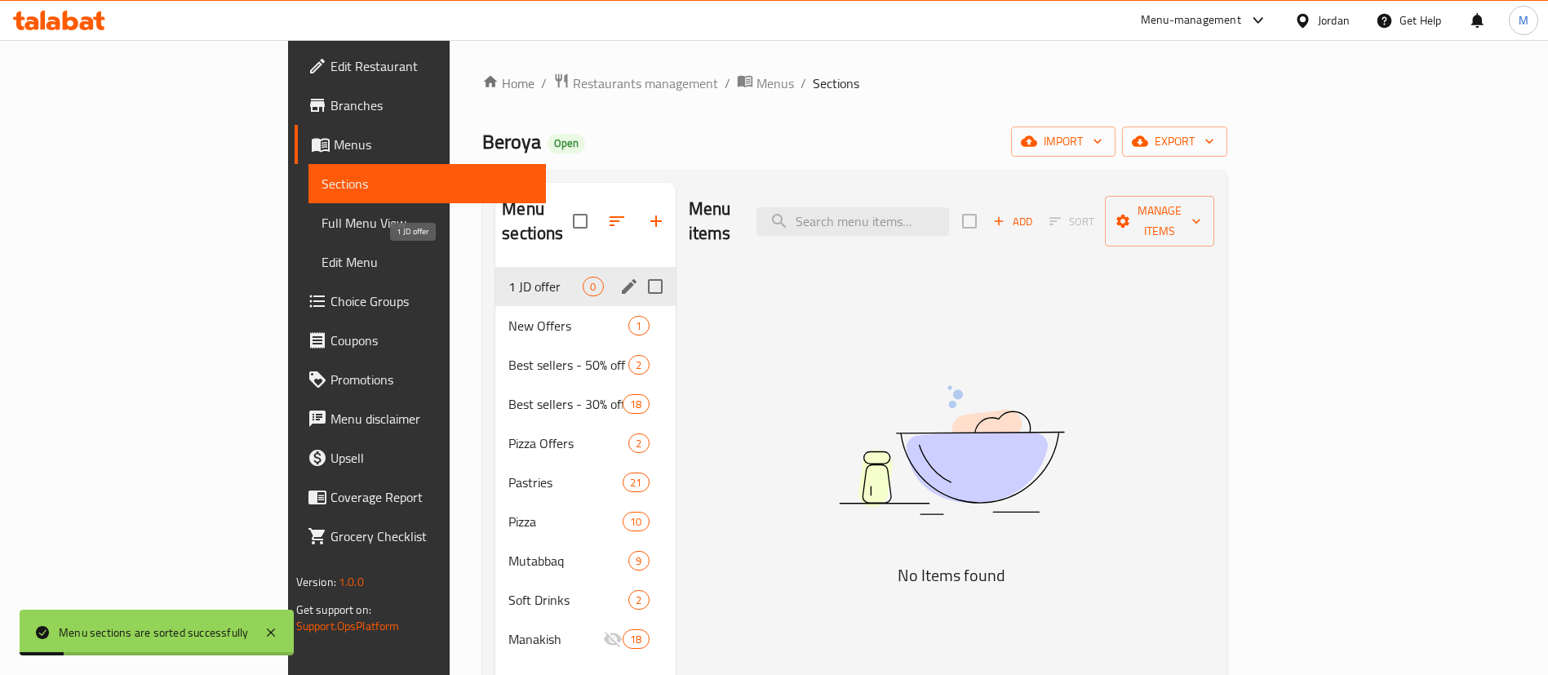
click at [508, 277] on span "1 JD offer" at bounding box center [545, 287] width 74 height 20
click at [495, 316] on div "New Offers 1" at bounding box center [585, 325] width 180 height 39
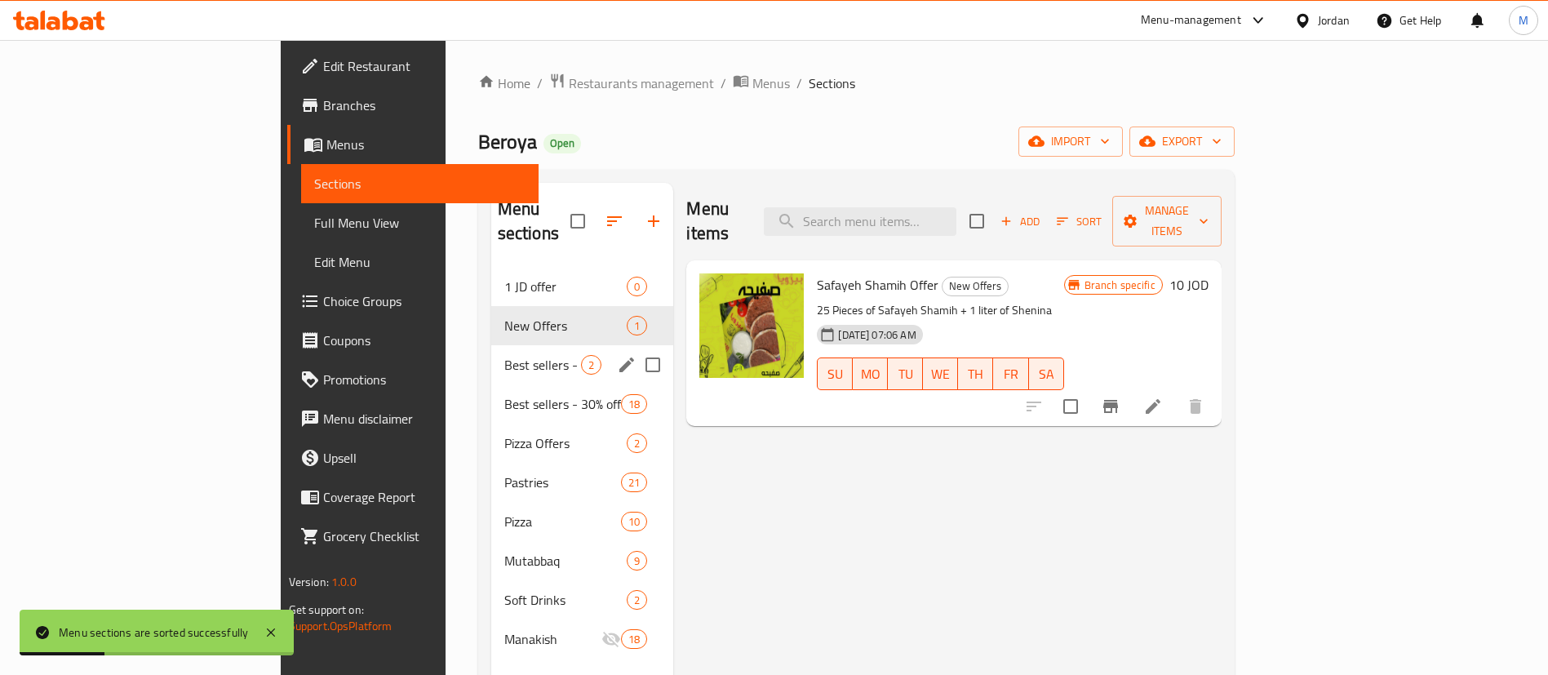
click at [491, 345] on div "Best sellers - 50% off on selected items 2" at bounding box center [582, 364] width 183 height 39
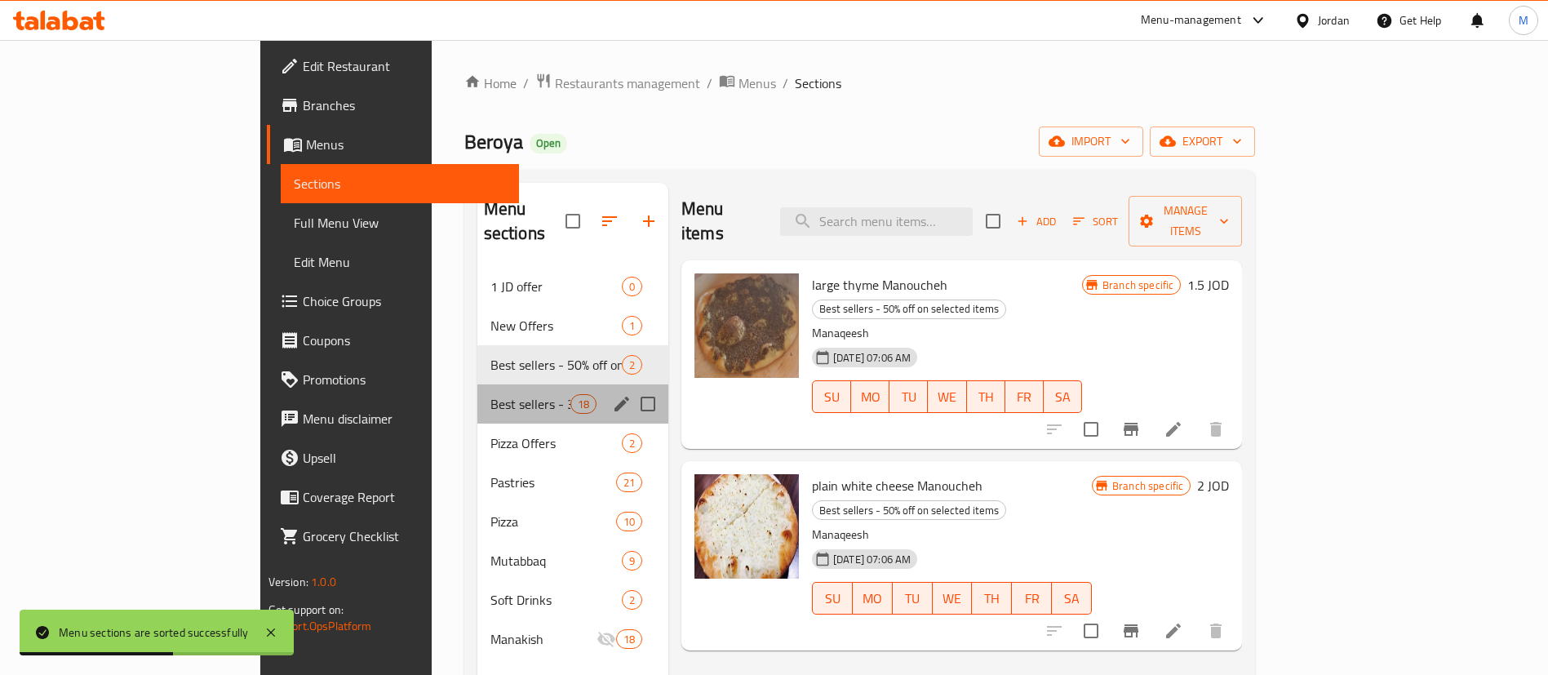
click at [498, 384] on div "Best sellers - 30% off on selected items 18" at bounding box center [572, 403] width 191 height 39
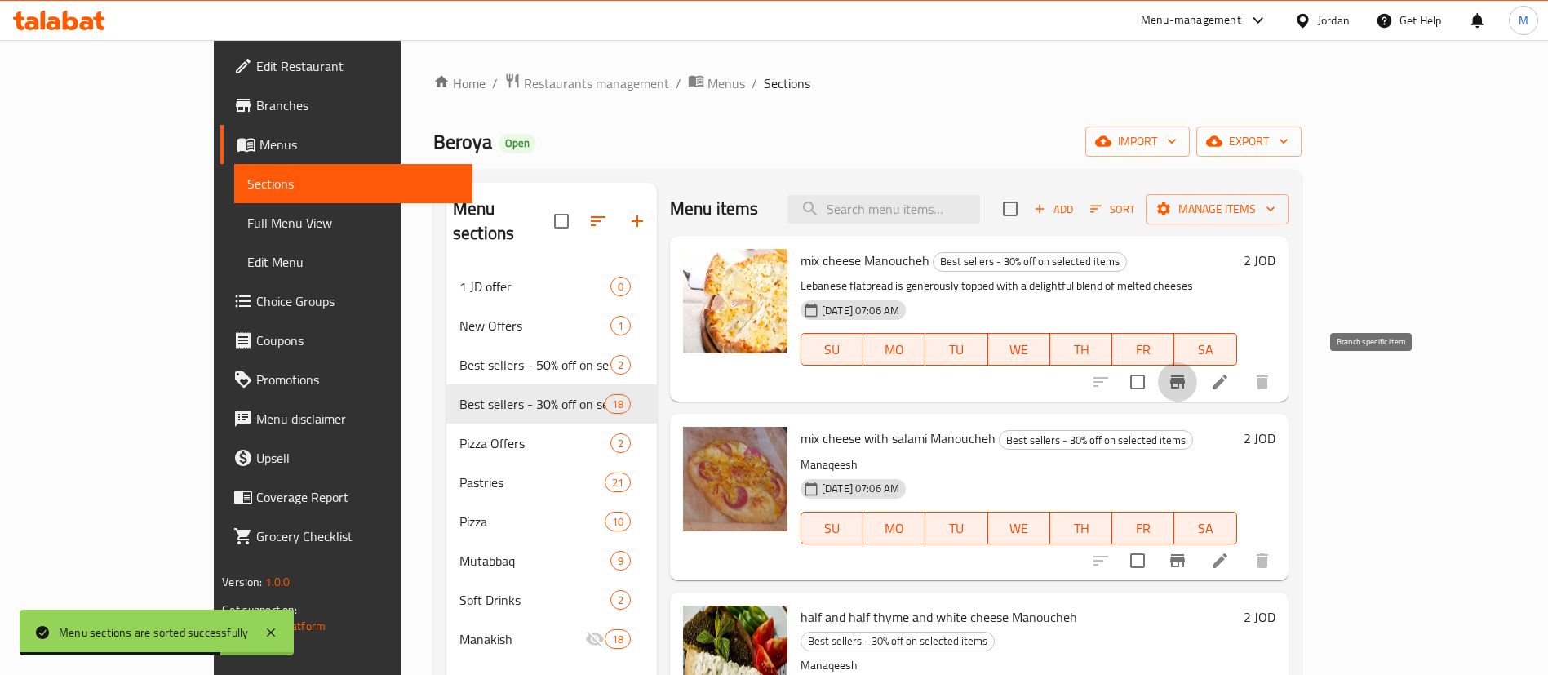
click at [1187, 389] on icon "Branch-specific-item" at bounding box center [1178, 382] width 20 height 20
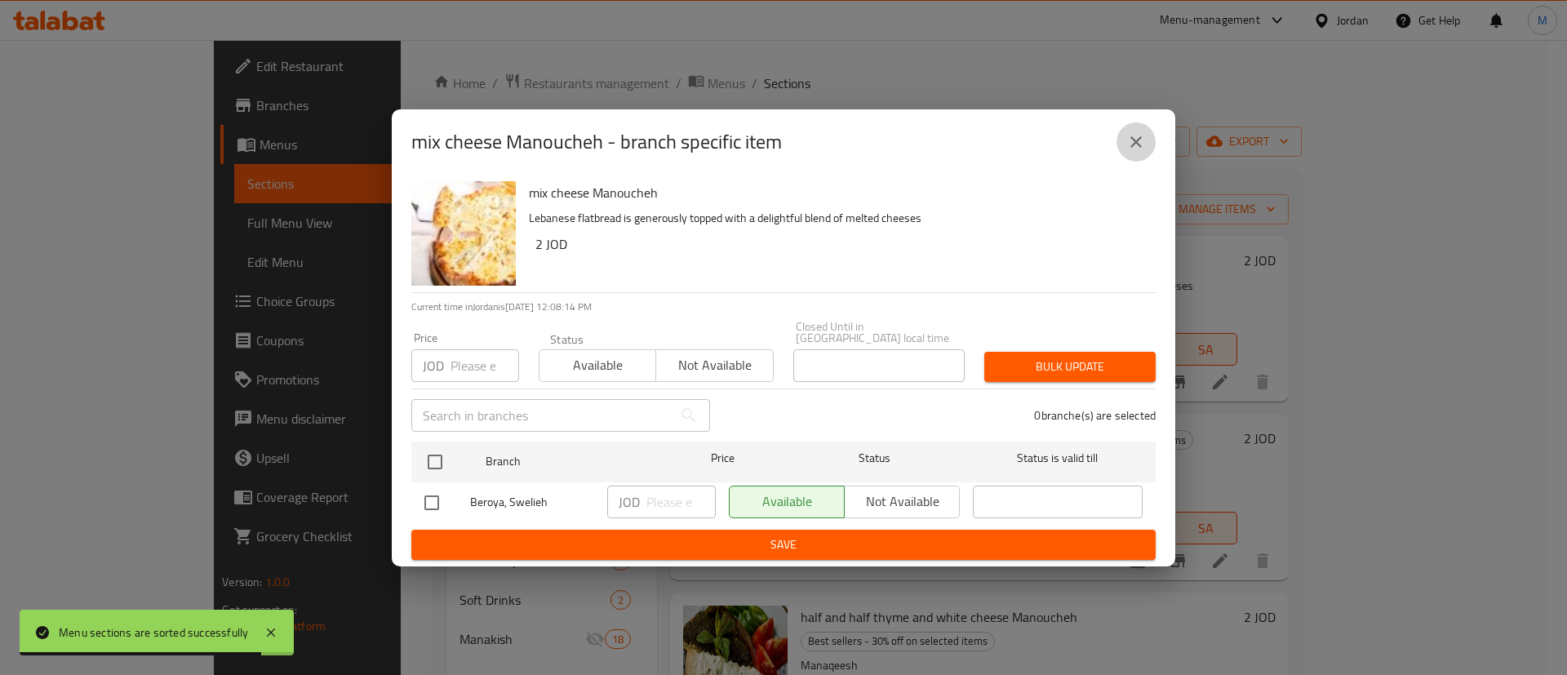
click at [1127, 144] on icon "close" at bounding box center [1136, 142] width 20 height 20
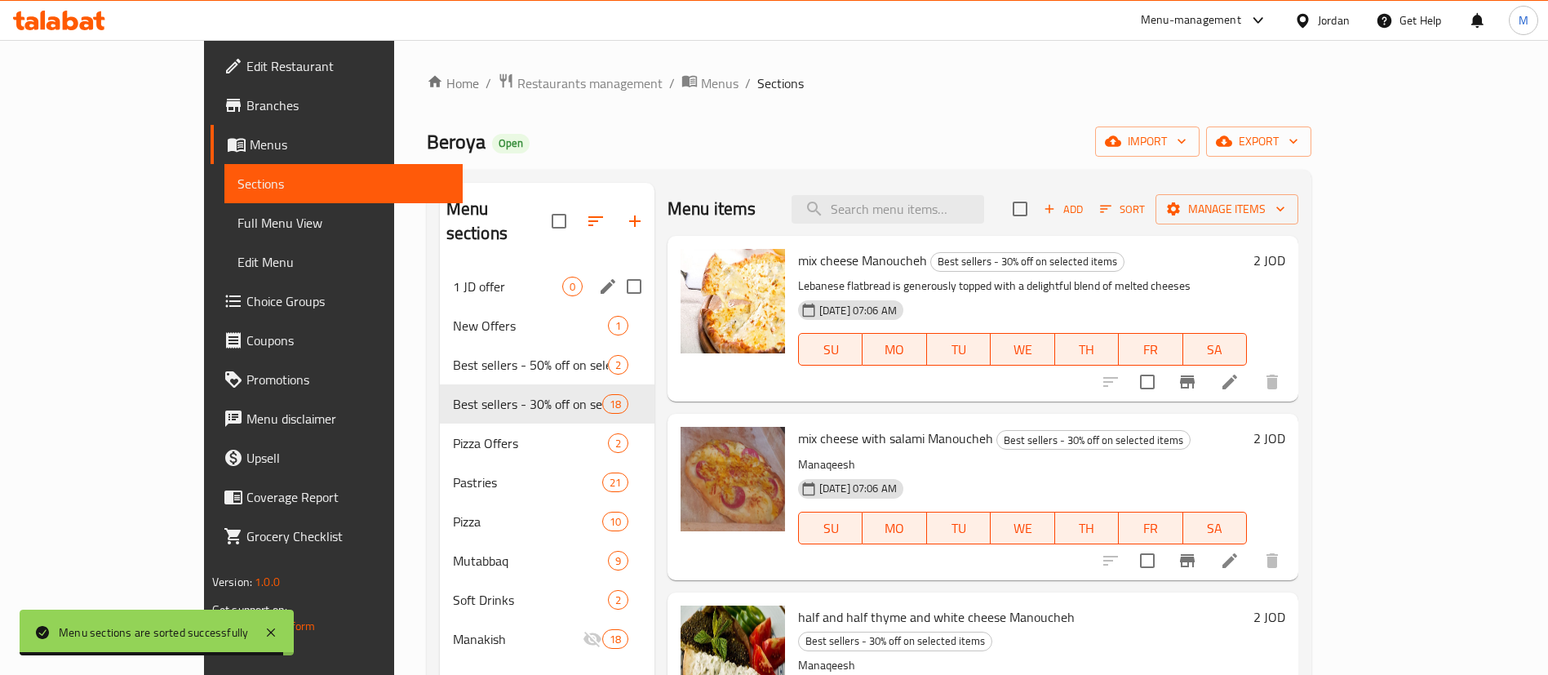
click at [453, 277] on span "1 JD offer" at bounding box center [507, 287] width 109 height 20
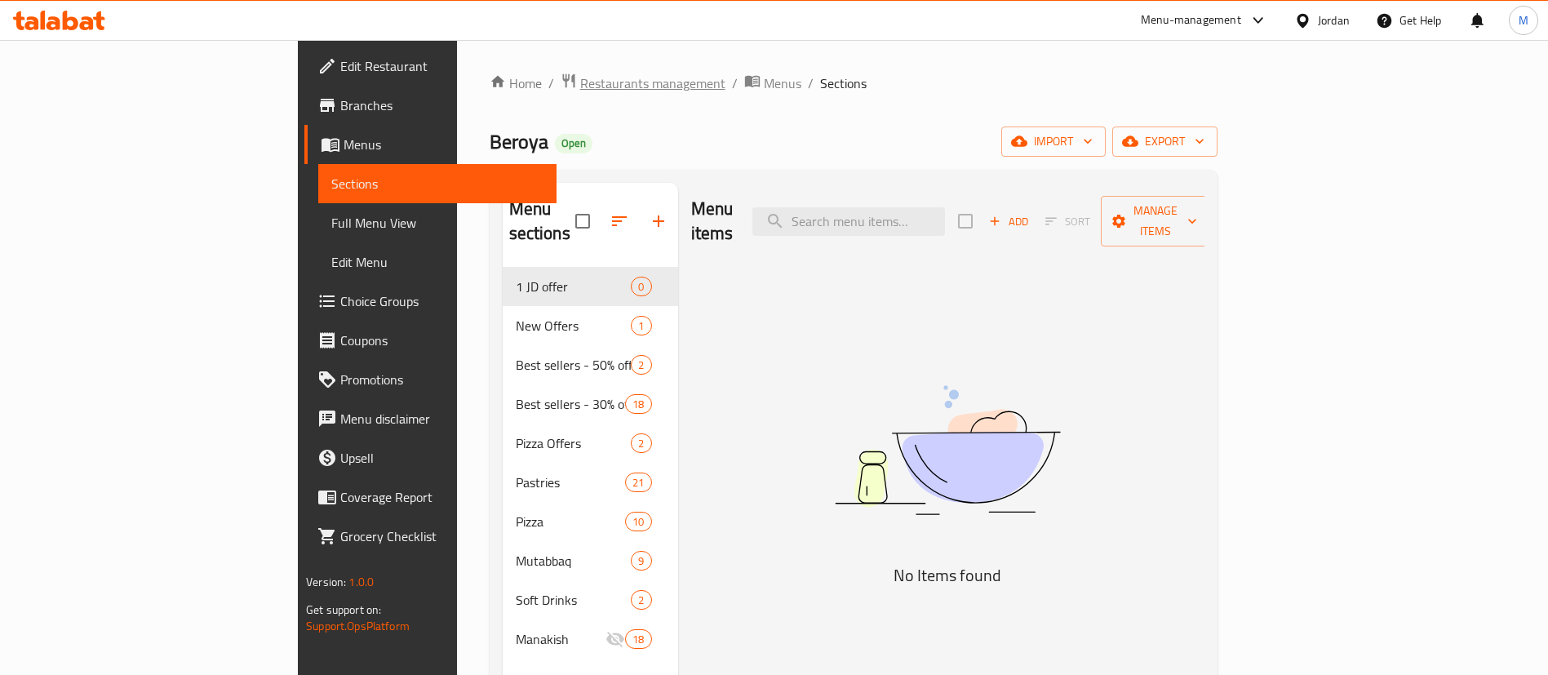
click at [580, 84] on span "Restaurants management" at bounding box center [652, 83] width 145 height 20
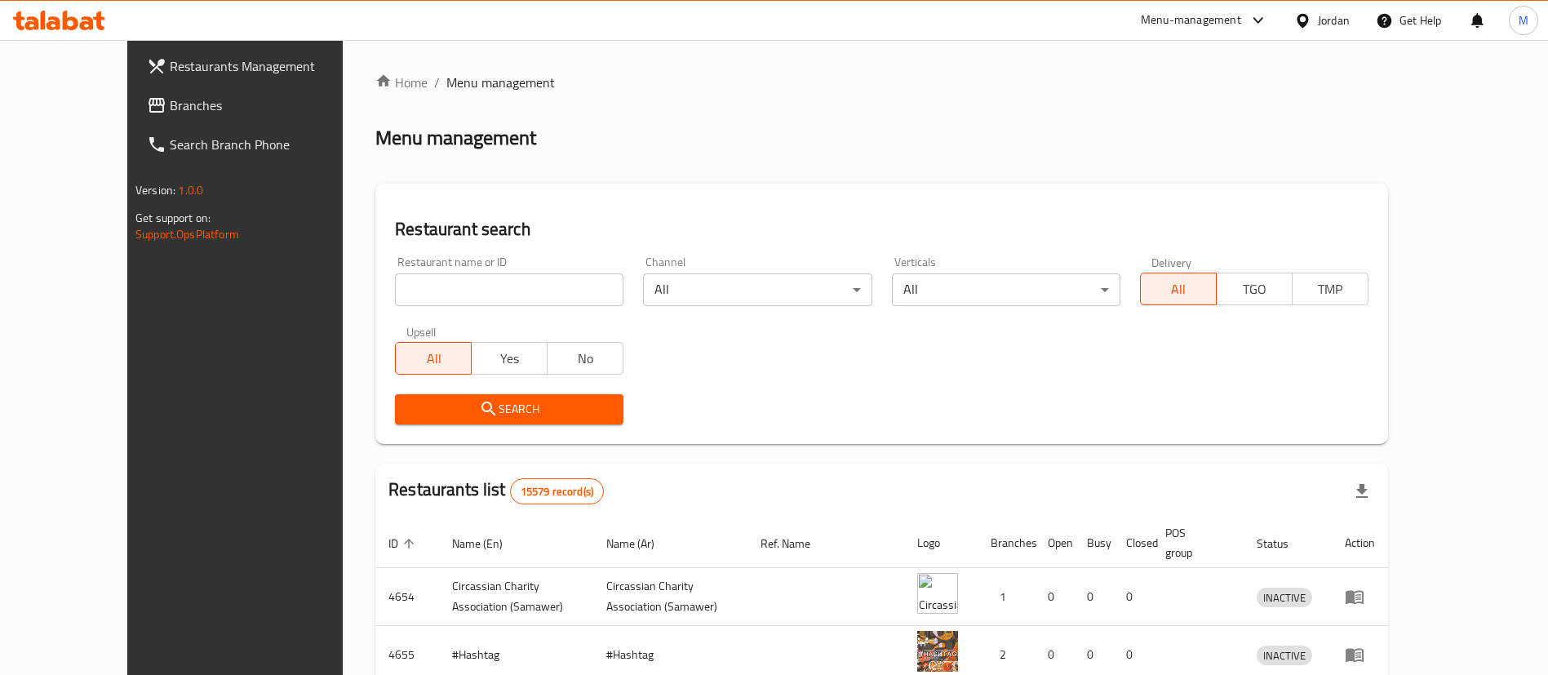
click at [508, 295] on input "search" at bounding box center [509, 289] width 228 height 33
type input "Brain Freeze"
click button "Search" at bounding box center [509, 409] width 228 height 30
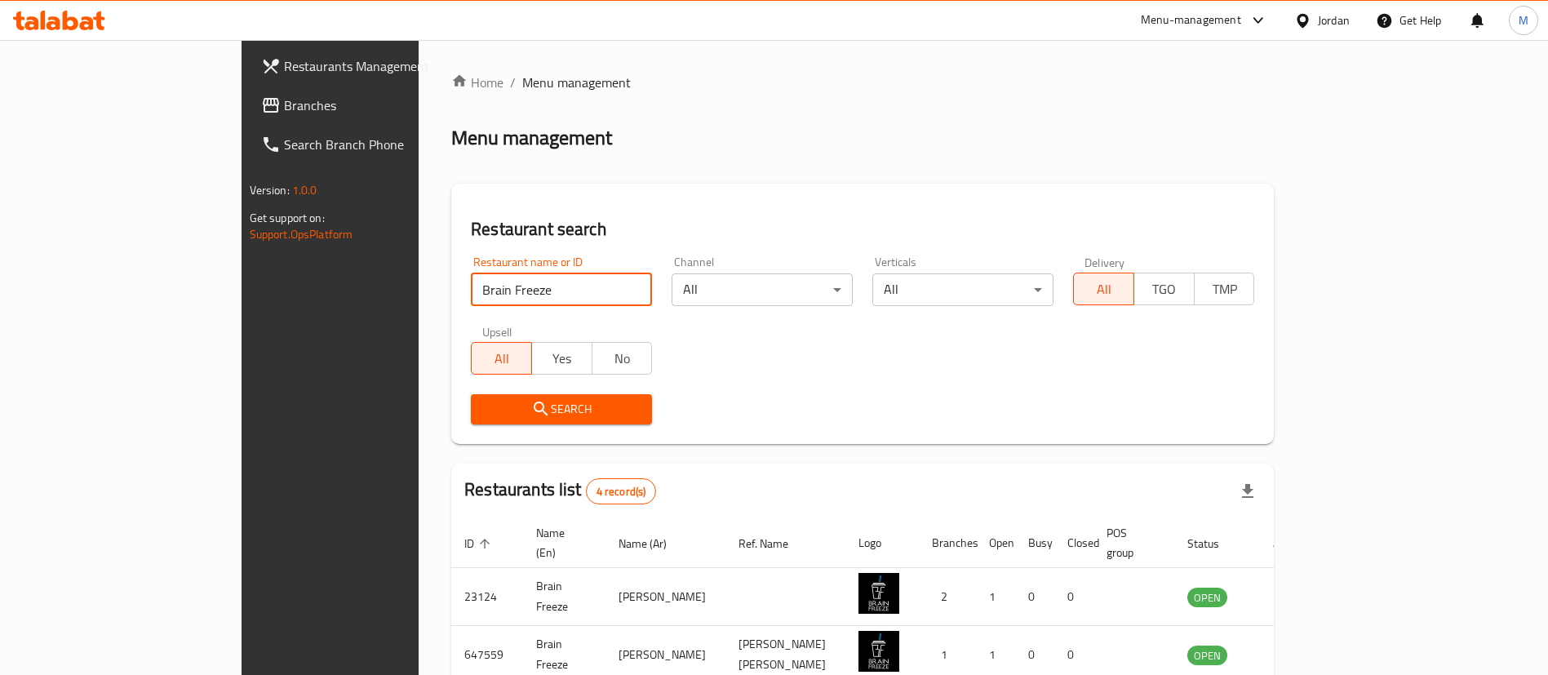
scroll to position [195, 0]
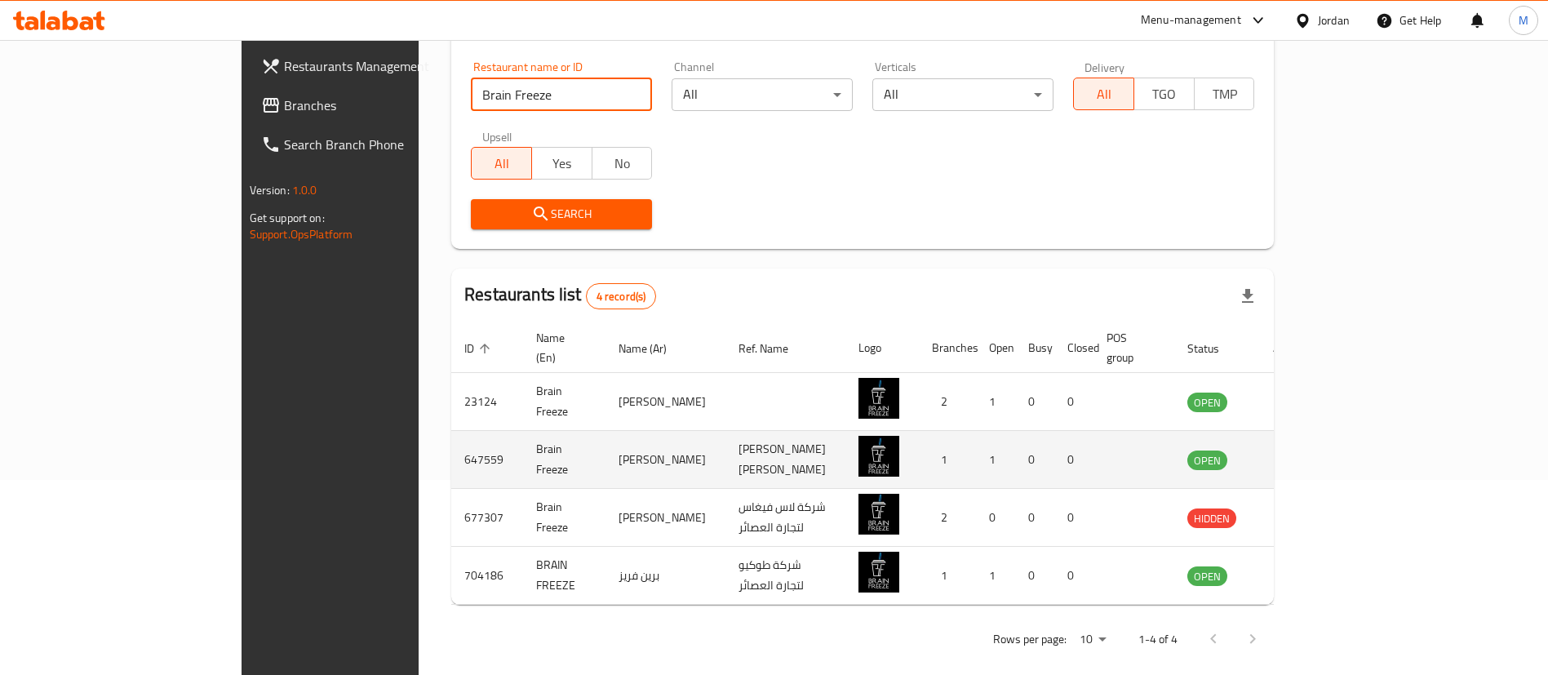
click at [1303, 450] on link "enhanced table" at bounding box center [1288, 460] width 30 height 20
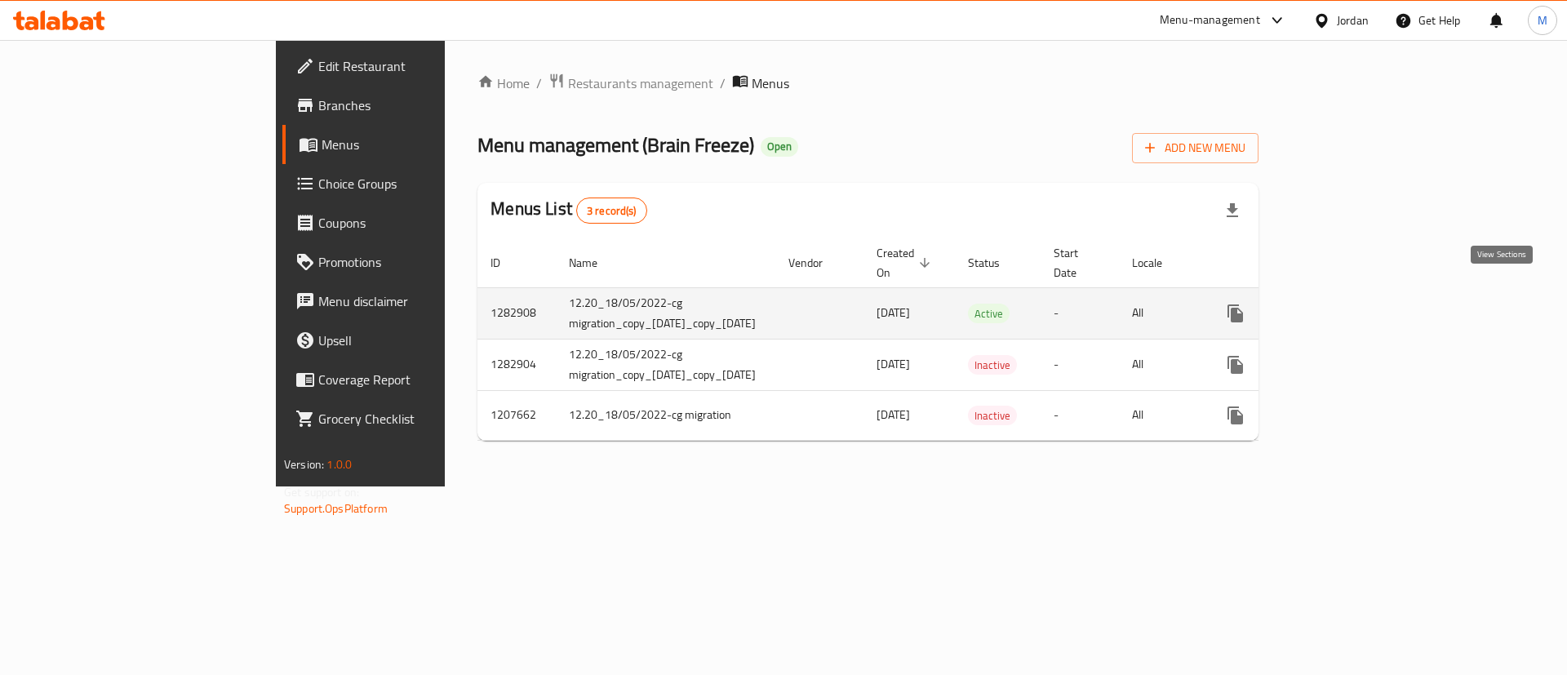
click at [1372, 305] on link "enhanced table" at bounding box center [1352, 313] width 39 height 39
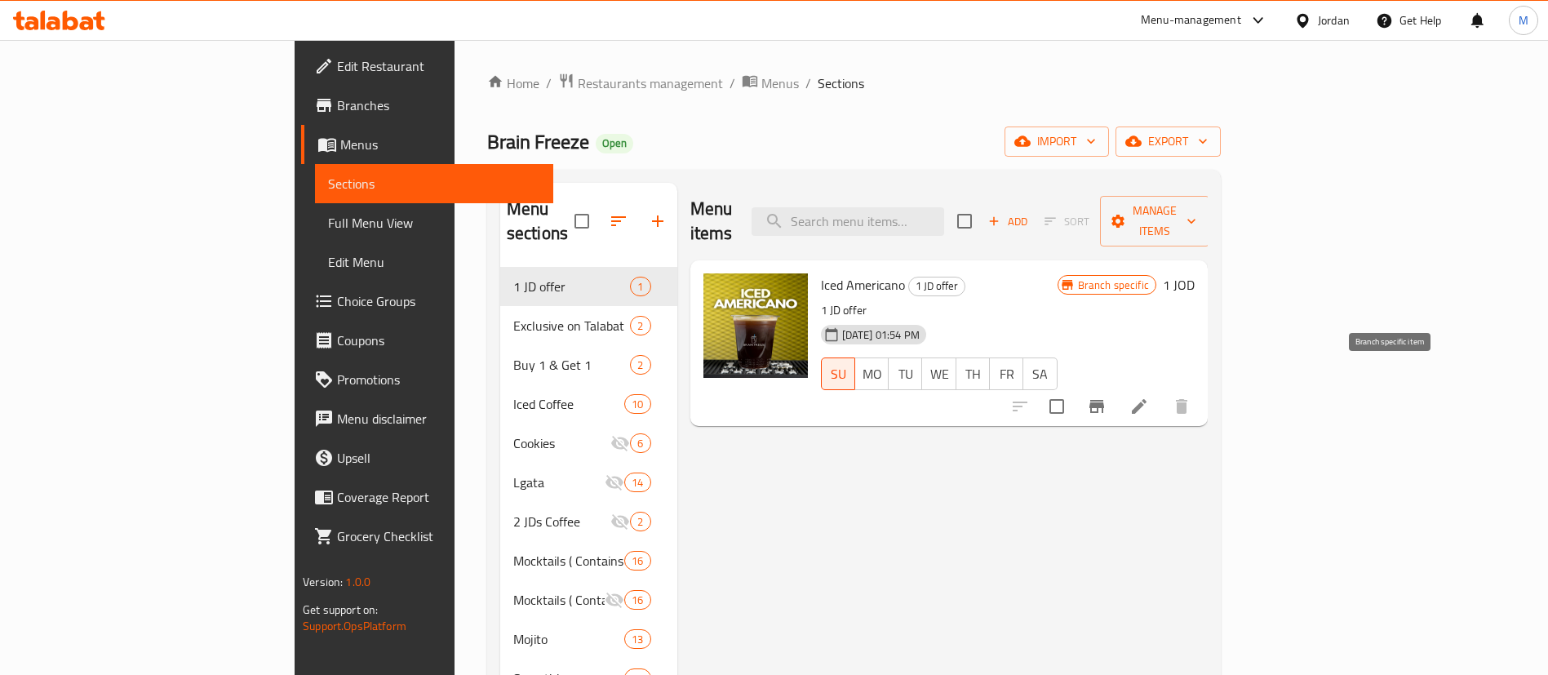
click at [1106, 397] on icon "Branch-specific-item" at bounding box center [1097, 407] width 20 height 20
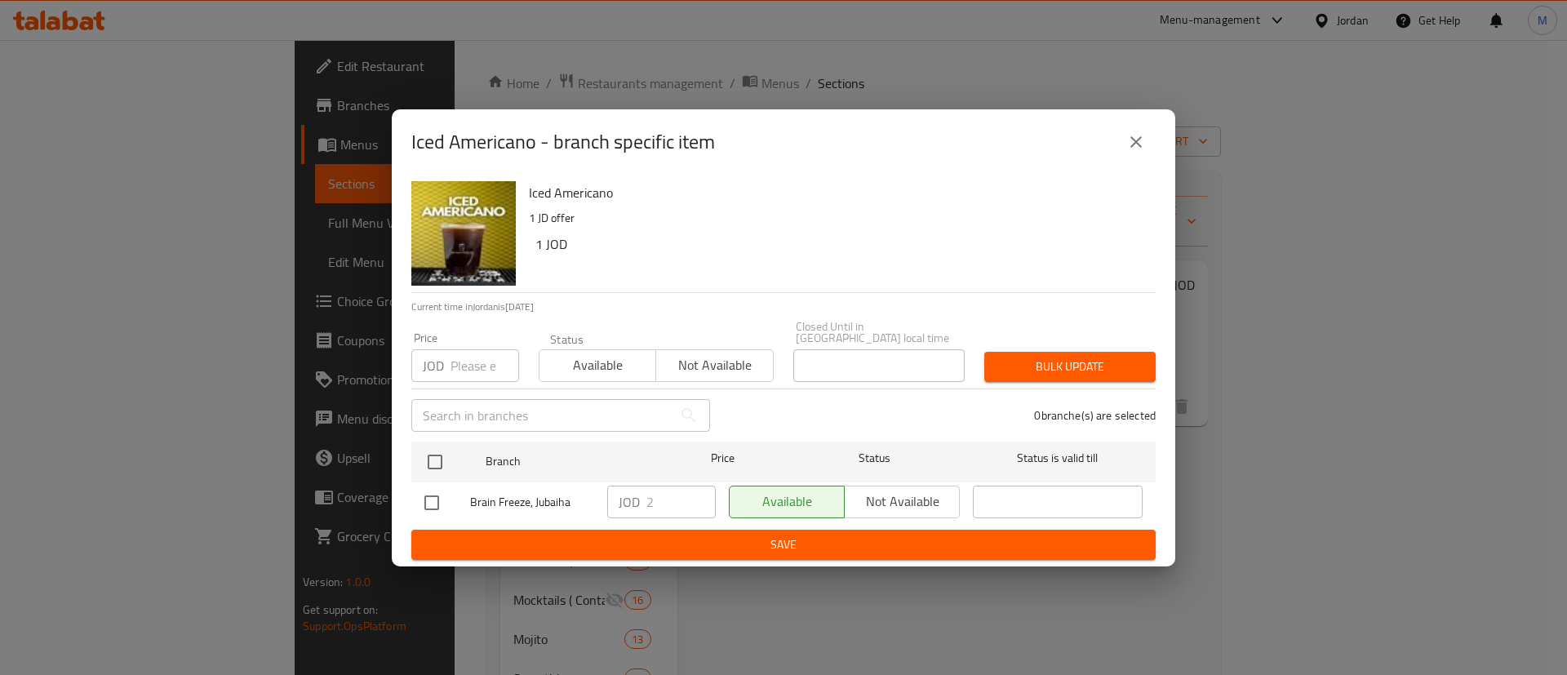
click at [1144, 152] on icon "close" at bounding box center [1136, 142] width 20 height 20
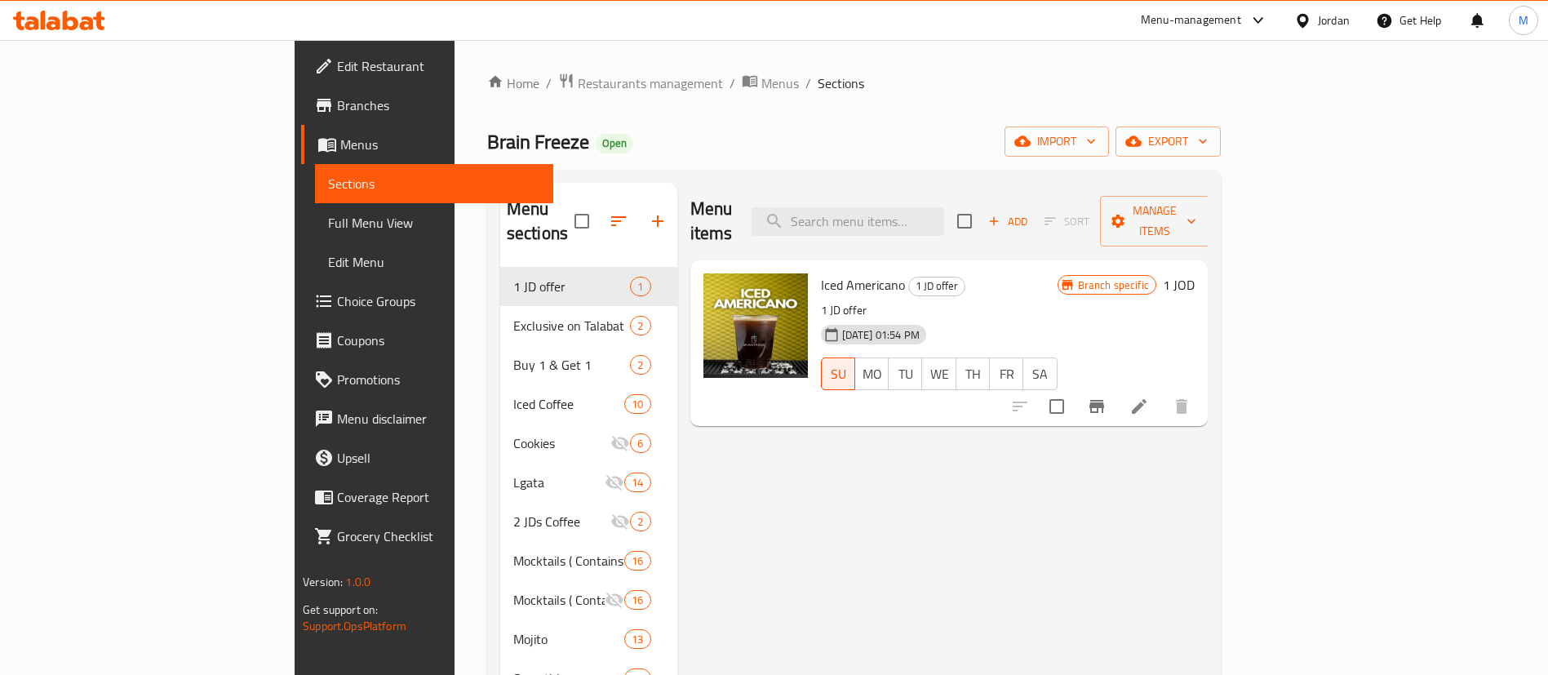
click at [487, 141] on span "Brain Freeze" at bounding box center [538, 141] width 102 height 37
copy span "Brain Freeze"
click at [578, 85] on span "Restaurants management" at bounding box center [650, 83] width 145 height 20
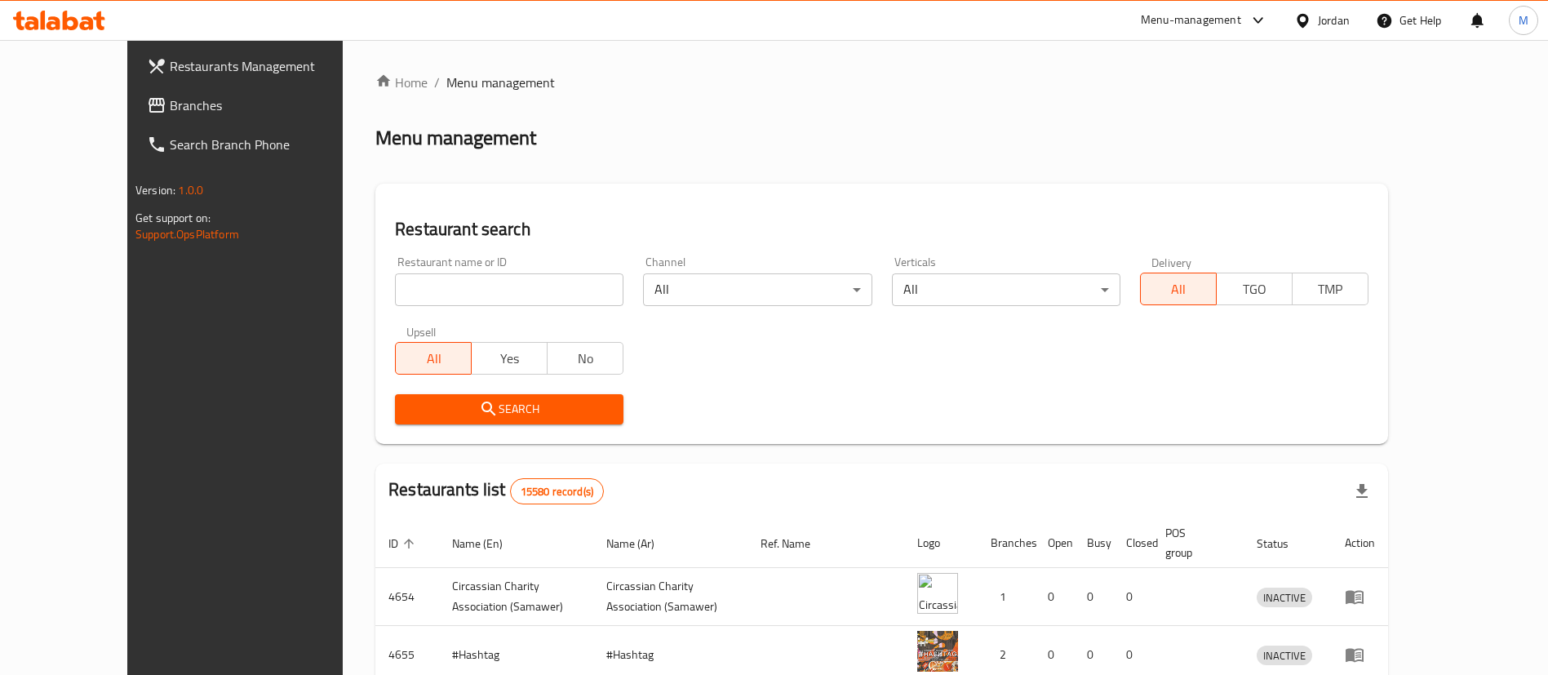
click at [170, 71] on span "Restaurants Management" at bounding box center [271, 66] width 203 height 20
